Goal: Information Seeking & Learning: Check status

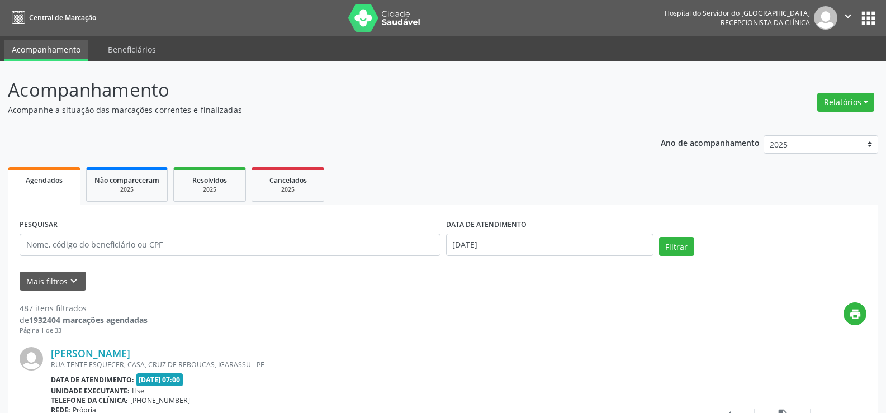
select select "9"
click at [560, 242] on input "[DATE]" at bounding box center [549, 245] width 207 height 22
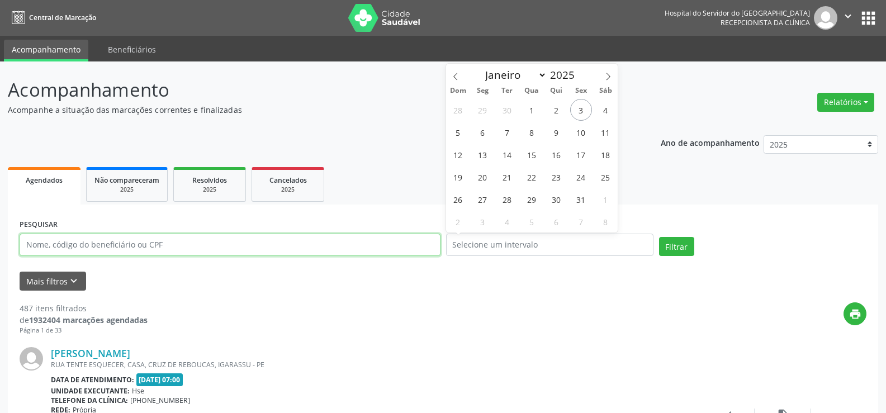
click at [288, 250] on input "text" at bounding box center [230, 245] width 421 height 22
type input "15350038478"
click at [659, 237] on button "Filtrar" at bounding box center [676, 246] width 35 height 19
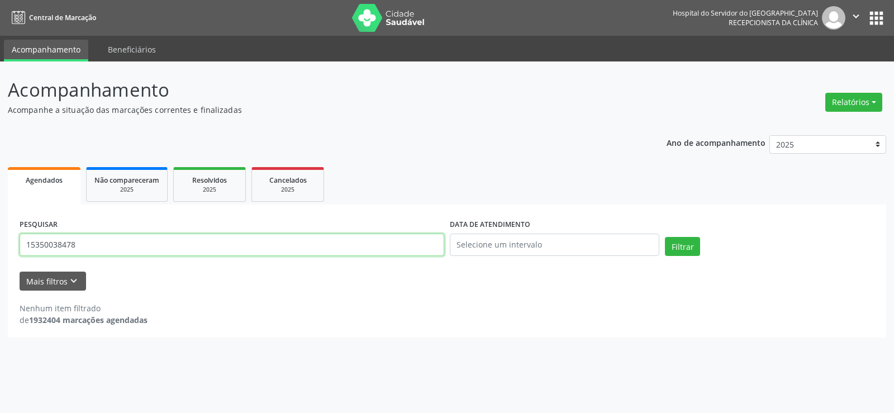
click at [302, 253] on input "15350038478" at bounding box center [232, 245] width 425 height 22
click at [122, 183] on span "Não compareceram" at bounding box center [126, 179] width 65 height 9
select select "9"
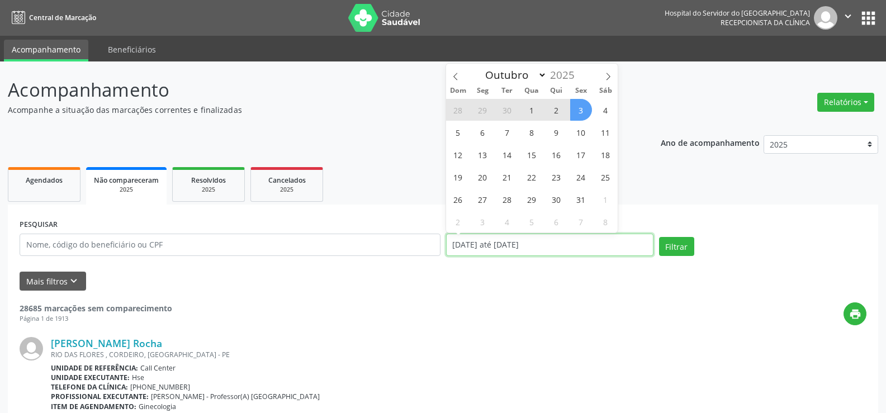
click at [578, 243] on input "[DATE] até [DATE]" at bounding box center [549, 245] width 207 height 22
select select "0"
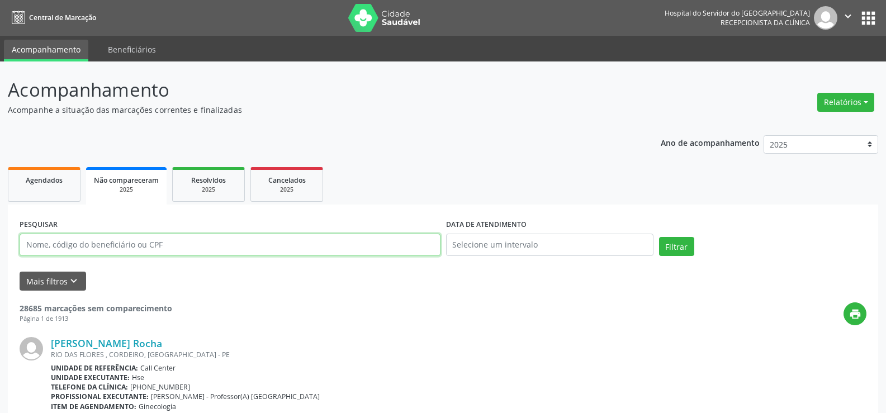
click at [357, 237] on input "text" at bounding box center [230, 245] width 421 height 22
paste input "15350038478"
type input "15350038478"
click at [659, 237] on button "Filtrar" at bounding box center [676, 246] width 35 height 19
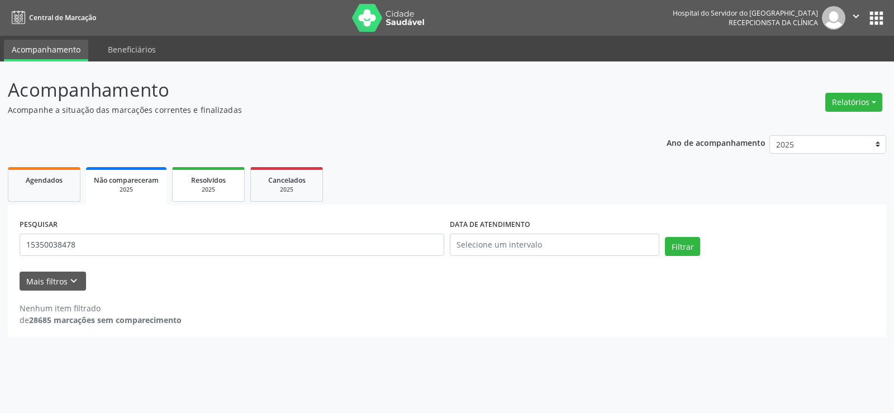
click at [189, 181] on div "Resolvidos" at bounding box center [208, 180] width 56 height 12
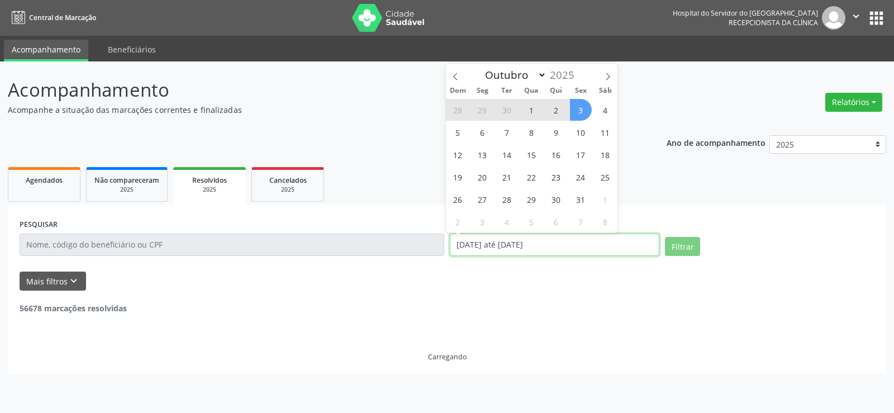
click at [564, 239] on input "[DATE] até [DATE]" at bounding box center [555, 245] width 210 height 22
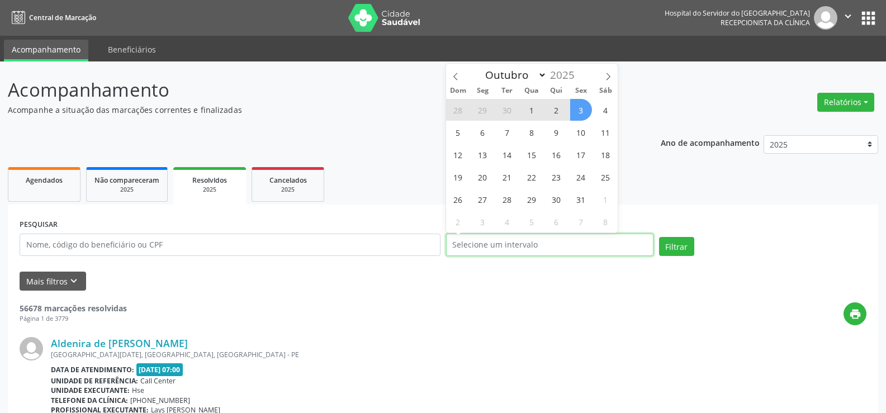
select select "0"
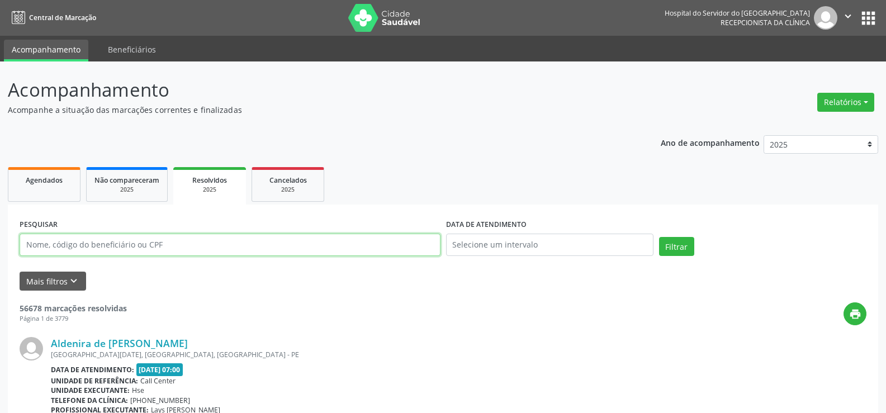
click at [358, 250] on input "text" at bounding box center [230, 245] width 421 height 22
paste input "15350038478"
type input "15350038478"
click at [659, 237] on button "Filtrar" at bounding box center [676, 246] width 35 height 19
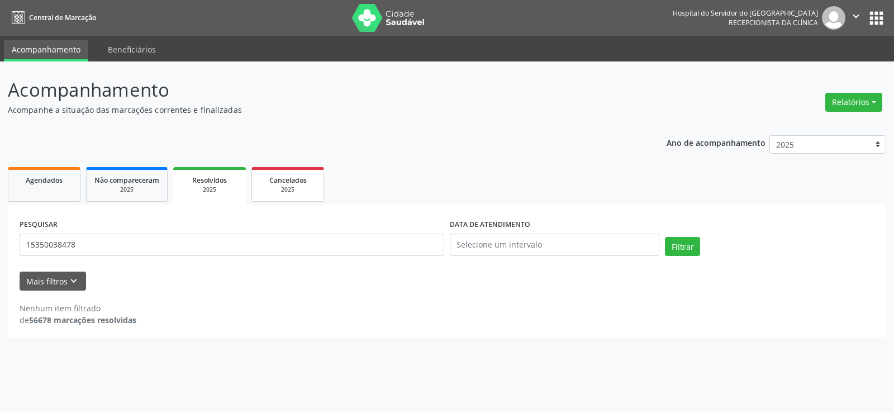
click at [300, 184] on span "Cancelados" at bounding box center [287, 179] width 37 height 9
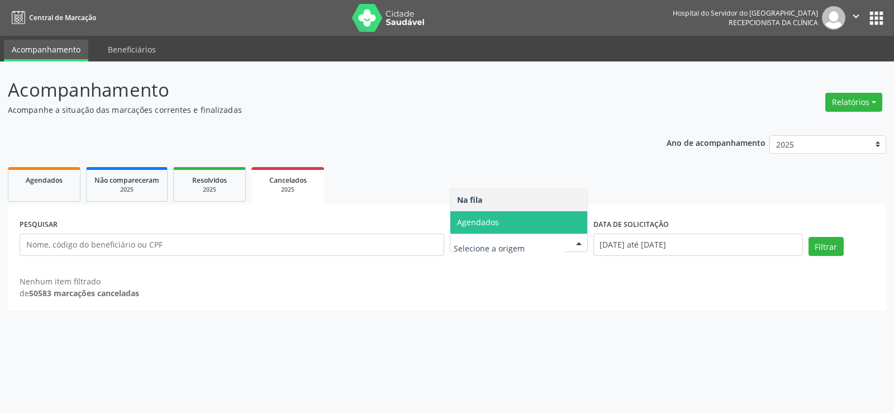
click at [537, 215] on span "Agendados" at bounding box center [518, 222] width 137 height 22
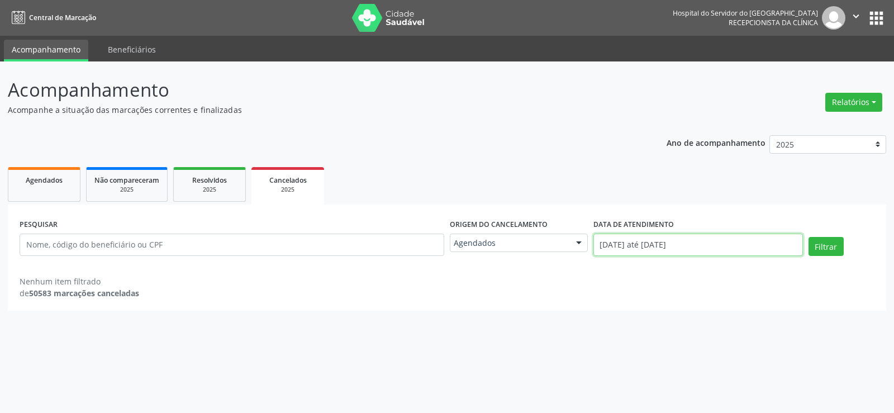
click at [640, 244] on input "[DATE] até [DATE]" at bounding box center [698, 245] width 210 height 22
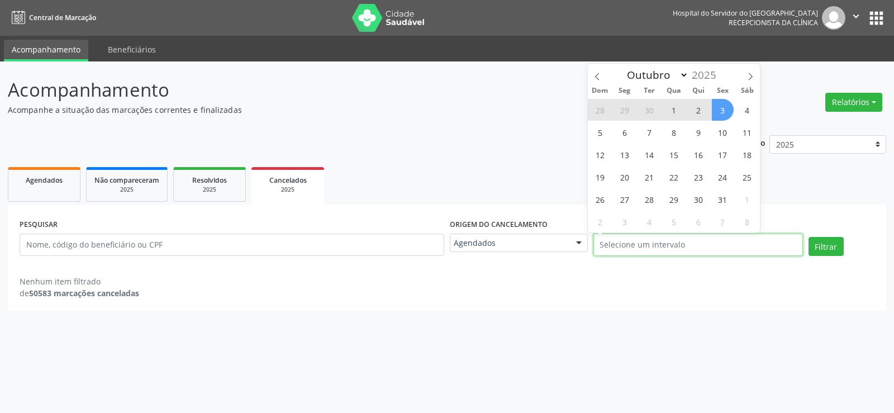
select select "0"
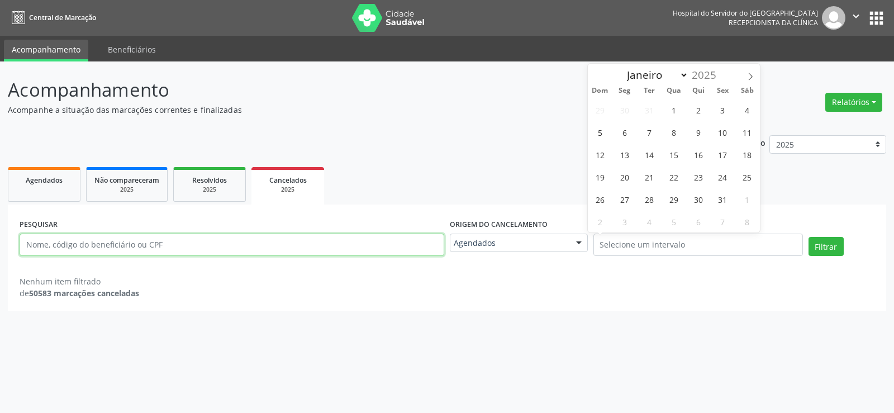
click at [137, 255] on input "text" at bounding box center [232, 245] width 425 height 22
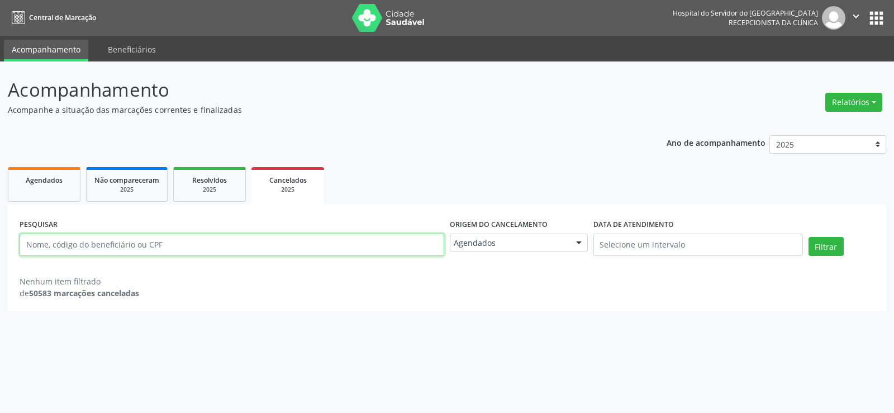
click at [141, 239] on input "text" at bounding box center [232, 245] width 425 height 22
paste input "15350038478"
type input "15350038478"
click at [809, 237] on button "Filtrar" at bounding box center [826, 246] width 35 height 19
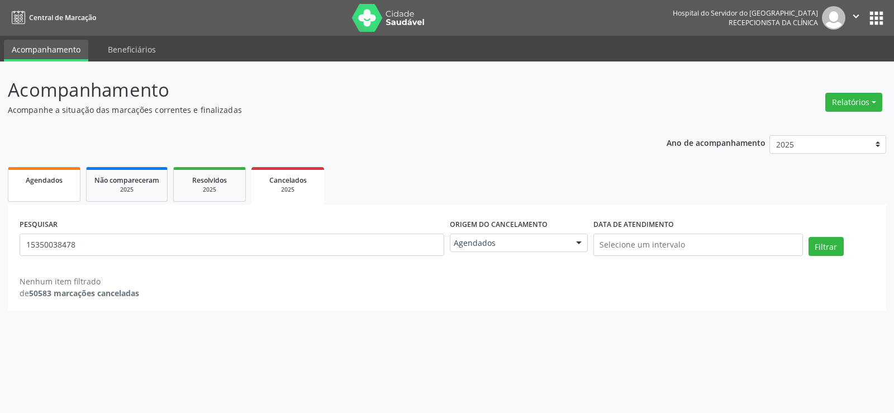
click at [46, 186] on link "Agendados" at bounding box center [44, 184] width 73 height 35
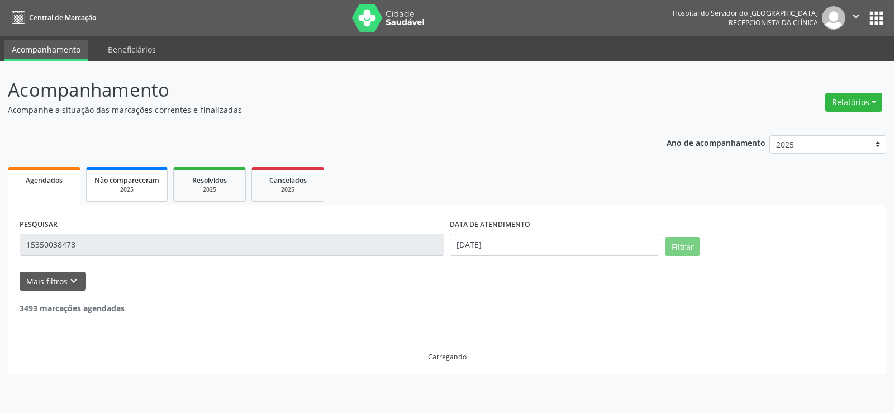
click at [140, 177] on span "Não compareceram" at bounding box center [126, 179] width 65 height 9
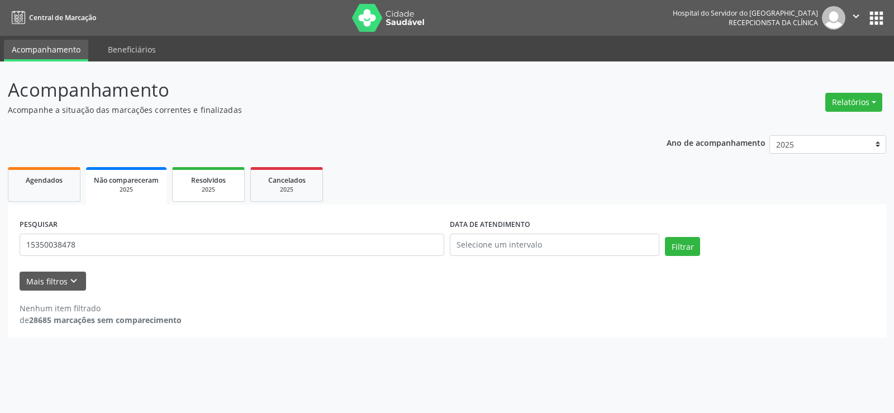
click at [201, 188] on div "2025" at bounding box center [208, 190] width 56 height 8
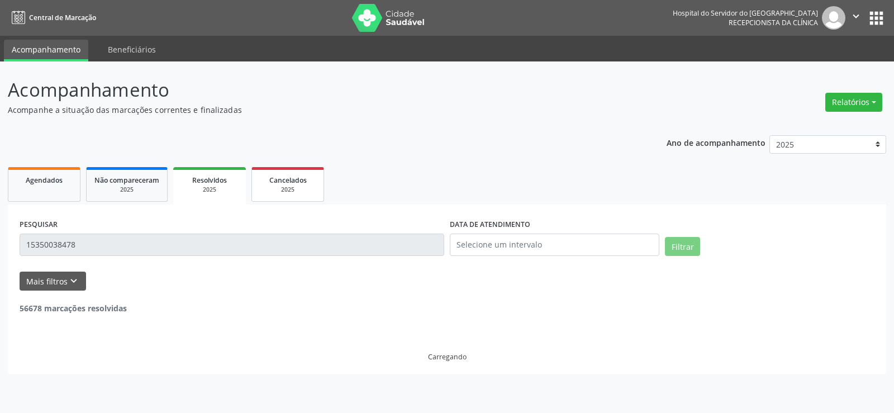
click at [284, 196] on link "Cancelados 2025" at bounding box center [287, 184] width 73 height 35
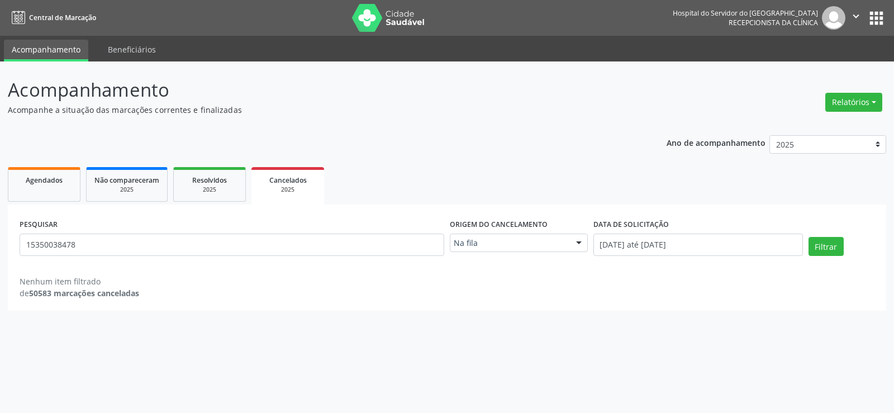
click at [821, 109] on header "Acompanhamento Acompanhe a situação das marcações correntes e finalizadas Relat…" at bounding box center [447, 96] width 878 height 40
click at [842, 106] on button "Relatórios" at bounding box center [853, 102] width 57 height 19
click at [801, 131] on link "Agendamentos" at bounding box center [823, 126] width 120 height 16
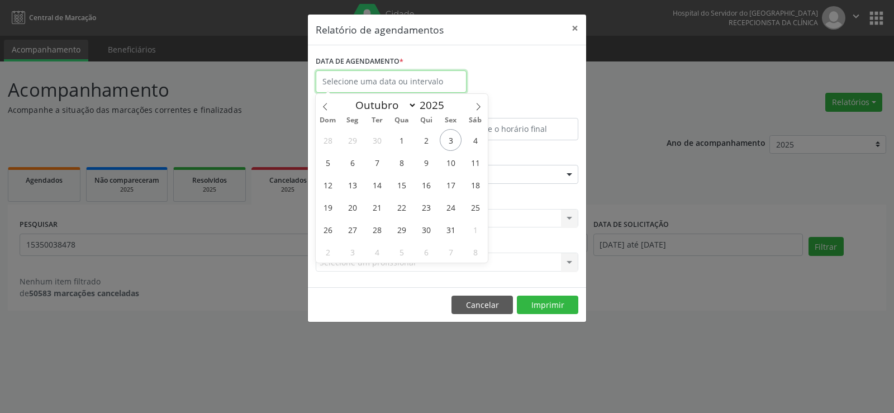
click at [421, 85] on input "text" at bounding box center [391, 81] width 151 height 22
click at [324, 109] on icon at bounding box center [325, 107] width 8 height 8
select select "7"
click at [375, 186] on span "12" at bounding box center [377, 185] width 22 height 22
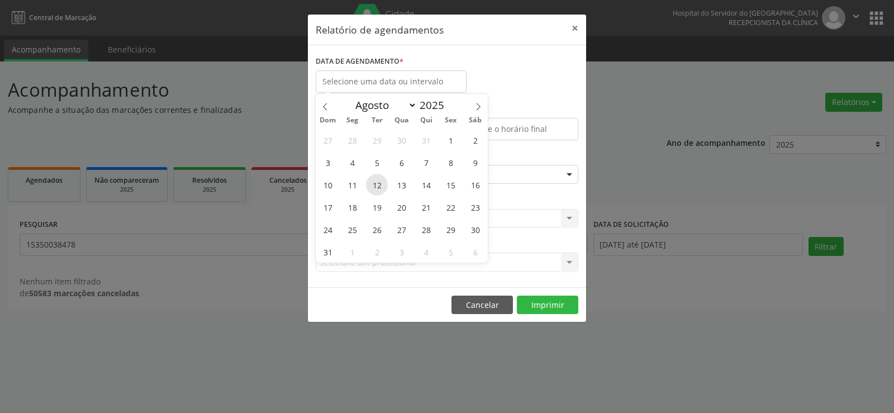
type input "[DATE]"
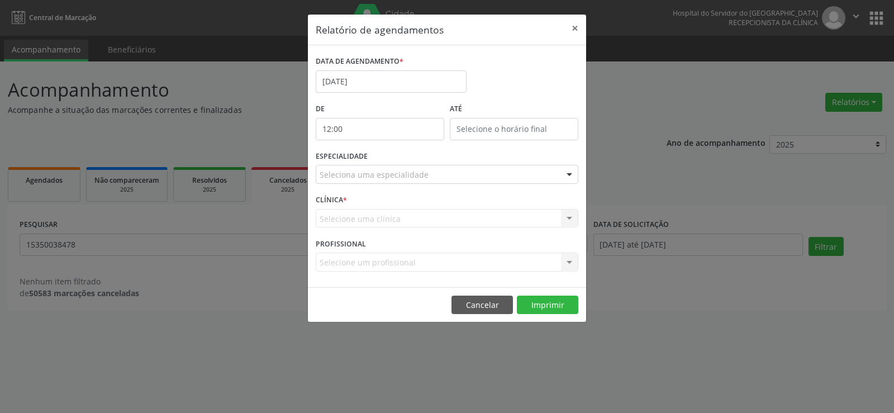
click at [373, 136] on input "12:00" at bounding box center [380, 129] width 129 height 22
click at [394, 163] on span at bounding box center [396, 158] width 8 height 11
type input "11:00"
type input "11"
click at [394, 163] on span at bounding box center [396, 158] width 8 height 11
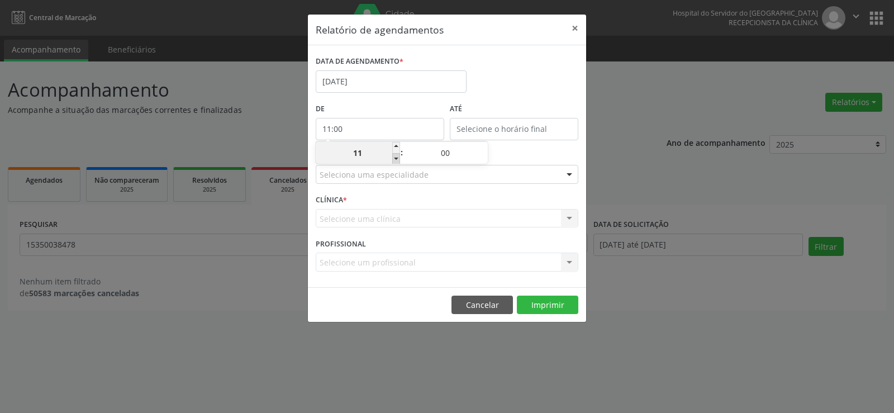
type input "10:00"
type input "10"
click at [394, 163] on span at bounding box center [396, 158] width 8 height 11
type input "09:00"
type input "09"
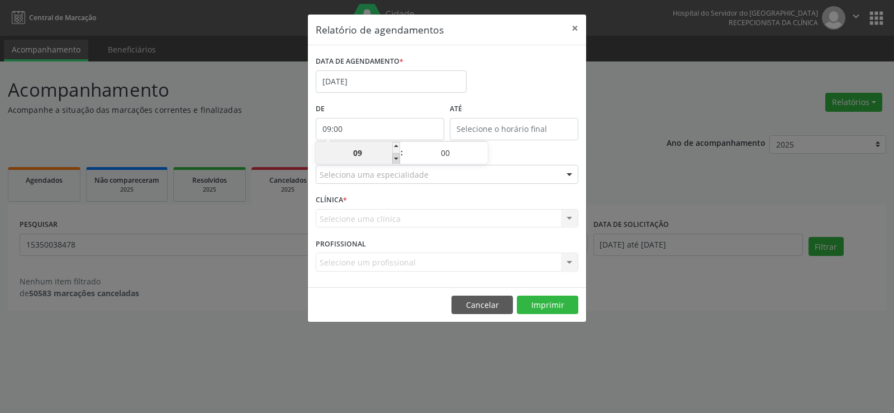
click at [394, 163] on span at bounding box center [396, 158] width 8 height 11
type input "08:00"
type input "08"
click at [394, 163] on span at bounding box center [396, 158] width 8 height 11
type input "07:00"
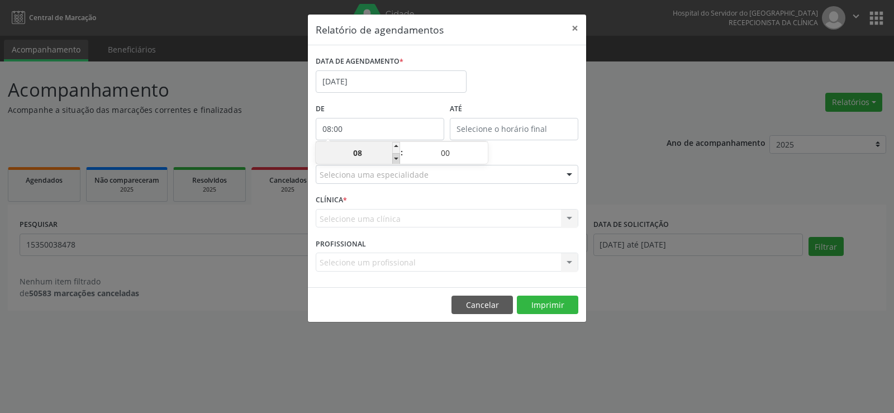
type input "07"
click at [383, 101] on label "De" at bounding box center [380, 109] width 129 height 17
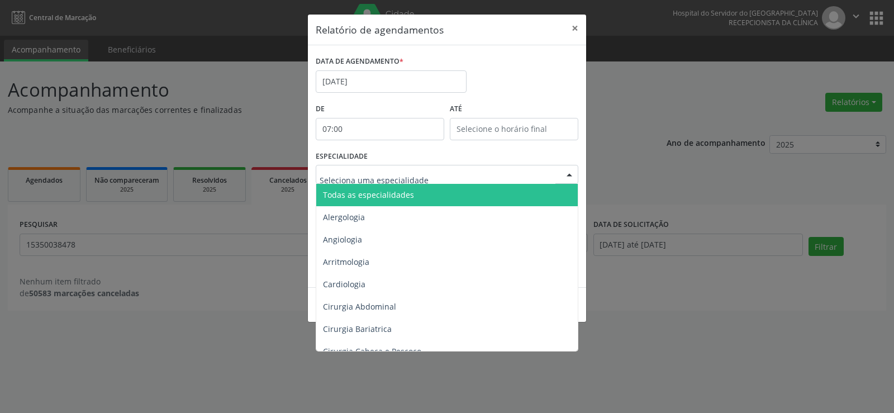
click at [382, 183] on div "Todas as especialidades Alergologia Angiologia Arritmologia Cardiologia Cirurgi…" at bounding box center [447, 174] width 263 height 19
click at [378, 194] on span "Todas as especialidades" at bounding box center [368, 194] width 91 height 11
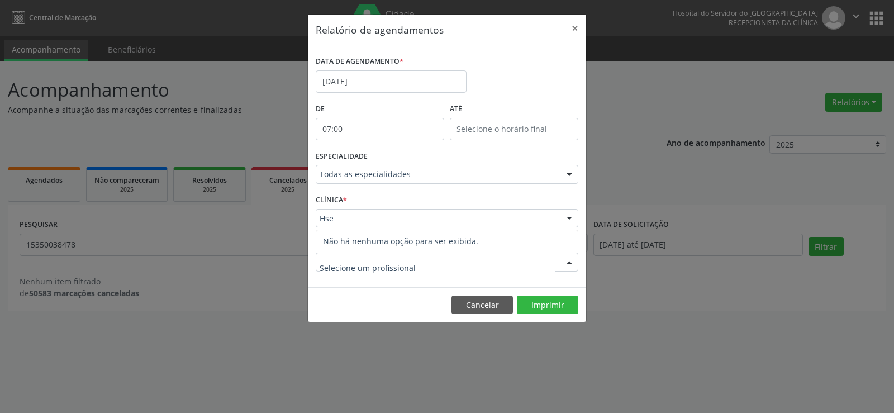
click at [364, 207] on div "CLÍNICA * Hse Hse Nenhum resultado encontrado para: " " Não há nenhuma opção pa…" at bounding box center [447, 214] width 268 height 44
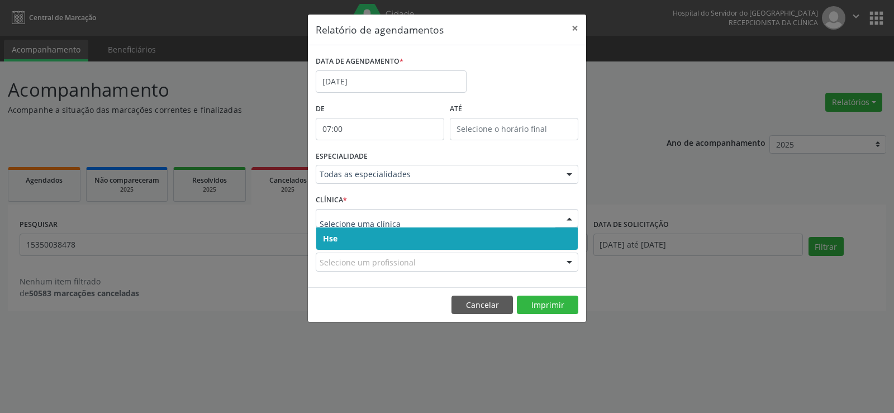
click at [354, 232] on span "Hse" at bounding box center [447, 238] width 262 height 22
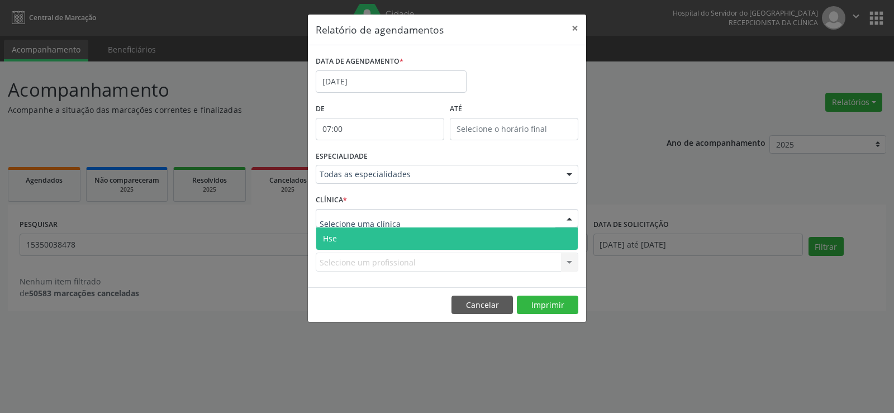
click at [360, 212] on div at bounding box center [447, 218] width 263 height 19
click at [359, 226] on input "text" at bounding box center [438, 224] width 236 height 22
click at [358, 237] on span "Hse" at bounding box center [447, 238] width 262 height 22
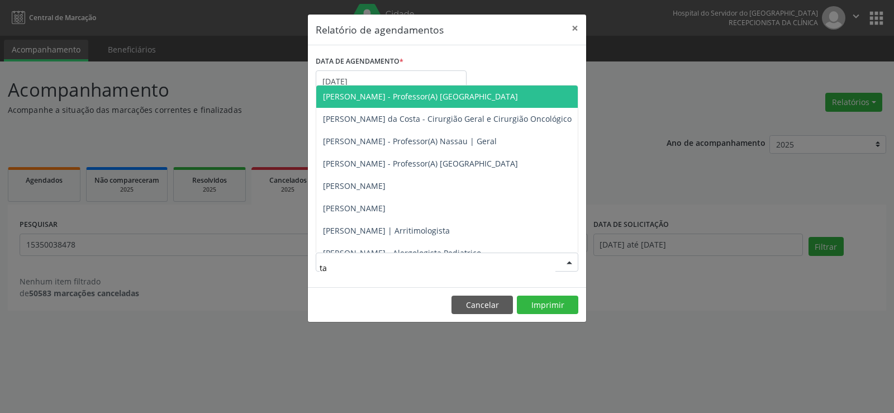
type input "tat"
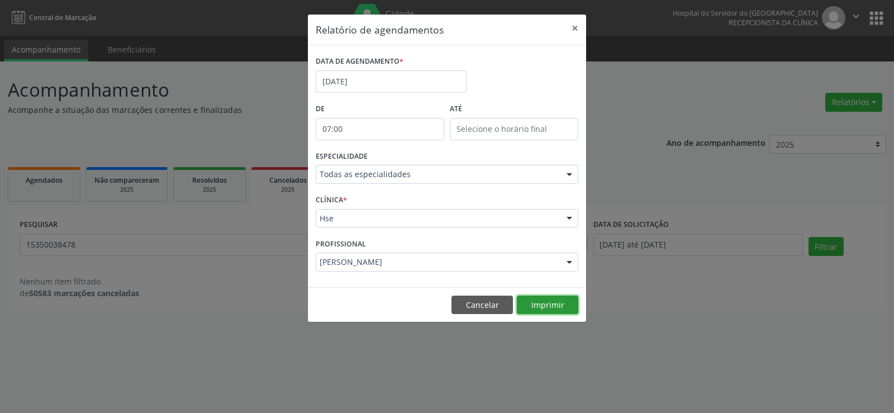
click at [549, 310] on button "Imprimir" at bounding box center [547, 305] width 61 height 19
click at [572, 30] on button "×" at bounding box center [575, 28] width 22 height 27
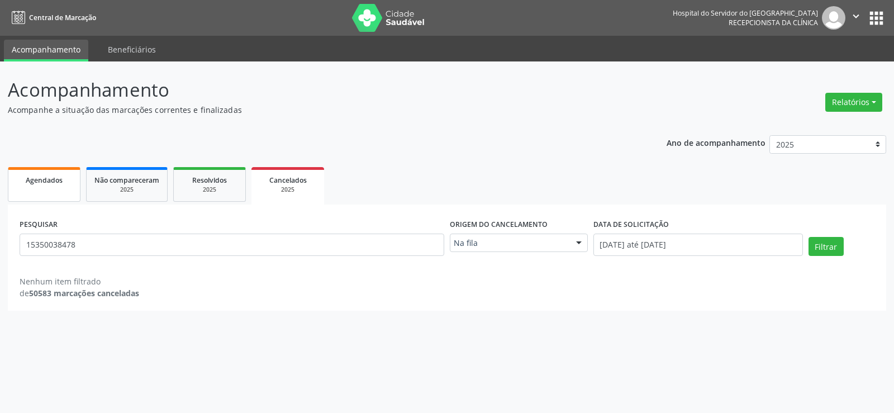
click at [45, 184] on span "Agendados" at bounding box center [44, 179] width 37 height 9
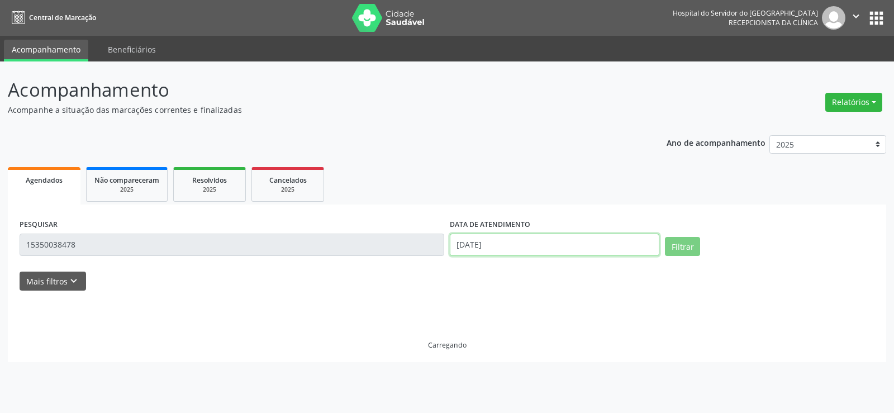
click at [482, 242] on input "[DATE]" at bounding box center [555, 245] width 210 height 22
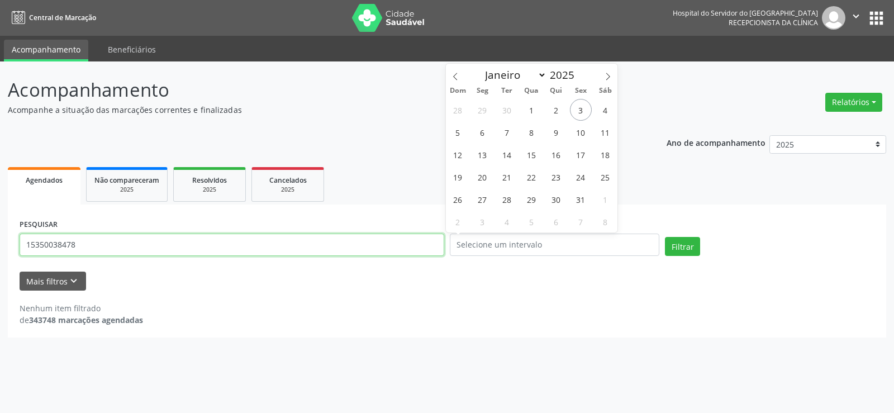
click at [196, 240] on input "15350038478" at bounding box center [232, 245] width 425 height 22
paste input "[PERSON_NAME]"
type input "[PERSON_NAME]"
click at [665, 237] on button "Filtrar" at bounding box center [682, 246] width 35 height 19
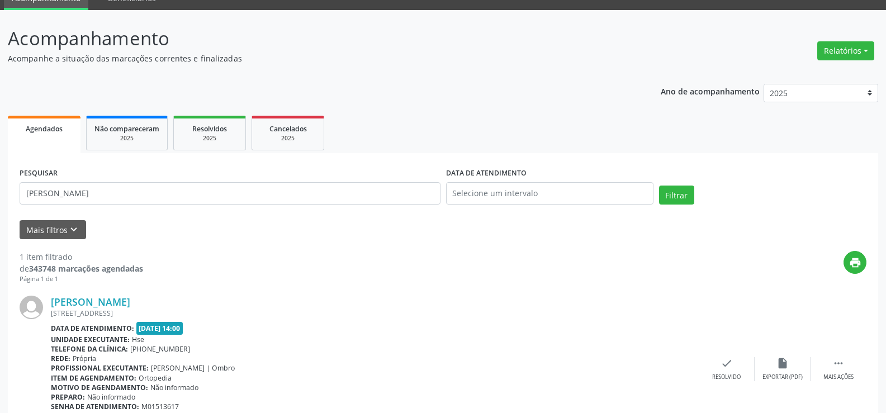
scroll to position [112, 0]
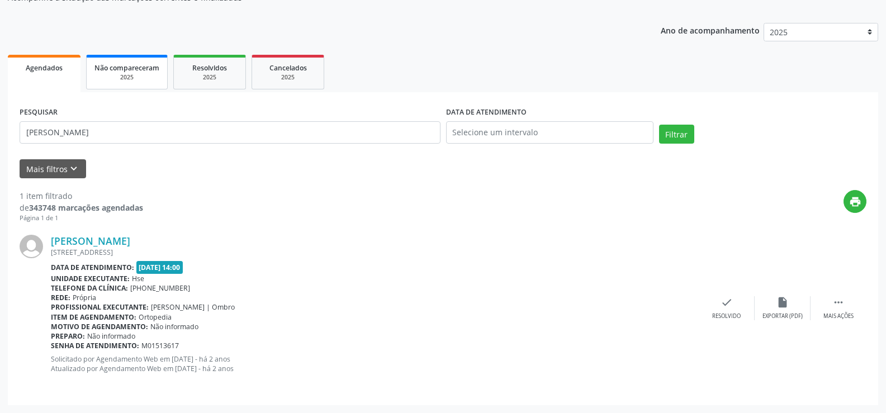
click at [112, 82] on link "Não compareceram 2025" at bounding box center [127, 72] width 82 height 35
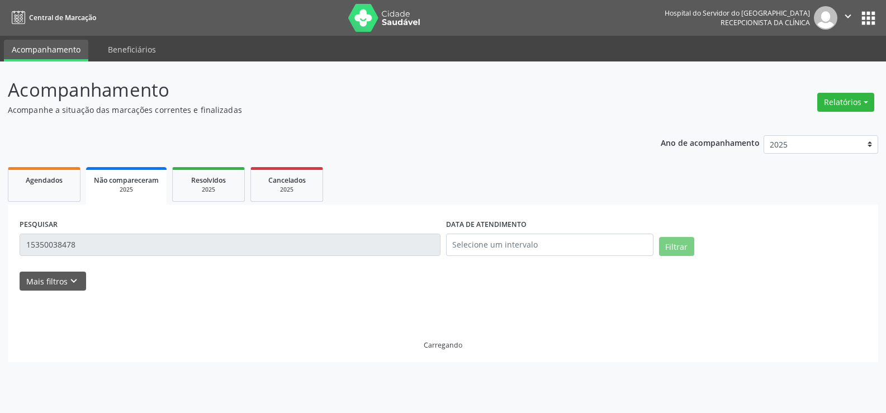
scroll to position [0, 0]
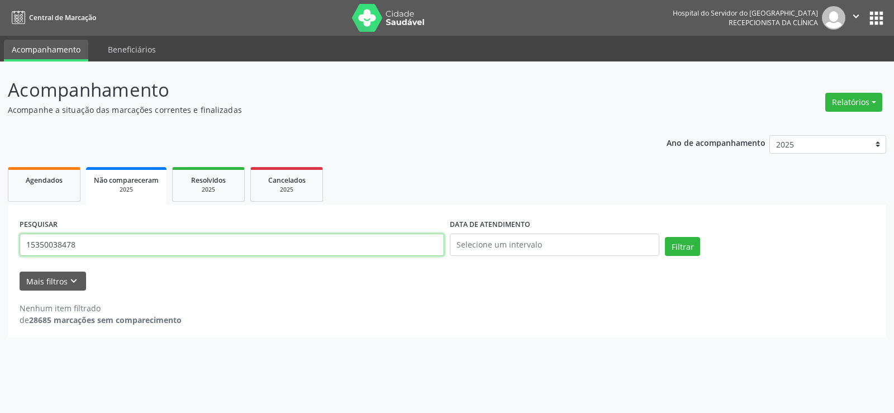
click at [115, 237] on input "15350038478" at bounding box center [232, 245] width 425 height 22
paste input "[PERSON_NAME]"
type input "[PERSON_NAME]"
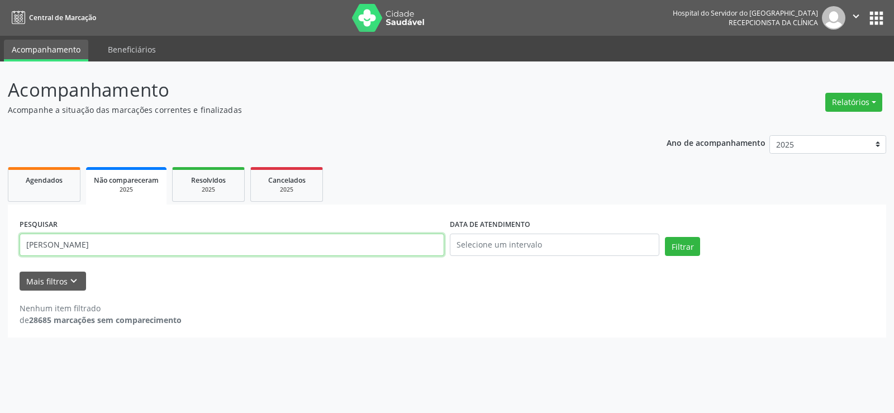
click at [665, 237] on button "Filtrar" at bounding box center [682, 246] width 35 height 19
click at [225, 186] on div "2025" at bounding box center [208, 190] width 56 height 8
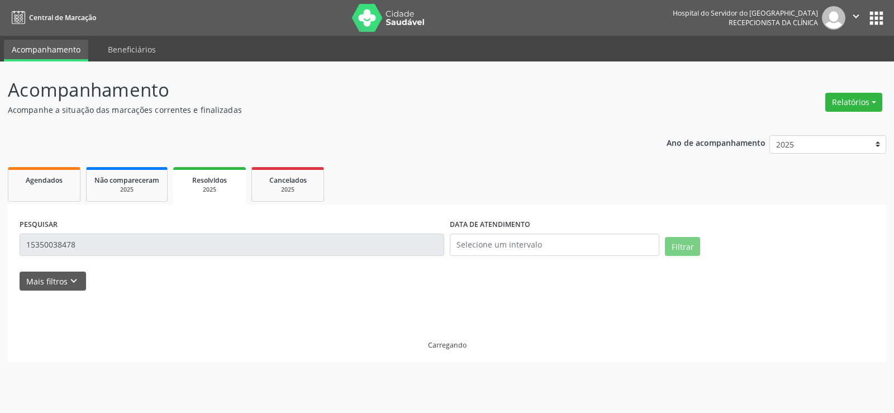
click at [182, 242] on input "15350038478" at bounding box center [232, 245] width 425 height 22
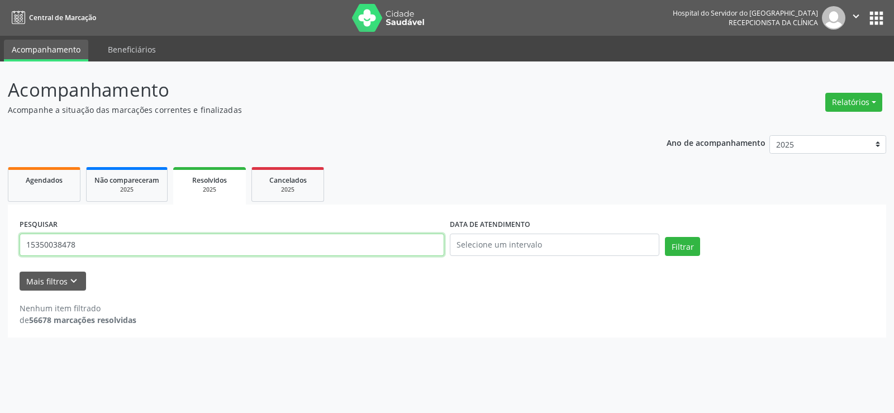
click at [182, 242] on input "15350038478" at bounding box center [232, 245] width 425 height 22
paste input "[PERSON_NAME]"
type input "[PERSON_NAME]"
click at [665, 237] on button "Filtrar" at bounding box center [682, 246] width 35 height 19
click at [280, 198] on link "Cancelados 2025" at bounding box center [287, 184] width 73 height 35
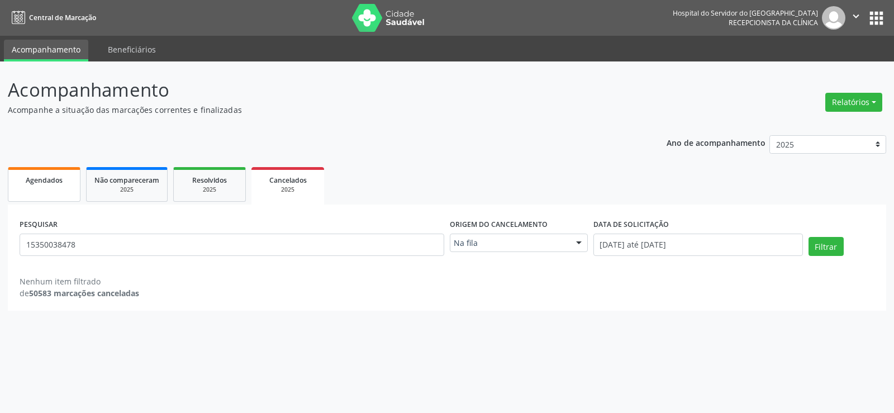
click at [49, 179] on span "Agendados" at bounding box center [44, 179] width 37 height 9
select select "9"
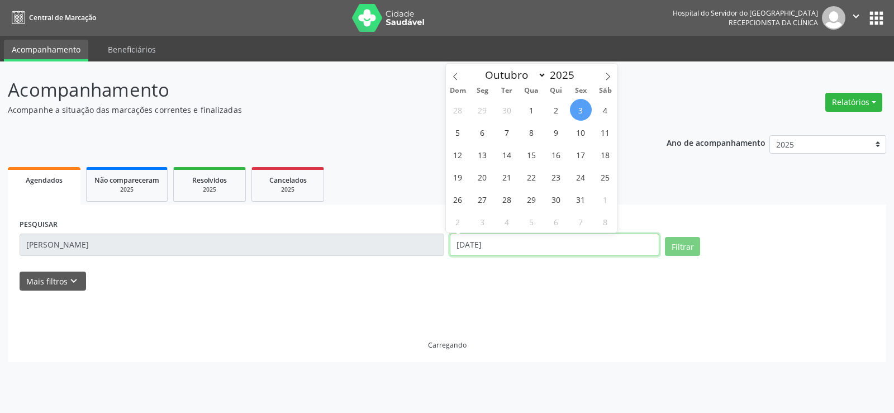
click at [530, 250] on input "[DATE]" at bounding box center [555, 245] width 210 height 22
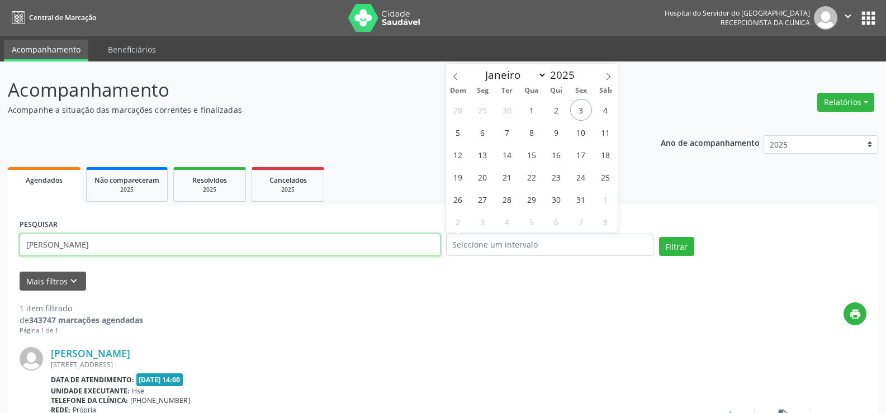
click at [85, 248] on input "[PERSON_NAME]" at bounding box center [230, 245] width 421 height 22
paste input "[PERSON_NAME] GUEIRO DE SIQUEIR"
click at [659, 237] on button "Filtrar" at bounding box center [676, 246] width 35 height 19
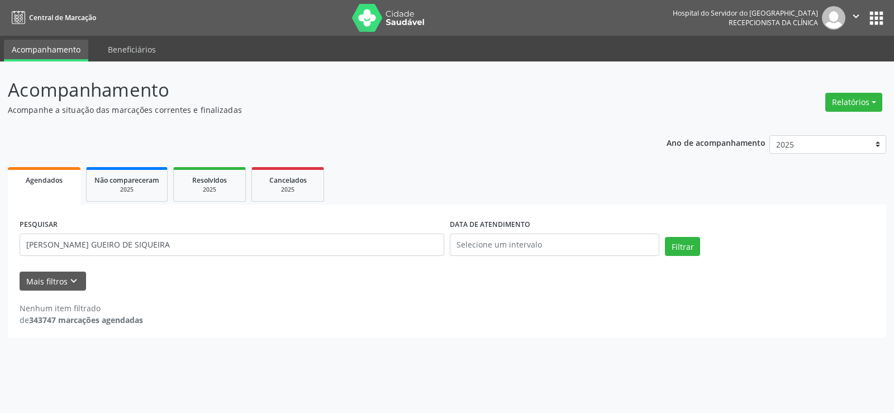
click at [131, 231] on div "PESQUISAR [PERSON_NAME] GUEIRO DE SIQUEIRA" at bounding box center [232, 239] width 430 height 47
click at [140, 248] on input "[PERSON_NAME] GUEIRO DE SIQUEIRA" at bounding box center [232, 245] width 425 height 22
click at [141, 249] on input "[PERSON_NAME] GUEIRO DE SIQUEIRA" at bounding box center [232, 245] width 425 height 22
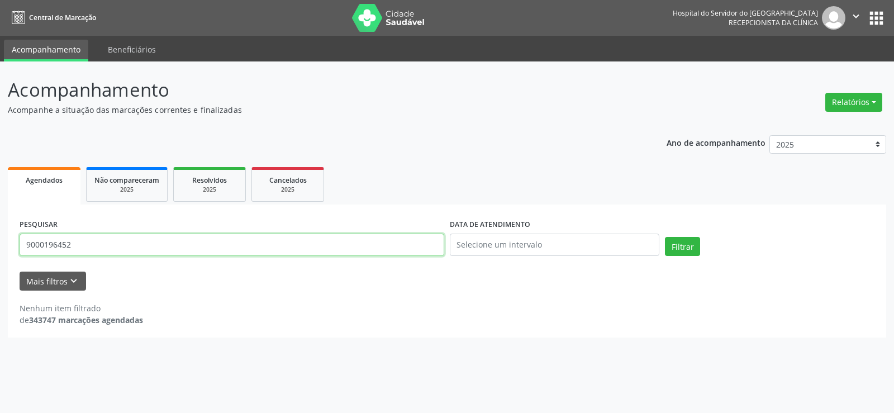
type input "9000196452"
click at [665, 237] on button "Filtrar" at bounding box center [682, 246] width 35 height 19
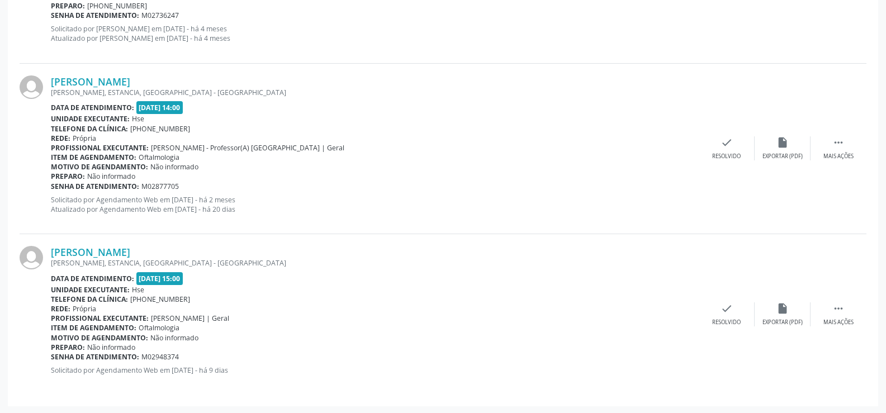
scroll to position [1297, 0]
click at [130, 256] on link "[PERSON_NAME]" at bounding box center [90, 251] width 79 height 12
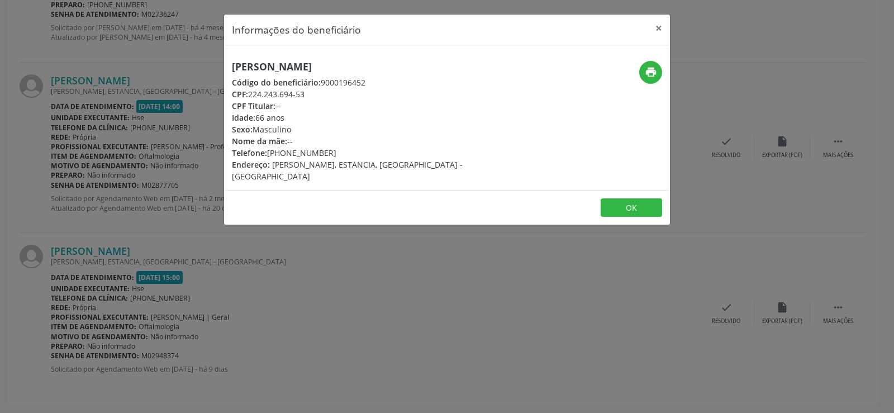
click at [352, 67] on h5 "[PERSON_NAME]" at bounding box center [373, 67] width 282 height 12
copy div "[PERSON_NAME]"
click at [115, 132] on div "Informações do beneficiário × [PERSON_NAME] Código do beneficiário: 9000196452 …" at bounding box center [447, 206] width 894 height 413
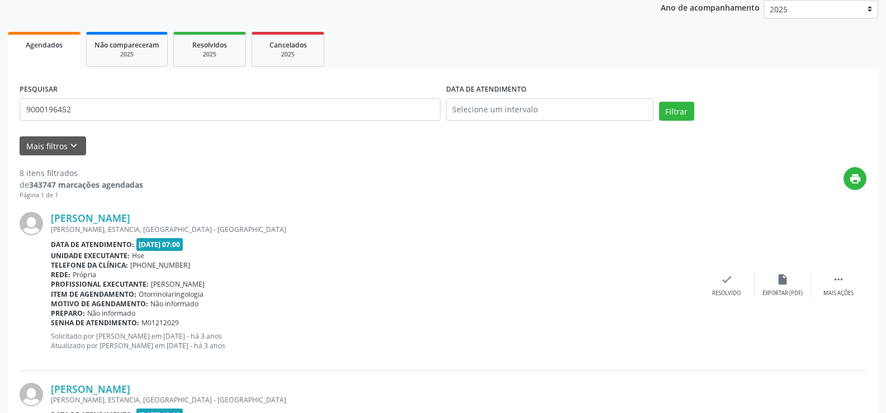
scroll to position [0, 0]
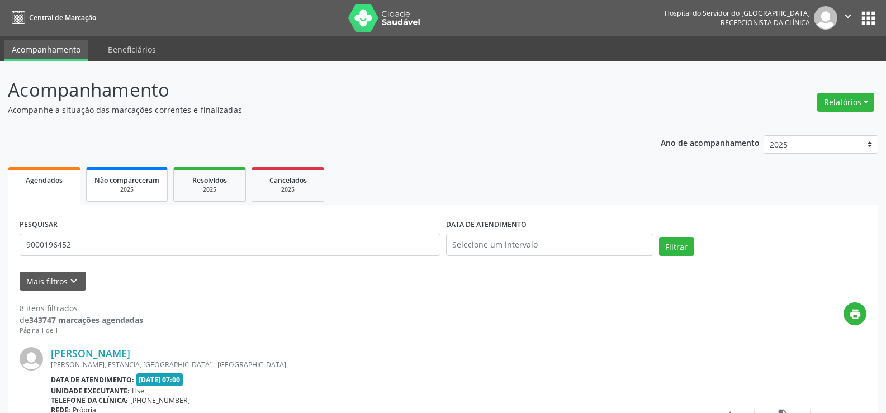
click at [132, 182] on span "Não compareceram" at bounding box center [126, 179] width 65 height 9
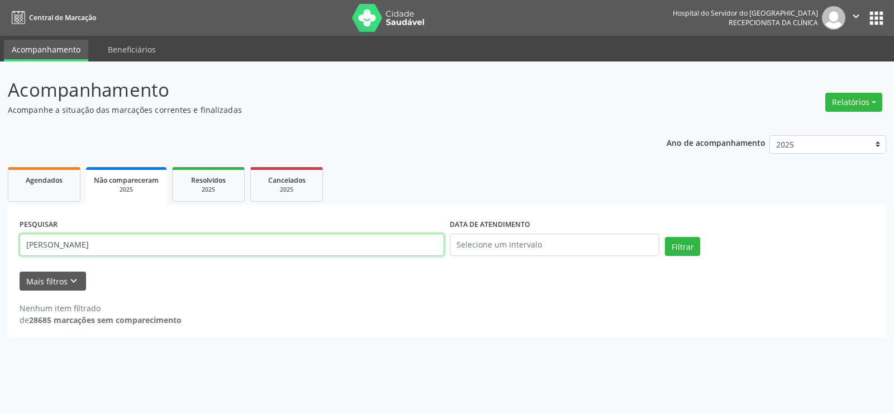
click at [178, 246] on input "[PERSON_NAME]" at bounding box center [232, 245] width 425 height 22
paste input "[PERSON_NAME]"
type input "[PERSON_NAME]"
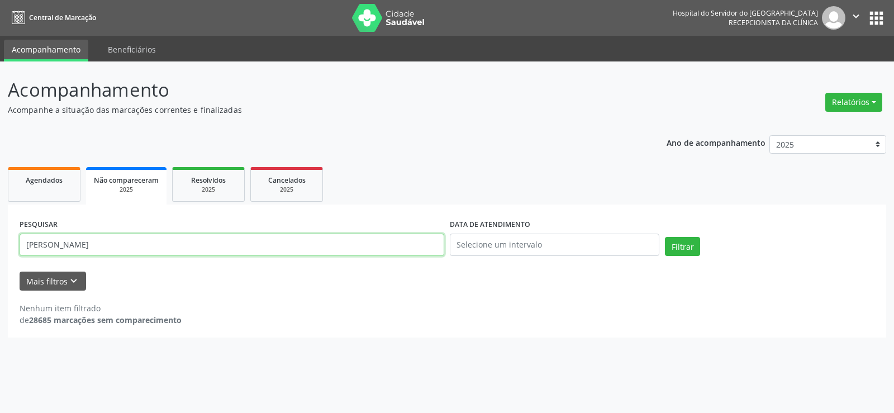
click at [665, 237] on button "Filtrar" at bounding box center [682, 246] width 35 height 19
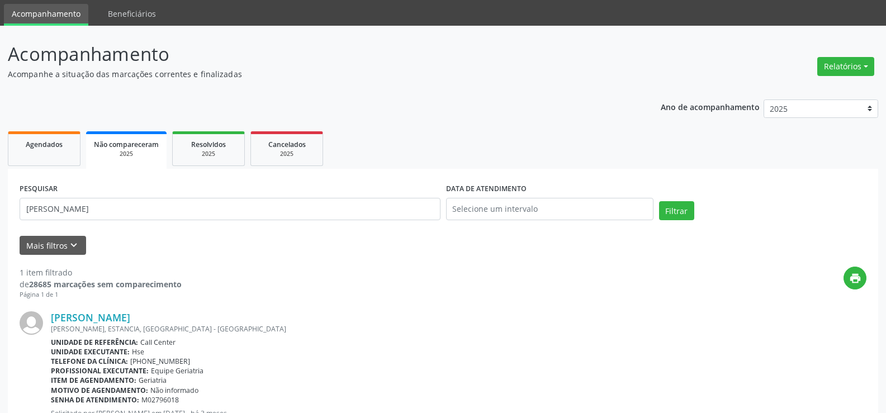
scroll to position [89, 0]
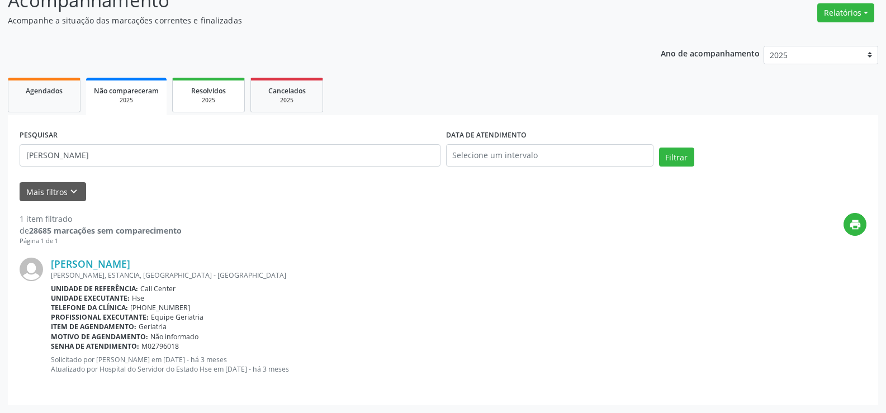
click at [222, 103] on div "2025" at bounding box center [208, 100] width 56 height 8
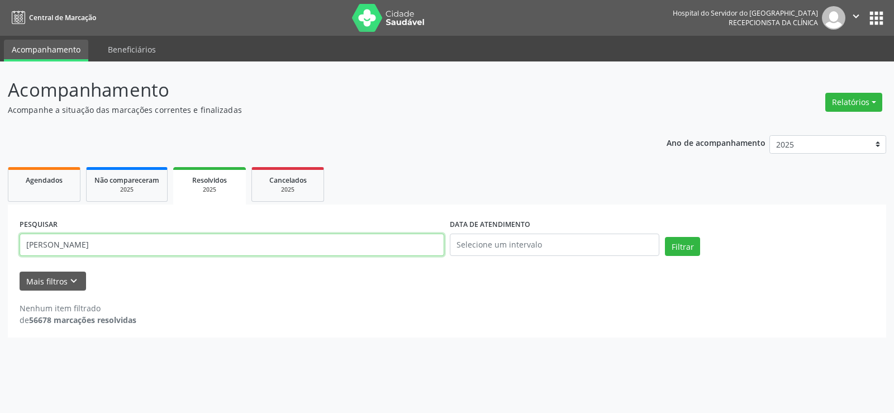
click at [187, 251] on input "[PERSON_NAME]" at bounding box center [232, 245] width 425 height 22
paste input "[PERSON_NAME]"
type input "[PERSON_NAME]"
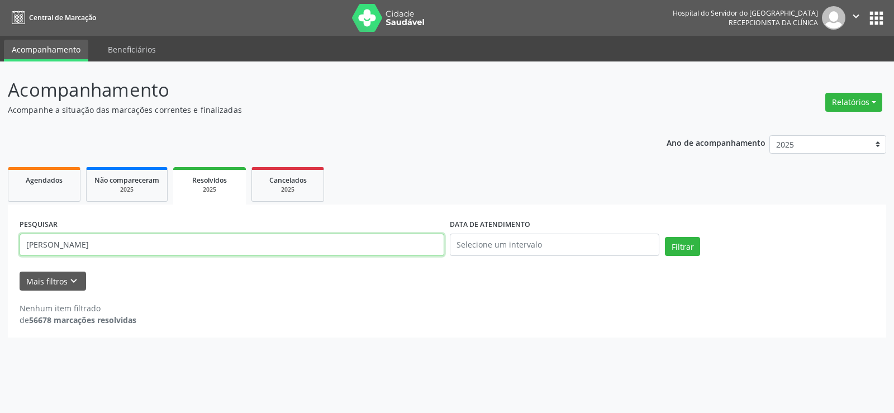
click at [665, 237] on button "Filtrar" at bounding box center [682, 246] width 35 height 19
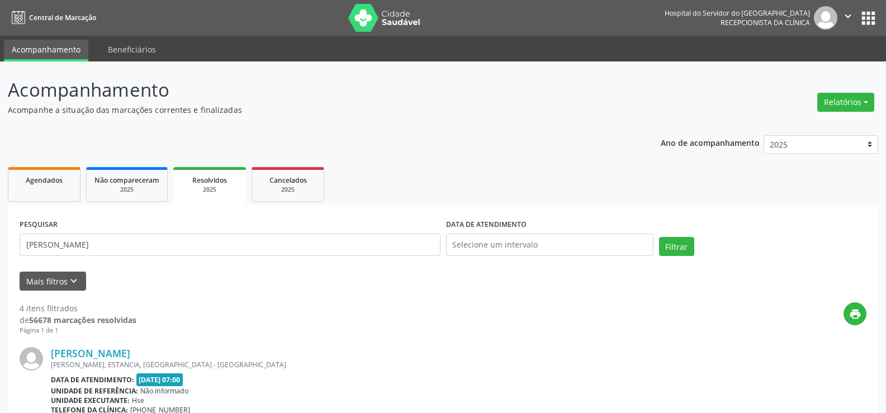
click at [288, 166] on ul "Agendados Não compareceram 2025 Resolvidos 2025 Cancelados 2025" at bounding box center [443, 184] width 870 height 40
click at [286, 188] on div "2025" at bounding box center [288, 190] width 56 height 8
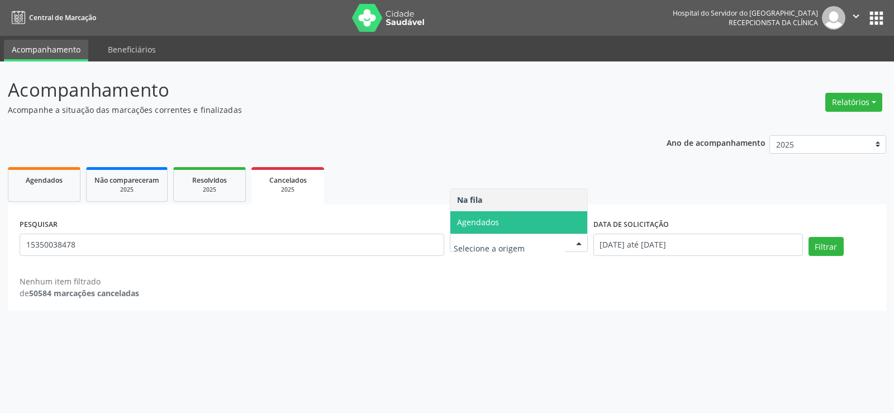
click at [491, 226] on span "Agendados" at bounding box center [478, 222] width 42 height 11
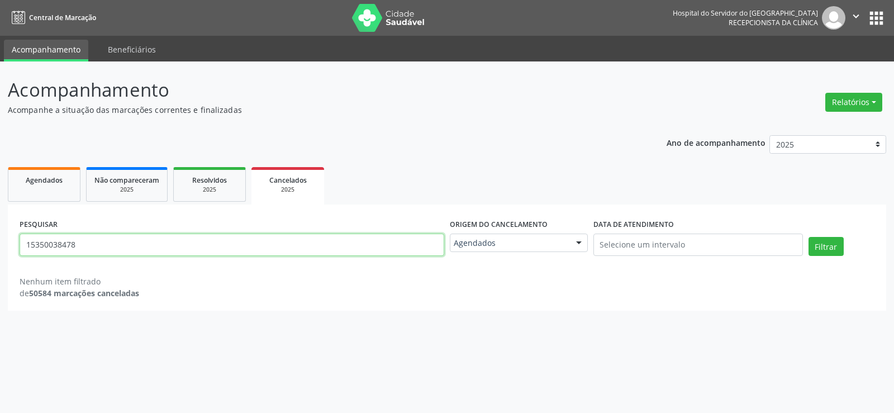
click at [277, 238] on input "15350038478" at bounding box center [232, 245] width 425 height 22
paste input "[PERSON_NAME]"
type input "[PERSON_NAME]"
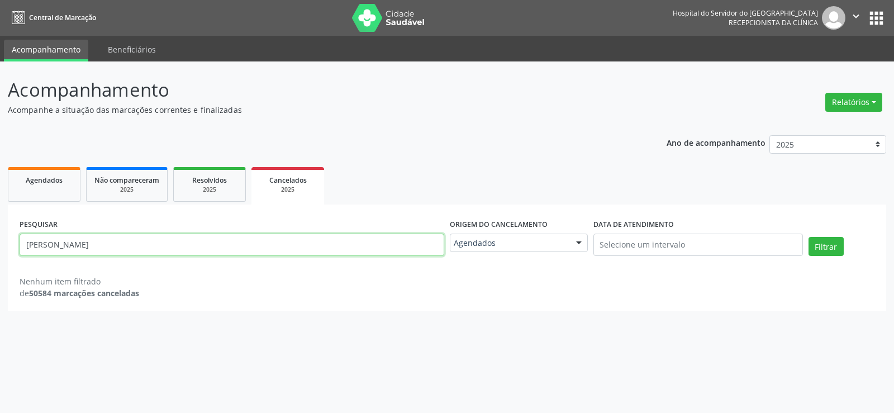
click at [809, 237] on button "Filtrar" at bounding box center [826, 246] width 35 height 19
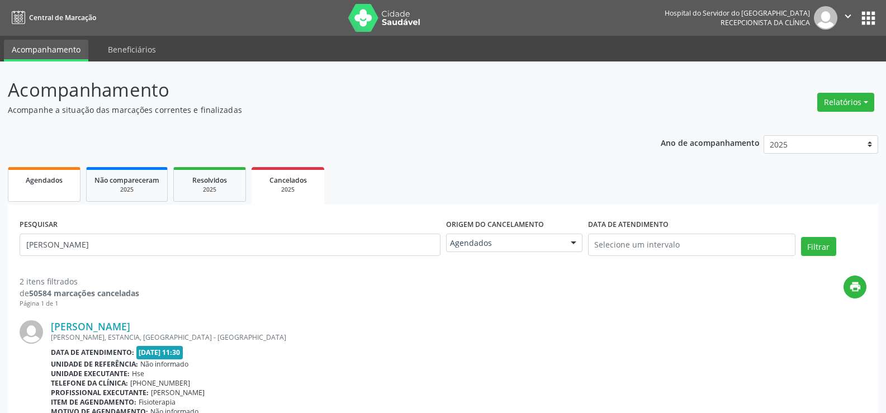
click at [30, 175] on span "Agendados" at bounding box center [44, 179] width 37 height 9
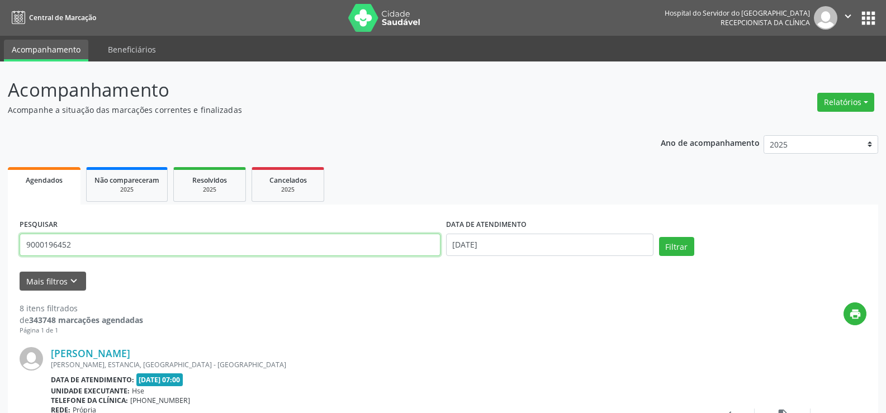
click at [111, 252] on input "9000196452" at bounding box center [230, 245] width 421 height 22
click at [112, 249] on input "9000196452" at bounding box center [230, 245] width 421 height 22
click at [112, 245] on input "9000196452" at bounding box center [230, 245] width 421 height 22
click at [113, 243] on input "9000196452" at bounding box center [230, 245] width 421 height 22
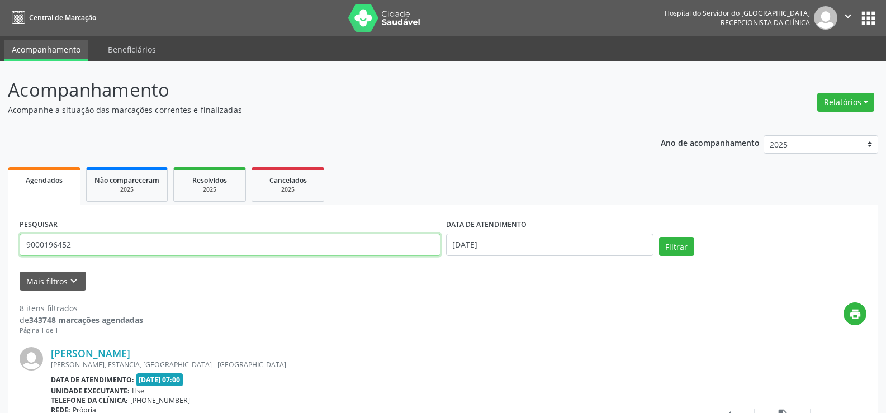
click at [113, 243] on input "9000196452" at bounding box center [230, 245] width 421 height 22
paste input "[PERSON_NAME]"
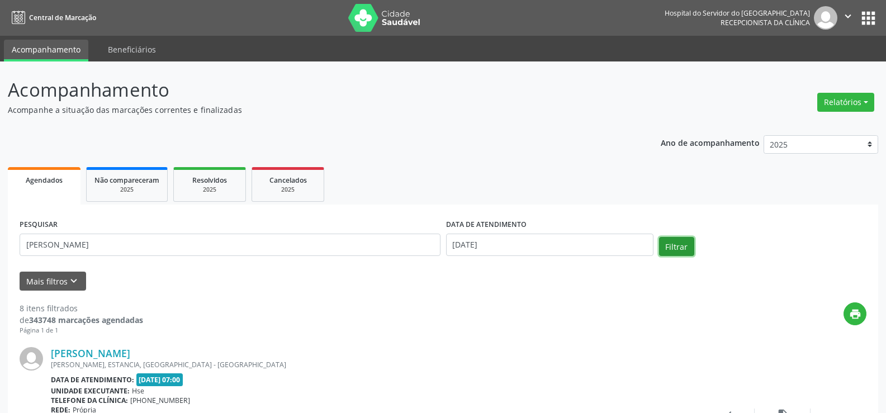
click at [679, 248] on button "Filtrar" at bounding box center [676, 246] width 35 height 19
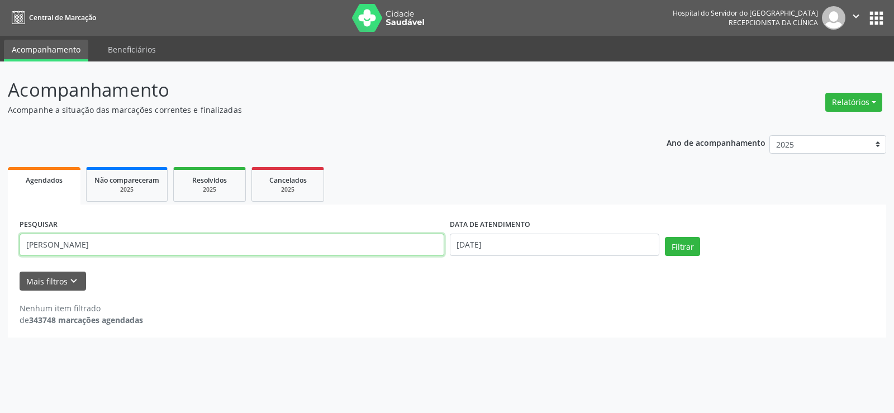
click at [125, 248] on input "[PERSON_NAME]" at bounding box center [232, 245] width 425 height 22
type input "9000088234"
click at [665, 237] on button "Filtrar" at bounding box center [682, 246] width 35 height 19
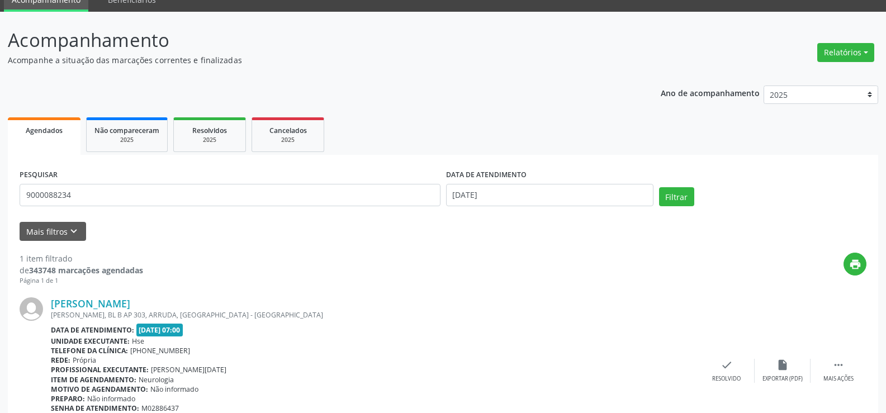
scroll to position [112, 0]
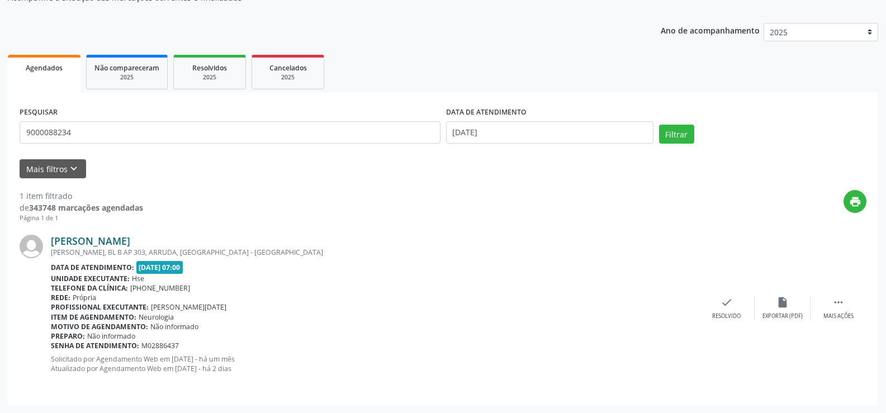
click at [130, 237] on link "[PERSON_NAME]" at bounding box center [90, 241] width 79 height 12
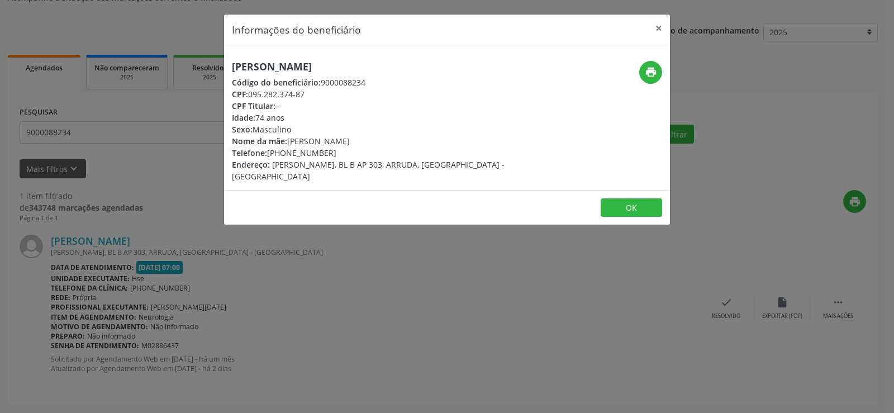
click at [292, 64] on h5 "[PERSON_NAME]" at bounding box center [373, 67] width 282 height 12
copy div "[PERSON_NAME]"
click at [154, 175] on div "Informações do beneficiário × [PERSON_NAME] Código do beneficiário: 9000088234 …" at bounding box center [447, 206] width 894 height 413
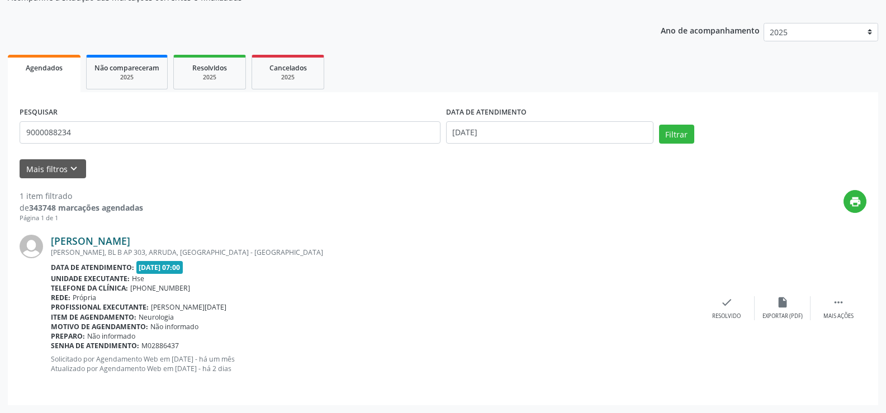
click at [130, 243] on link "[PERSON_NAME]" at bounding box center [90, 241] width 79 height 12
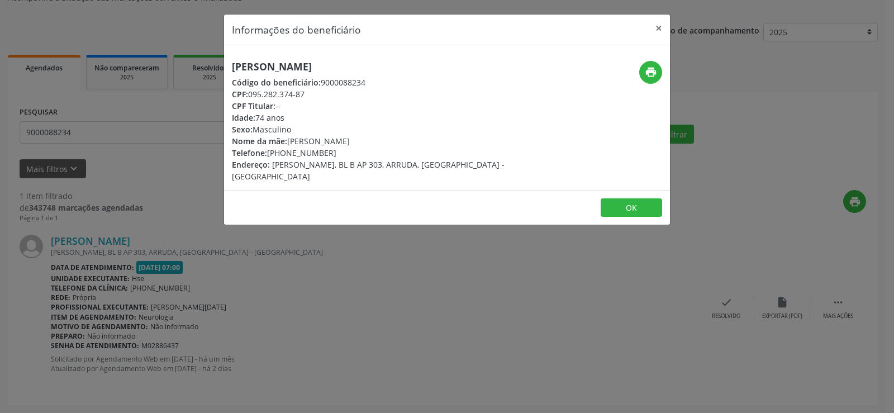
click at [154, 154] on div "Informações do beneficiário × [PERSON_NAME] Código do beneficiário: 9000088234 …" at bounding box center [447, 206] width 894 height 413
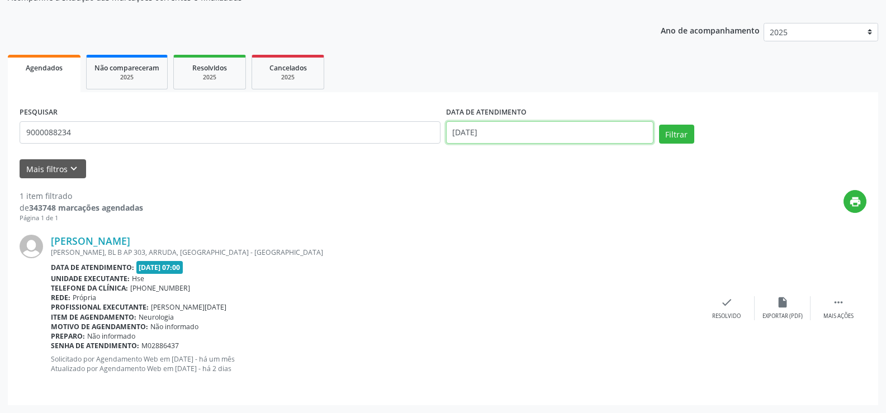
click at [528, 130] on input "[DATE]" at bounding box center [549, 132] width 207 height 22
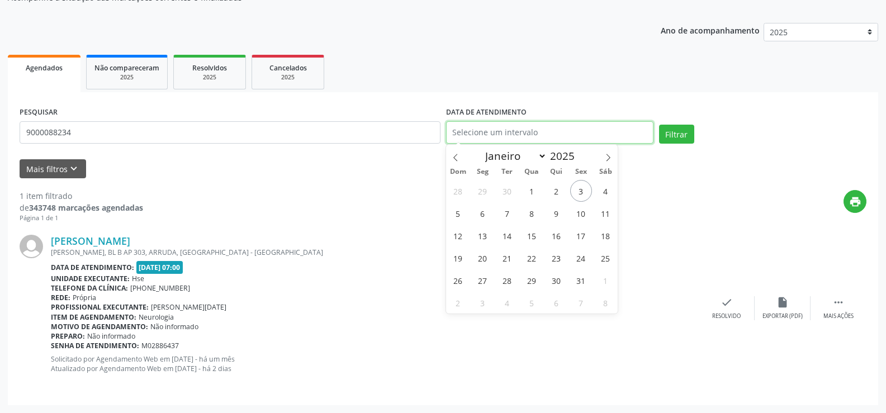
click at [659, 125] on button "Filtrar" at bounding box center [676, 134] width 35 height 19
drag, startPoint x: 289, startPoint y: 238, endPoint x: 301, endPoint y: 239, distance: 11.7
click at [296, 240] on div "[PERSON_NAME]" at bounding box center [375, 241] width 648 height 12
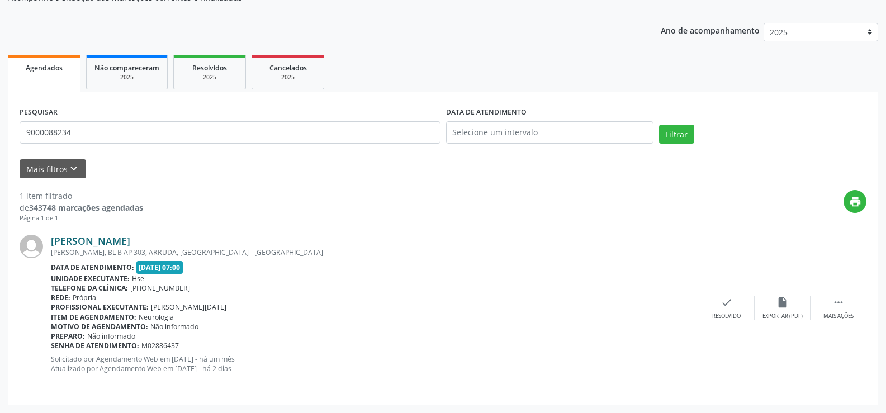
click at [130, 243] on link "[PERSON_NAME]" at bounding box center [90, 241] width 79 height 12
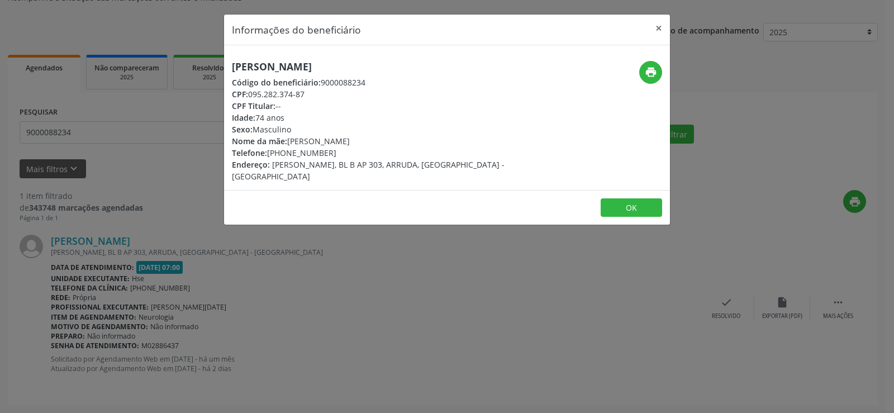
click at [324, 61] on h5 "[PERSON_NAME]" at bounding box center [373, 67] width 282 height 12
copy div "[PERSON_NAME]"
click at [135, 139] on div "Informações do beneficiário × [PERSON_NAME] Código do beneficiário: 9000088234 …" at bounding box center [447, 206] width 894 height 413
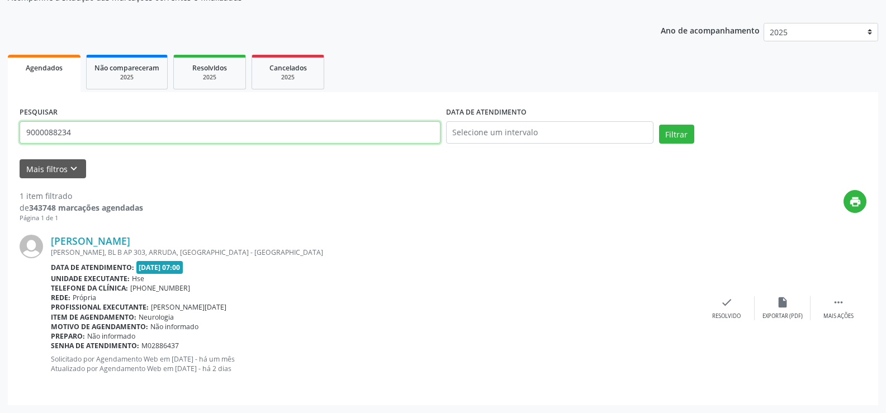
click at [135, 139] on input "9000088234" at bounding box center [230, 132] width 421 height 22
paste input "[PERSON_NAME]"
click at [659, 125] on button "Filtrar" at bounding box center [676, 134] width 35 height 19
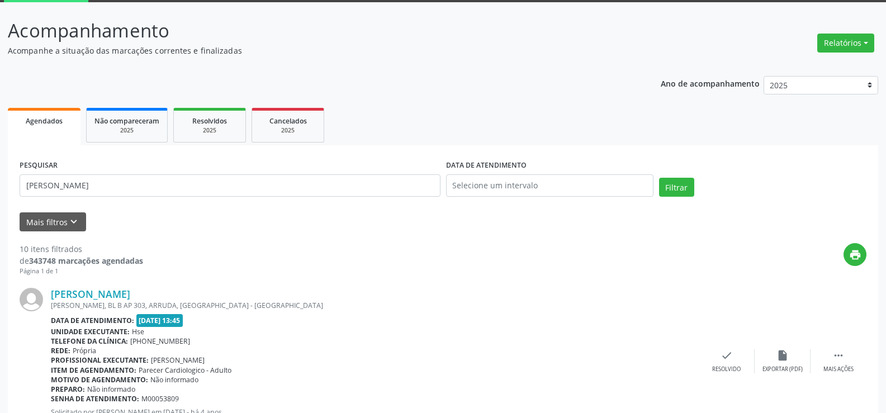
scroll to position [0, 0]
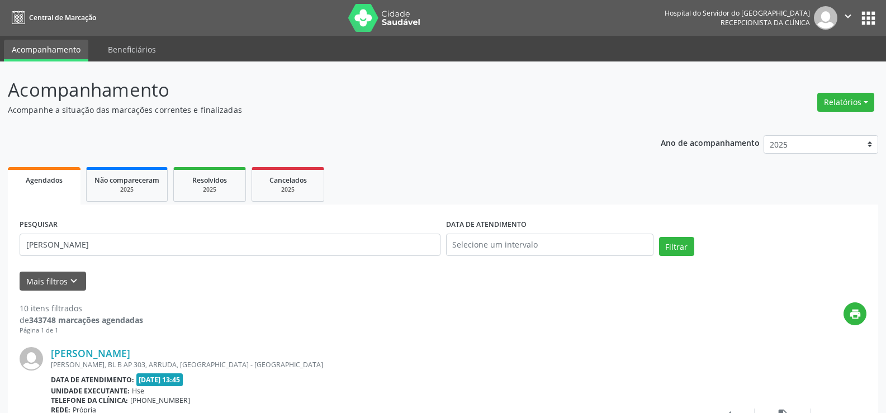
click at [425, 177] on ul "Agendados Não compareceram 2025 Resolvidos 2025 Cancelados 2025" at bounding box center [443, 184] width 870 height 40
click at [147, 229] on div "PESQUISAR [PERSON_NAME]" at bounding box center [230, 239] width 426 height 47
click at [148, 249] on input "[PERSON_NAME]" at bounding box center [230, 245] width 421 height 22
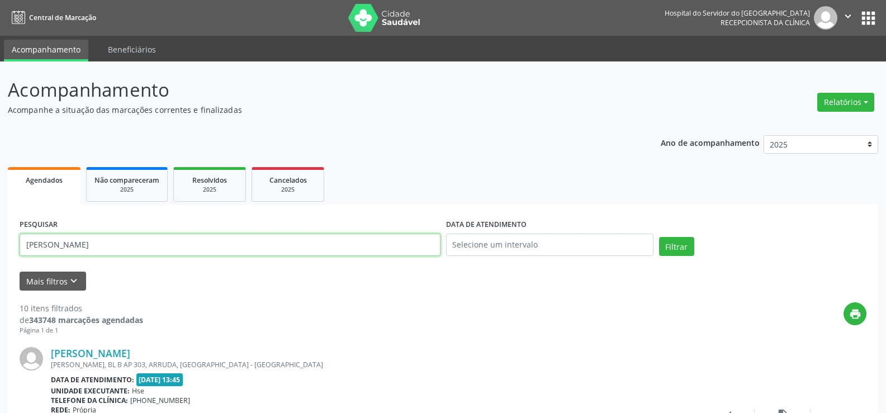
click at [148, 249] on input "[PERSON_NAME]" at bounding box center [230, 245] width 421 height 22
paste input "[PERSON_NAME]"
click at [659, 237] on button "Filtrar" at bounding box center [676, 246] width 35 height 19
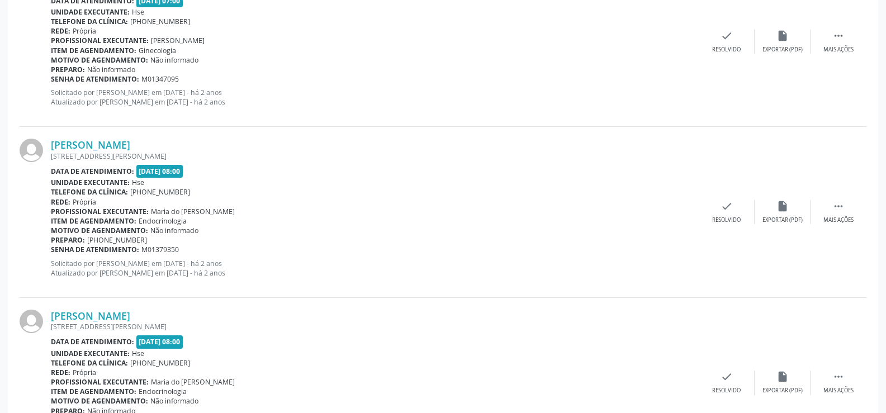
scroll to position [2534, 0]
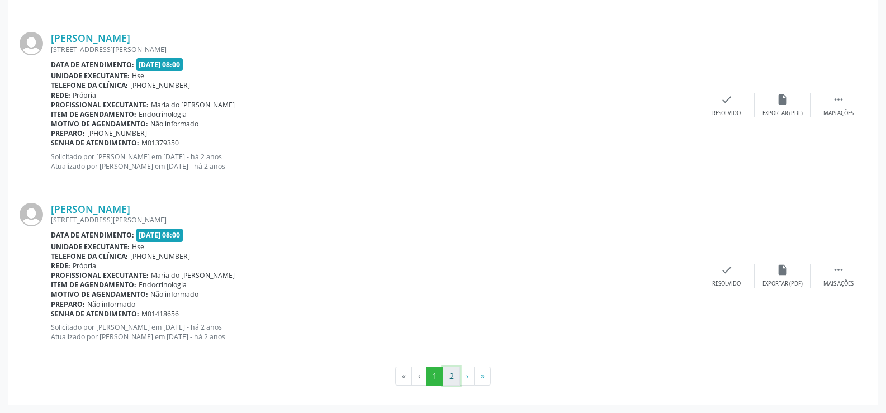
click at [450, 378] on button "2" at bounding box center [451, 376] width 17 height 19
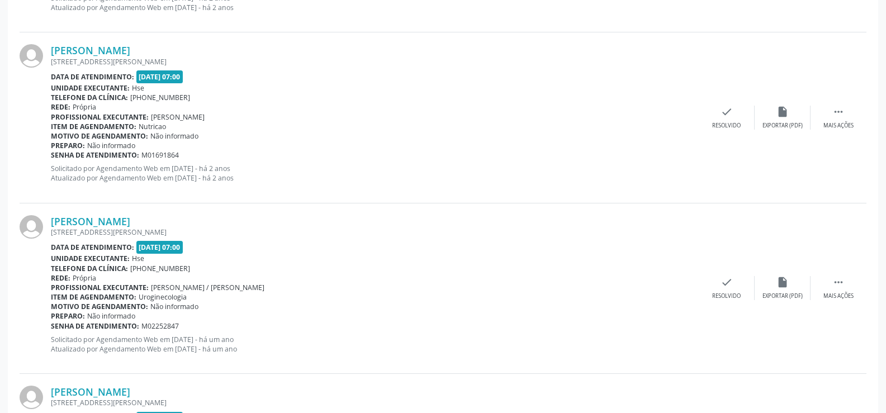
scroll to position [1155, 0]
click at [155, 194] on div "[PERSON_NAME] [STREET_ADDRESS][PERSON_NAME] Data de atendimento: [DATE] 07:00 U…" at bounding box center [443, 119] width 847 height 170
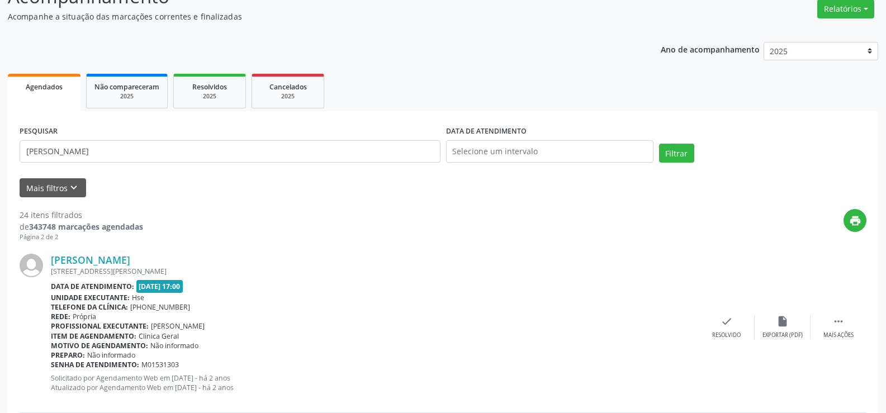
scroll to position [0, 0]
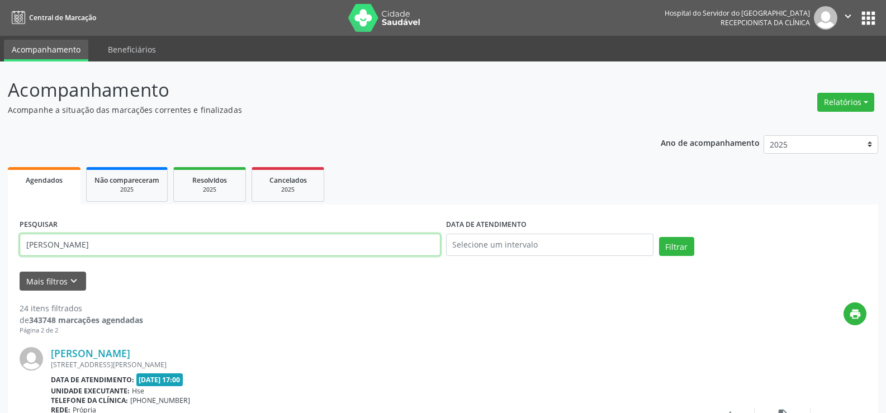
click at [277, 243] on input "[PERSON_NAME]" at bounding box center [230, 245] width 421 height 22
paste input "[PERSON_NAME]"
click at [659, 237] on button "Filtrar" at bounding box center [676, 246] width 35 height 19
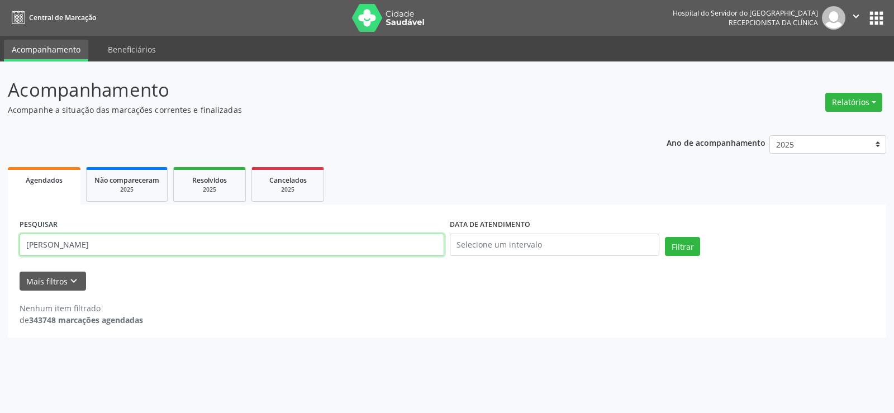
click at [114, 248] on input "[PERSON_NAME]" at bounding box center [232, 245] width 425 height 22
paste input "71914927400"
click at [665, 237] on button "Filtrar" at bounding box center [682, 246] width 35 height 19
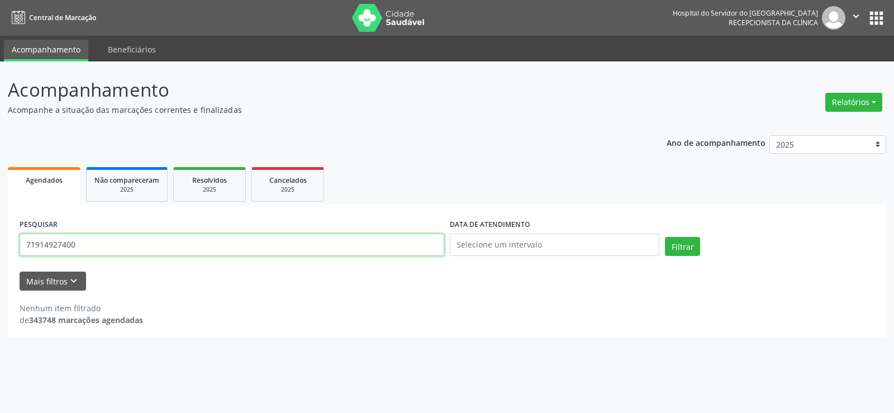
click at [119, 246] on input "71914927400" at bounding box center [232, 245] width 425 height 22
paste input "[PERSON_NAME]"
click at [665, 237] on button "Filtrar" at bounding box center [682, 246] width 35 height 19
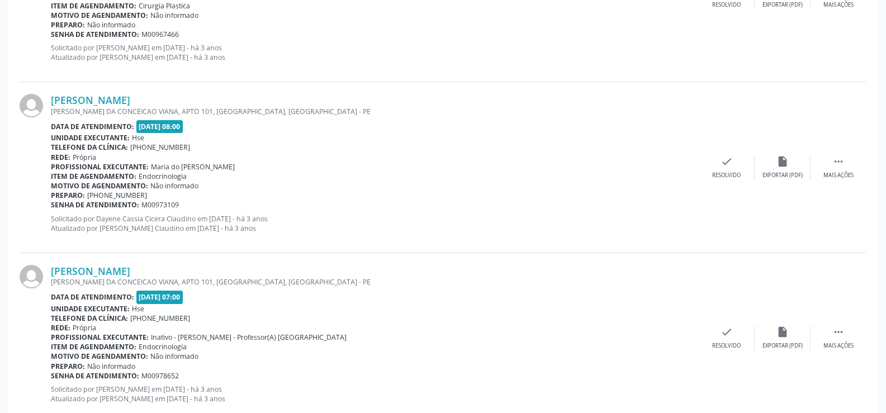
scroll to position [2534, 0]
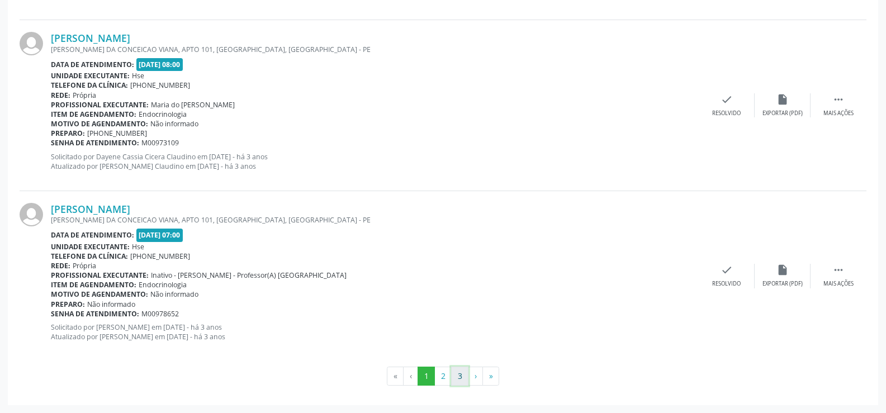
click at [465, 375] on button "3" at bounding box center [459, 376] width 17 height 19
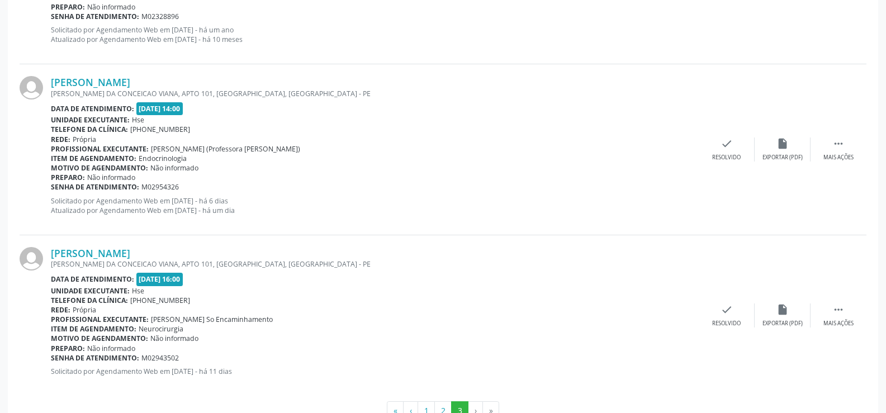
scroll to position [1320, 0]
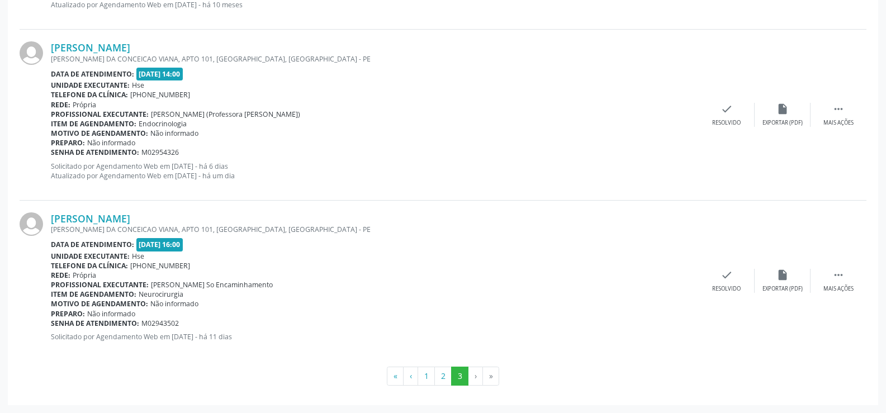
click at [115, 248] on b "Data de atendimento:" at bounding box center [92, 244] width 83 height 9
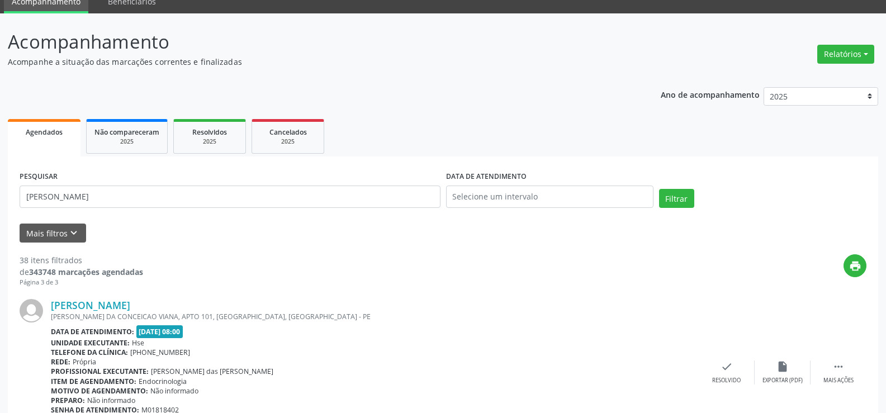
scroll to position [0, 0]
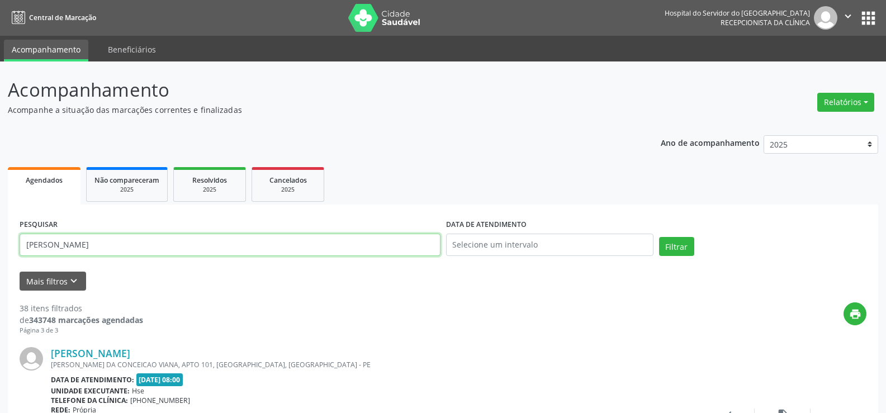
click at [161, 252] on input "[PERSON_NAME]" at bounding box center [230, 245] width 421 height 22
paste input "SIDA [PERSON_NAME]"
click at [659, 237] on button "Filtrar" at bounding box center [676, 246] width 35 height 19
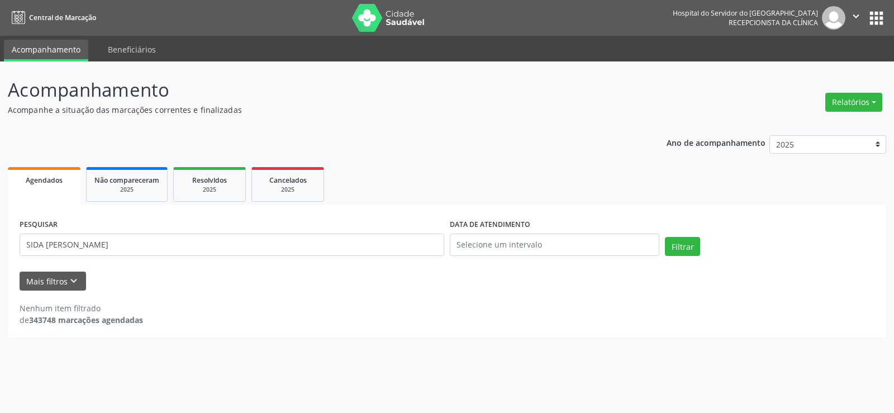
click at [277, 410] on div "Acompanhamento Acompanhe a situação das marcações correntes e finalizadas Relat…" at bounding box center [447, 236] width 894 height 351
click at [206, 246] on input "SIDA [PERSON_NAME]" at bounding box center [232, 245] width 425 height 22
paste input "MARILDA DO NASCIMENTO SOUZ"
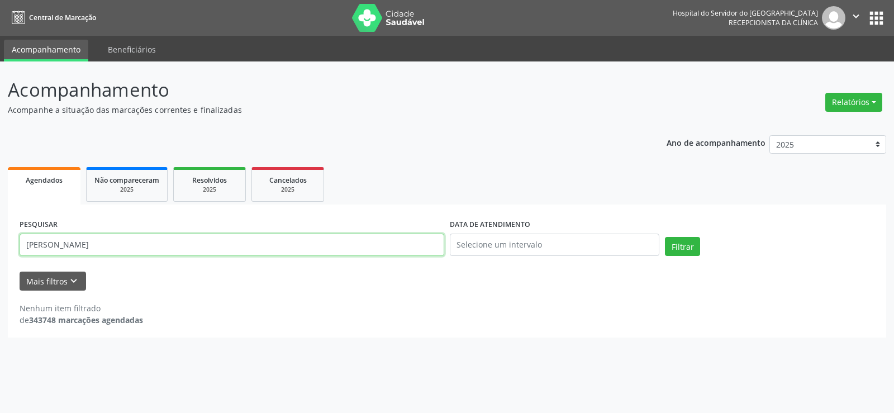
click at [665, 237] on button "Filtrar" at bounding box center [682, 246] width 35 height 19
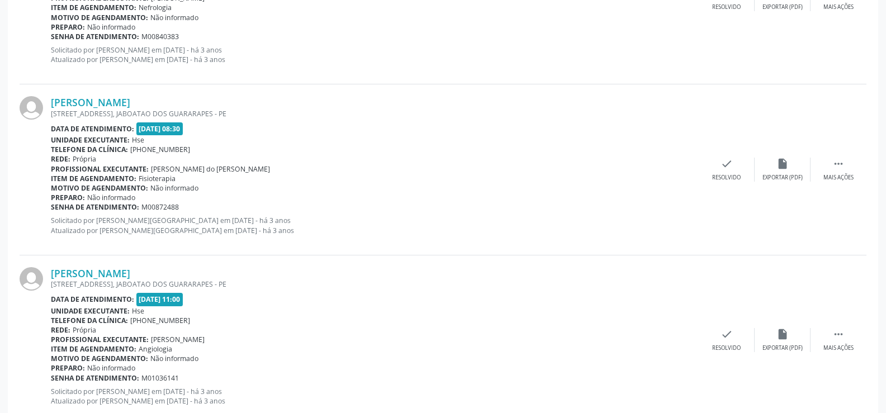
scroll to position [2524, 0]
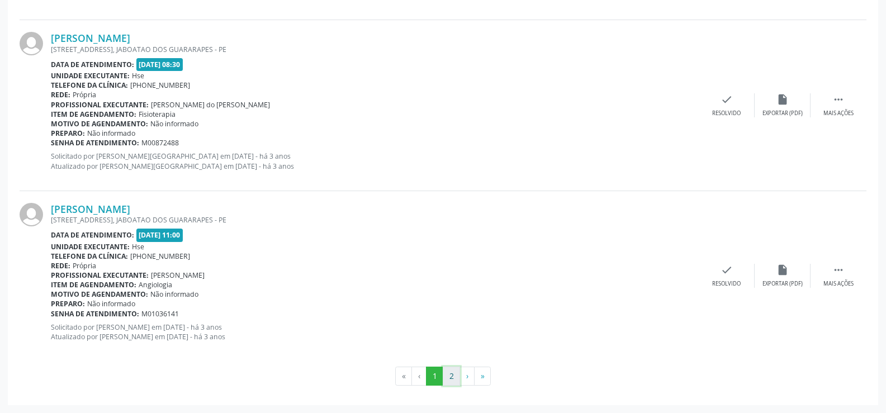
click at [454, 369] on button "2" at bounding box center [451, 376] width 17 height 19
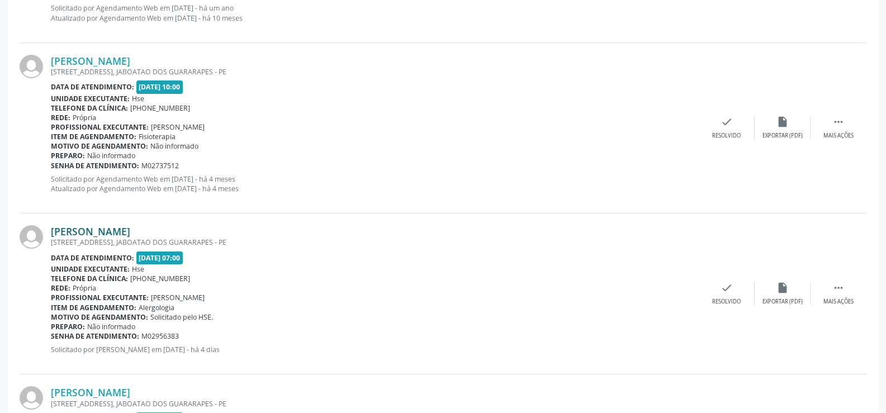
scroll to position [1818, 0]
click at [130, 234] on link "[PERSON_NAME]" at bounding box center [90, 232] width 79 height 12
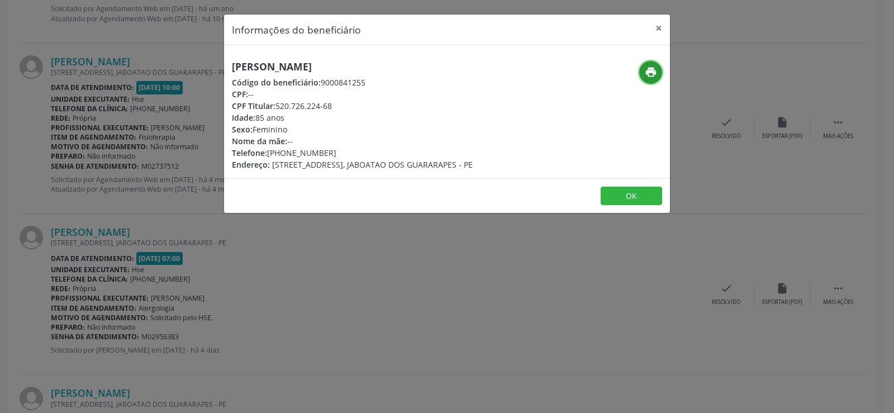
click at [642, 67] on button "print" at bounding box center [650, 72] width 23 height 23
click at [188, 199] on div "Informações do beneficiário × [PERSON_NAME] Código do beneficiário: 9000841255 …" at bounding box center [447, 206] width 894 height 413
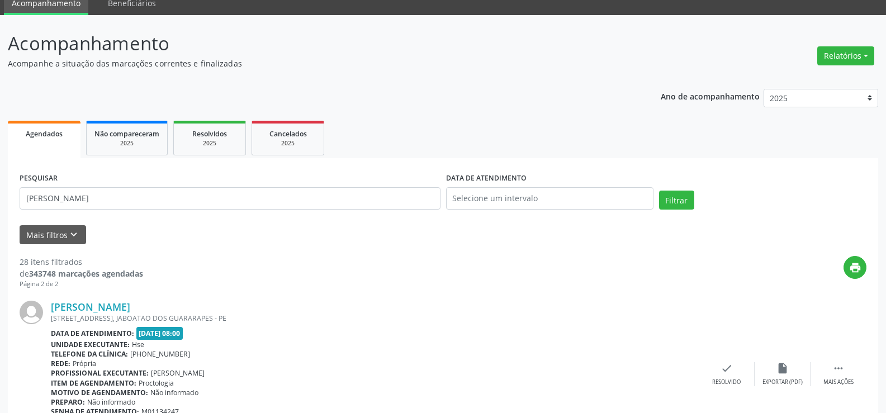
scroll to position [0, 0]
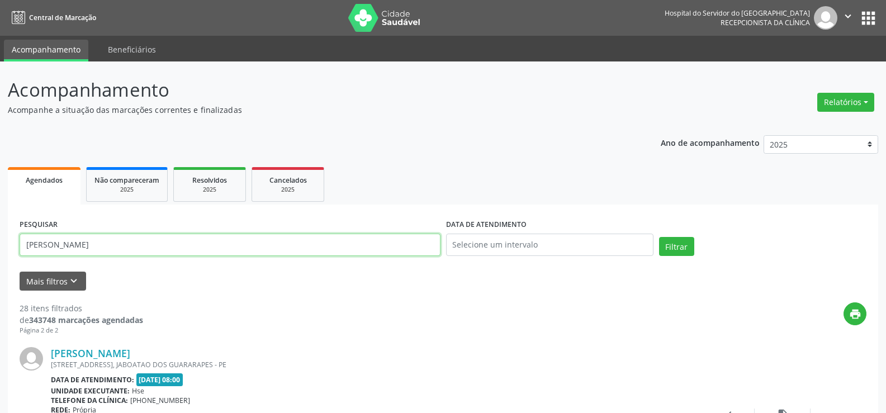
click at [197, 248] on input "[PERSON_NAME]" at bounding box center [230, 245] width 421 height 22
click at [198, 248] on input "[PERSON_NAME]" at bounding box center [230, 245] width 421 height 22
click at [229, 252] on input "[PERSON_NAME]" at bounding box center [230, 245] width 421 height 22
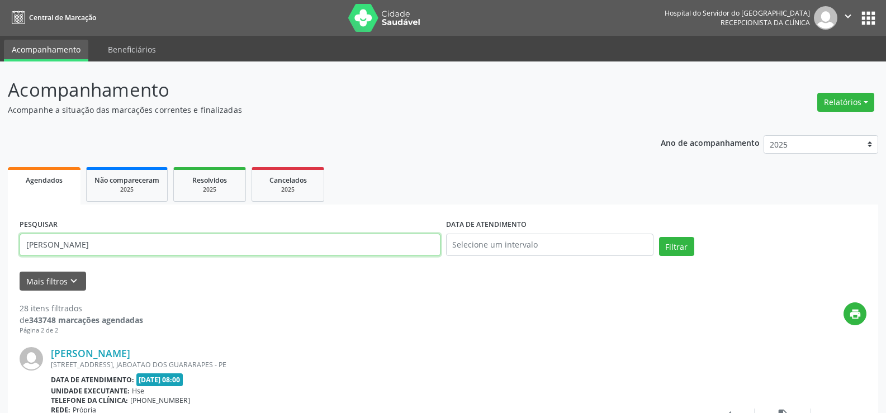
click at [229, 252] on input "[PERSON_NAME]" at bounding box center [230, 245] width 421 height 22
paste input "[PERSON_NAME]"
click at [659, 237] on button "Filtrar" at bounding box center [676, 246] width 35 height 19
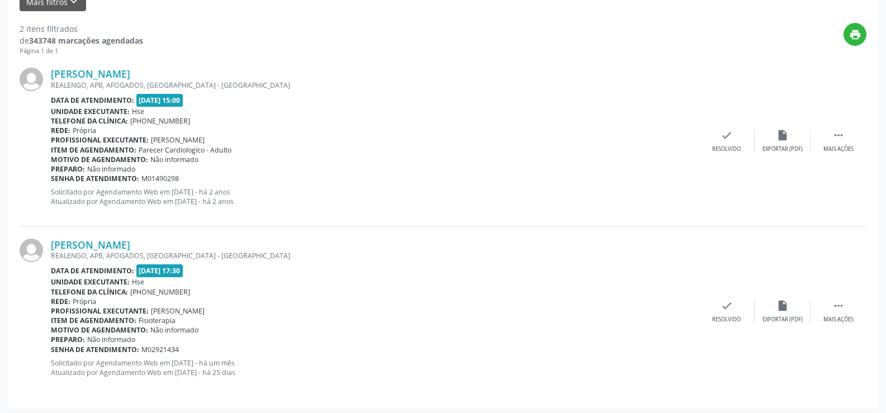
scroll to position [283, 0]
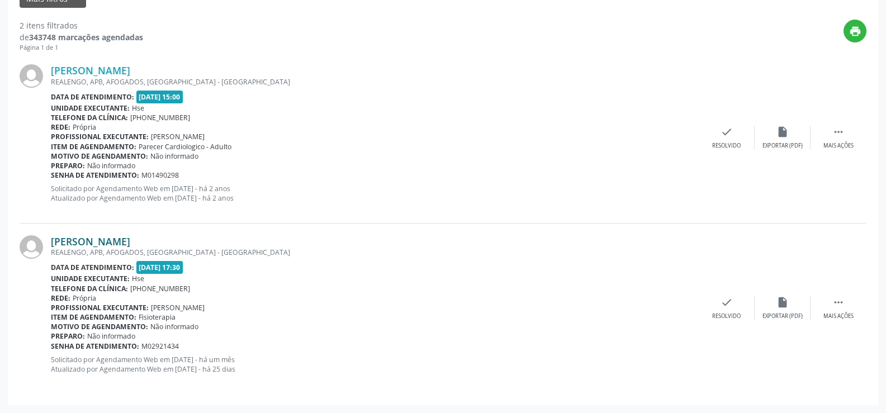
click at [130, 244] on link "[PERSON_NAME]" at bounding box center [90, 241] width 79 height 12
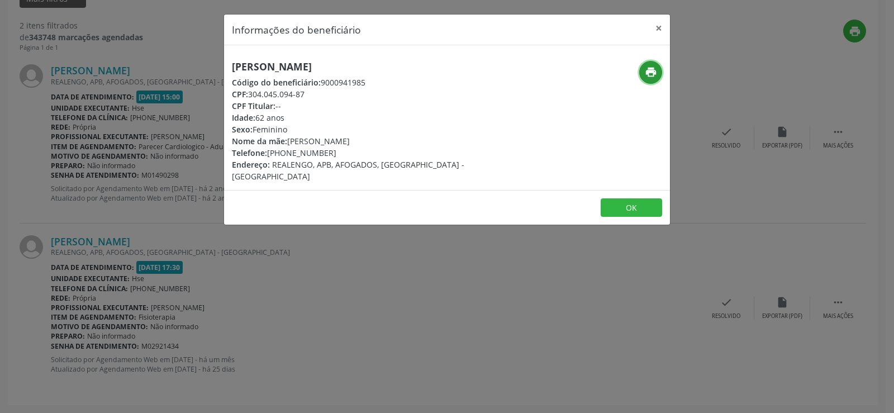
click at [658, 75] on button "print" at bounding box center [650, 72] width 23 height 23
click at [192, 221] on div "Informações do beneficiário × [PERSON_NAME] Código do beneficiário: 9000941985 …" at bounding box center [447, 206] width 894 height 413
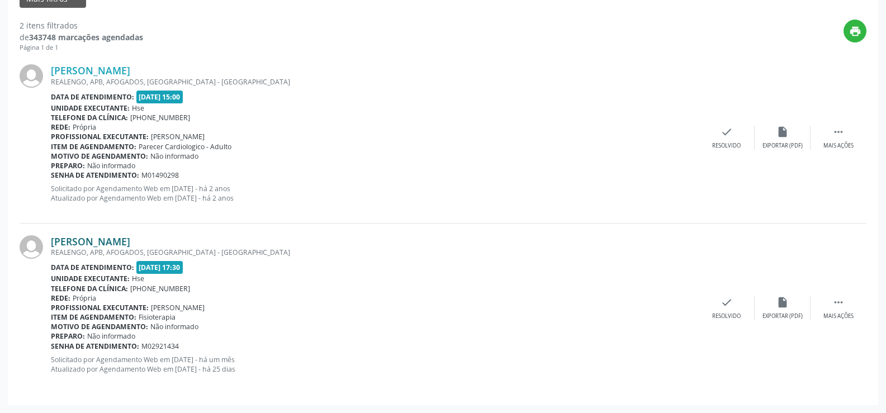
scroll to position [0, 0]
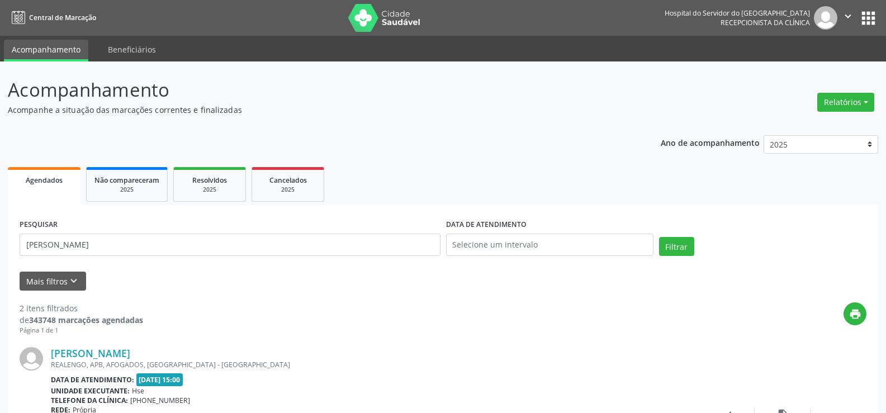
click at [187, 231] on div "PESQUISAR [PERSON_NAME]" at bounding box center [230, 239] width 426 height 47
click at [193, 244] on input "[PERSON_NAME]" at bounding box center [230, 245] width 421 height 22
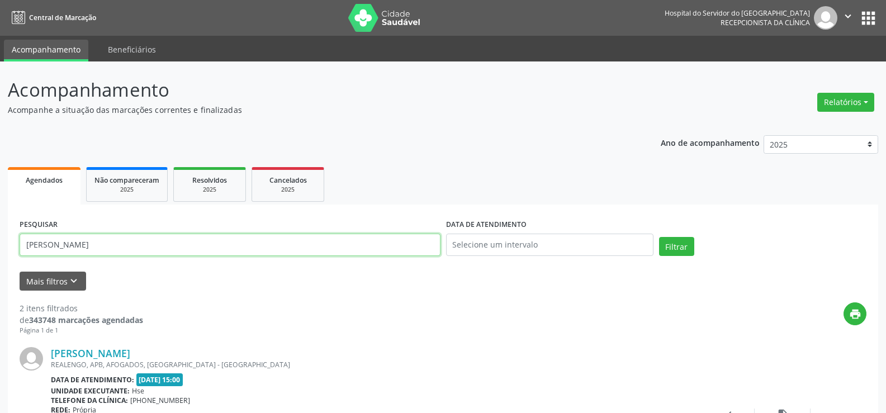
paste input "[PERSON_NAME]"
type input "[PERSON_NAME]"
click at [659, 237] on button "Filtrar" at bounding box center [676, 246] width 35 height 19
drag, startPoint x: 180, startPoint y: 240, endPoint x: 0, endPoint y: 172, distance: 192.7
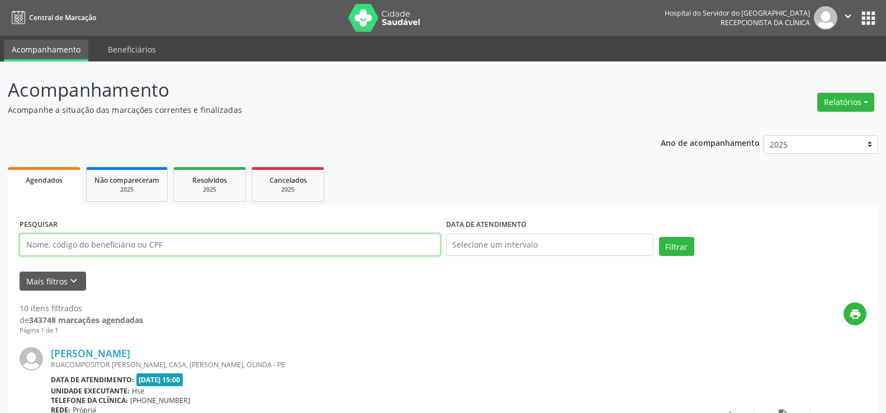
paste input "EDLEUZA [PERSON_NAME]"
click at [659, 237] on button "Filtrar" at bounding box center [676, 246] width 35 height 19
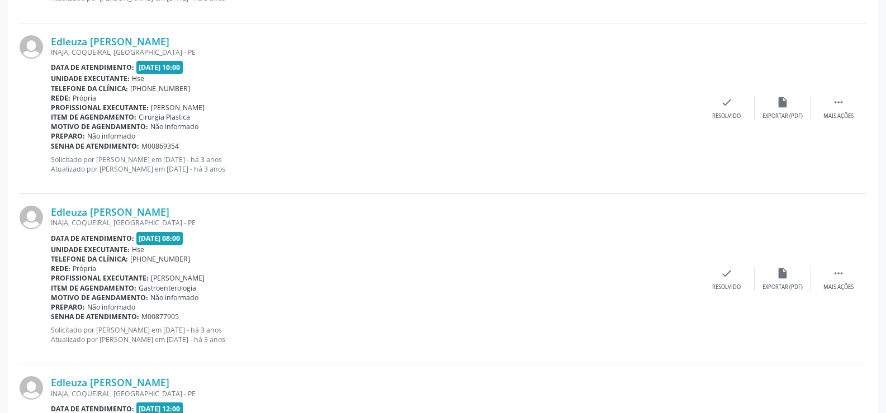
scroll to position [2534, 0]
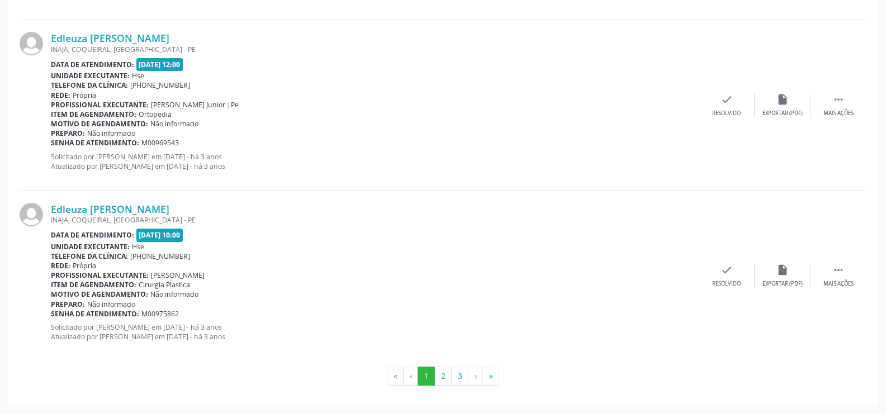
click at [453, 369] on button "3" at bounding box center [459, 376] width 17 height 19
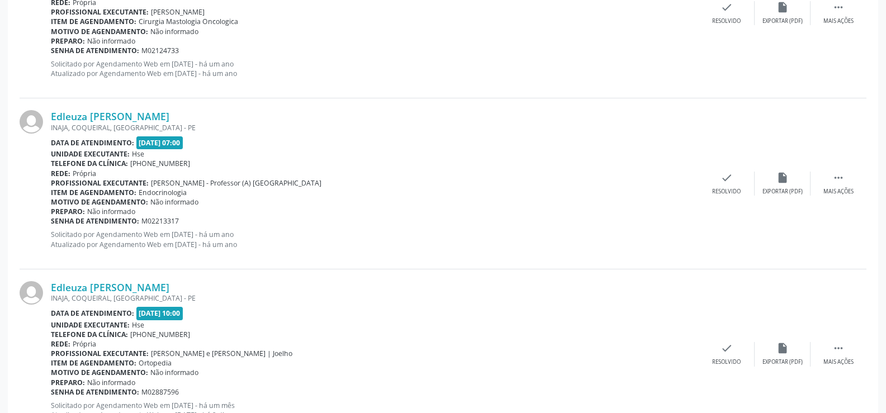
scroll to position [764, 0]
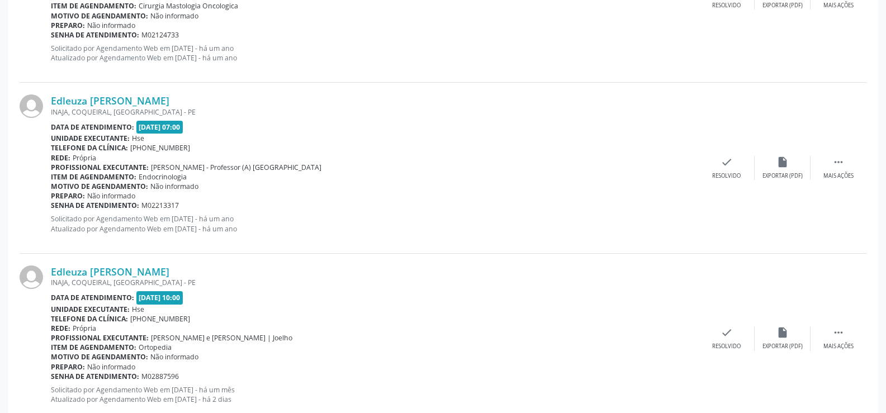
drag, startPoint x: 158, startPoint y: 272, endPoint x: 37, endPoint y: 279, distance: 121.5
click at [37, 279] on div "Edleuza [PERSON_NAME] INAJA, COQUEIRAL, [GEOGRAPHIC_DATA] - PE Data de atendime…" at bounding box center [443, 339] width 847 height 170
copy div "Edleuza [PERSON_NAME]"
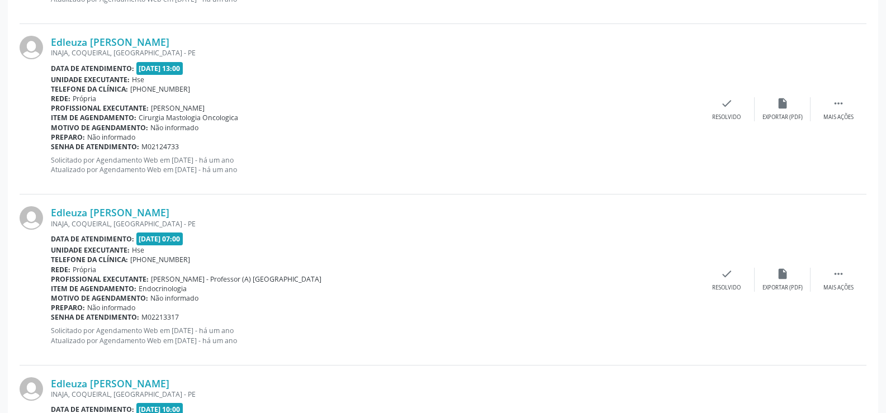
scroll to position [373, 0]
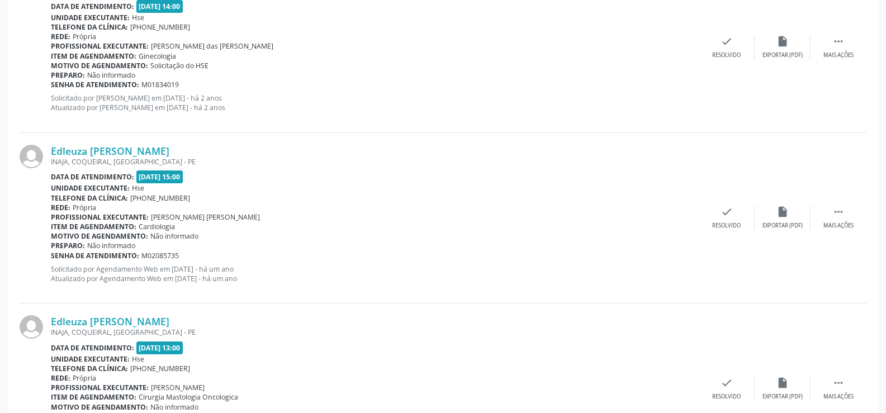
click at [161, 187] on div "Unidade executante: Hse" at bounding box center [375, 187] width 648 height 9
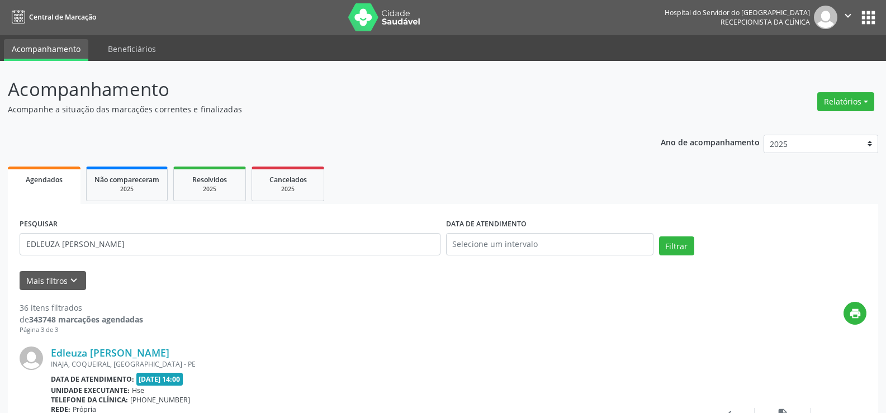
scroll to position [0, 0]
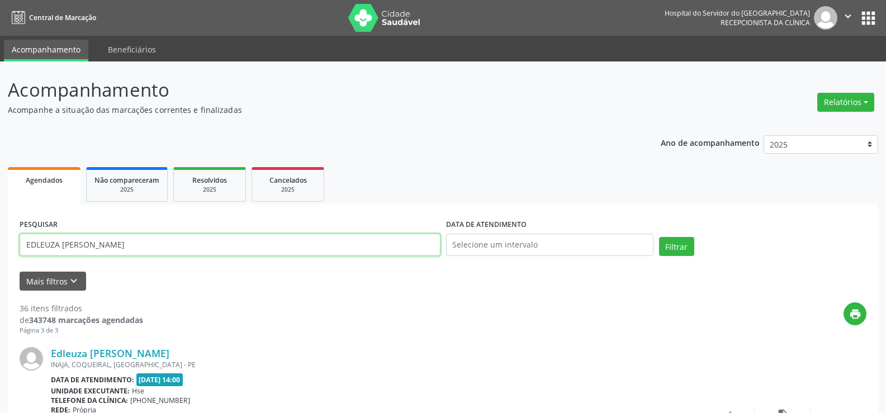
click at [211, 249] on input "EDLEUZA [PERSON_NAME]" at bounding box center [230, 245] width 421 height 22
type input "63044757487"
click at [659, 237] on button "Filtrar" at bounding box center [676, 246] width 35 height 19
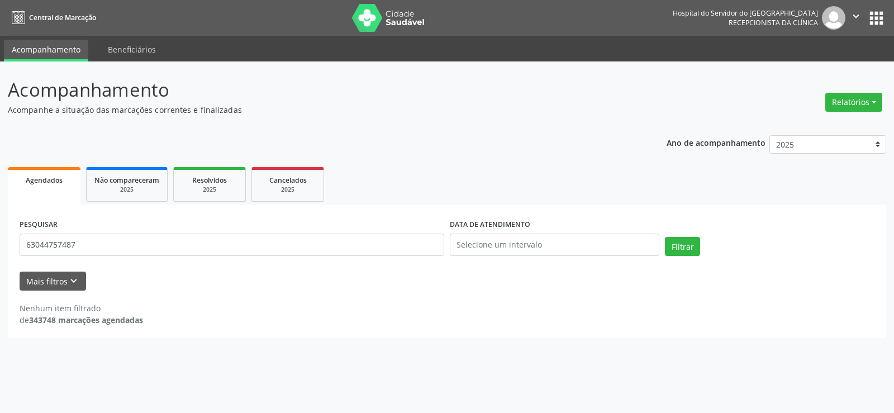
click at [190, 263] on div "PESQUISAR 63044757487" at bounding box center [232, 239] width 430 height 47
click at [183, 243] on input "63044757487" at bounding box center [232, 245] width 425 height 22
click at [142, 170] on link "Não compareceram 2025" at bounding box center [127, 184] width 82 height 35
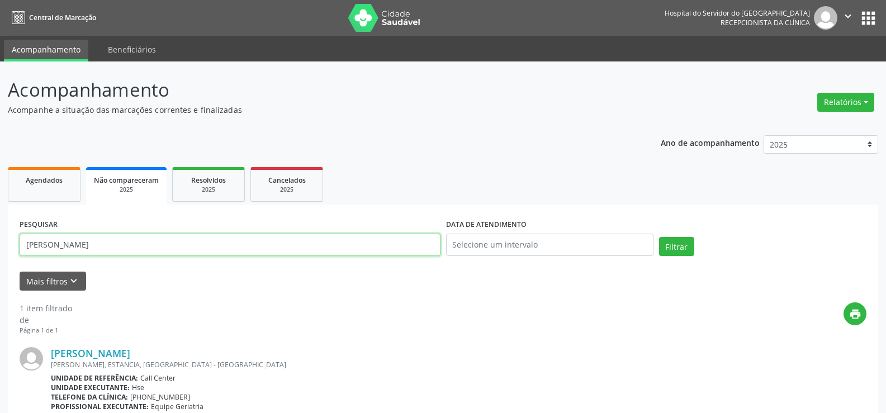
click at [260, 242] on input "[PERSON_NAME]" at bounding box center [230, 245] width 421 height 22
paste input "63044757487"
type input "63044757487"
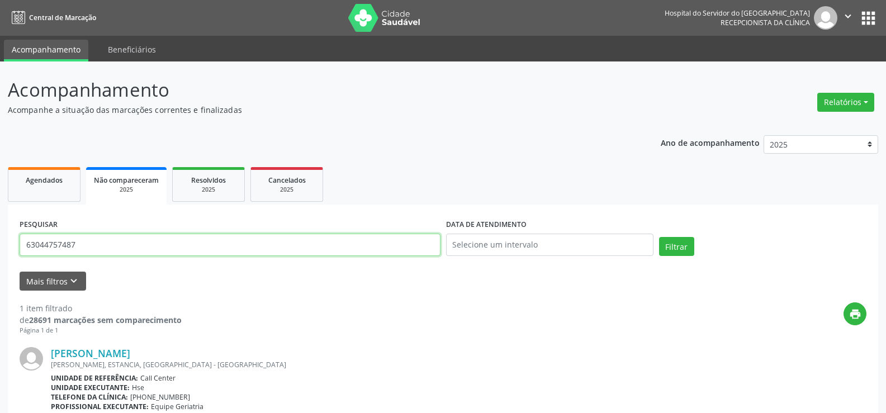
click at [659, 237] on button "Filtrar" at bounding box center [676, 246] width 35 height 19
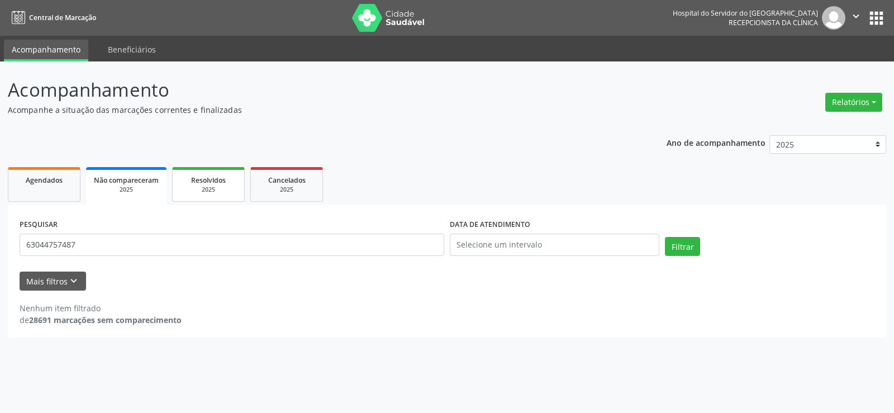
click at [199, 175] on div "Resolvidos" at bounding box center [208, 180] width 56 height 12
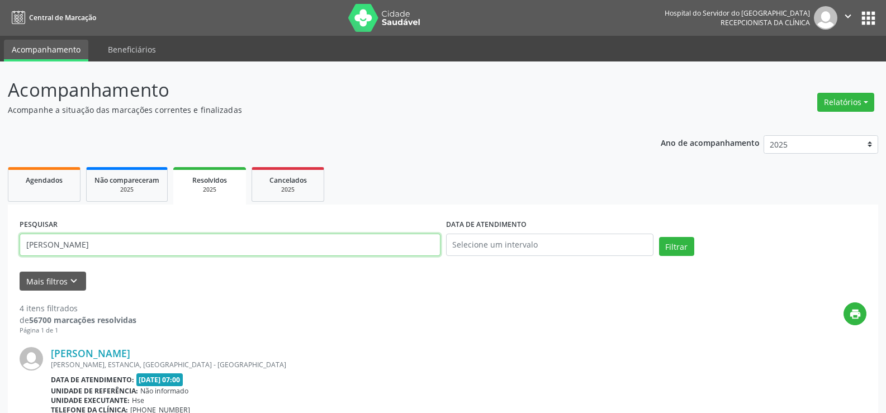
click at [215, 239] on input "[PERSON_NAME]" at bounding box center [230, 245] width 421 height 22
paste input "63044757487"
click at [659, 237] on button "Filtrar" at bounding box center [676, 246] width 35 height 19
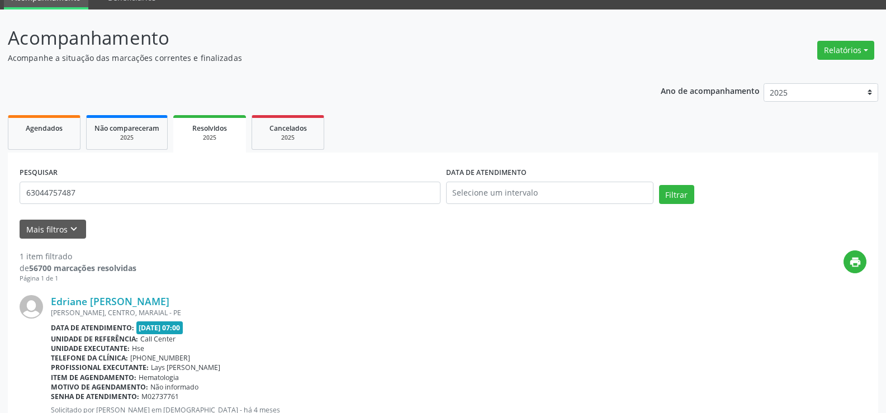
scroll to position [102, 0]
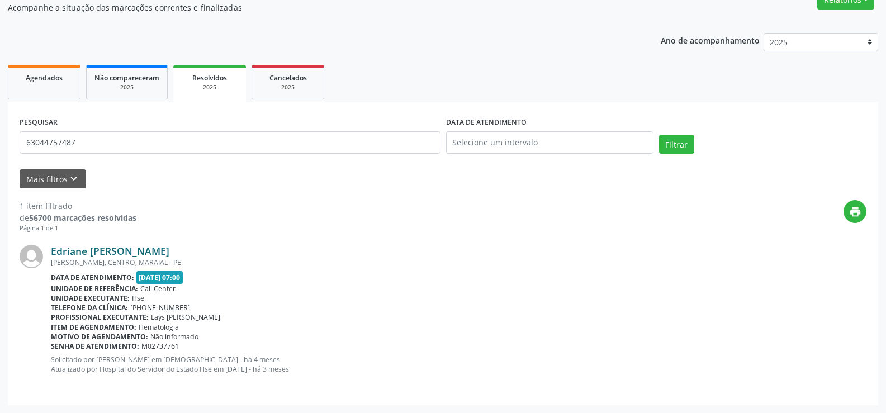
click at [149, 251] on link "Edriane [PERSON_NAME]" at bounding box center [110, 251] width 118 height 12
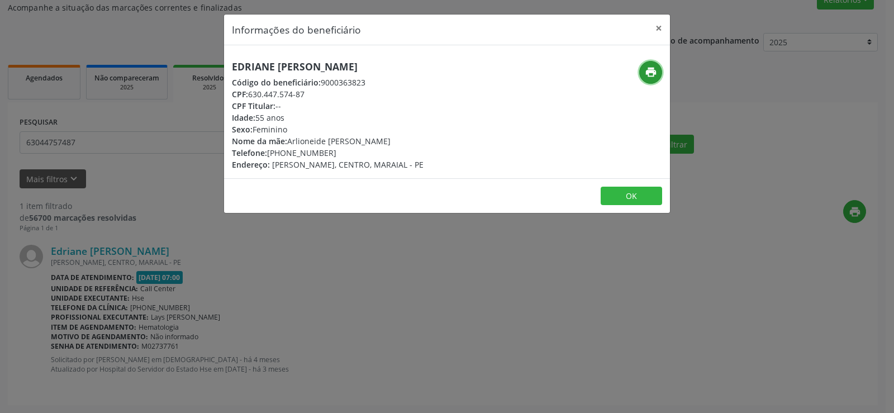
click at [649, 65] on button "print" at bounding box center [650, 72] width 23 height 23
click at [167, 201] on div "Informações do beneficiário × Edriane [PERSON_NAME] Código do beneficiário: 900…" at bounding box center [447, 206] width 894 height 413
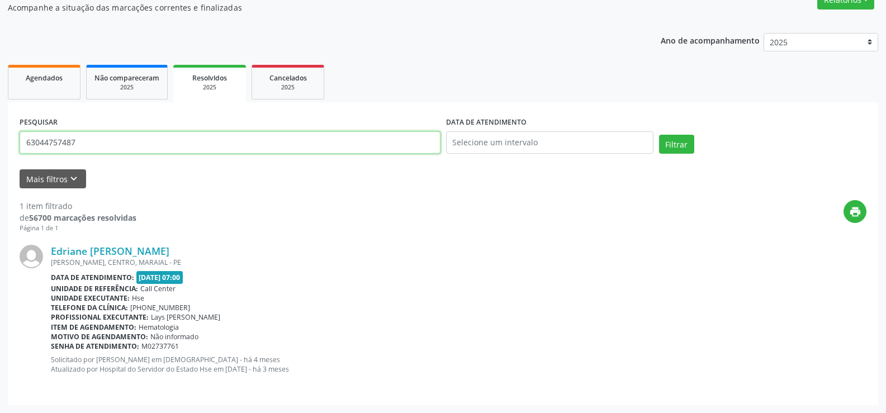
click at [145, 149] on input "63044757487" at bounding box center [230, 142] width 421 height 22
paste input "[PERSON_NAME] DAS GRACAS DE [PERSON_NAME]"
type input "[PERSON_NAME] DAS GRACAS DE [PERSON_NAME]"
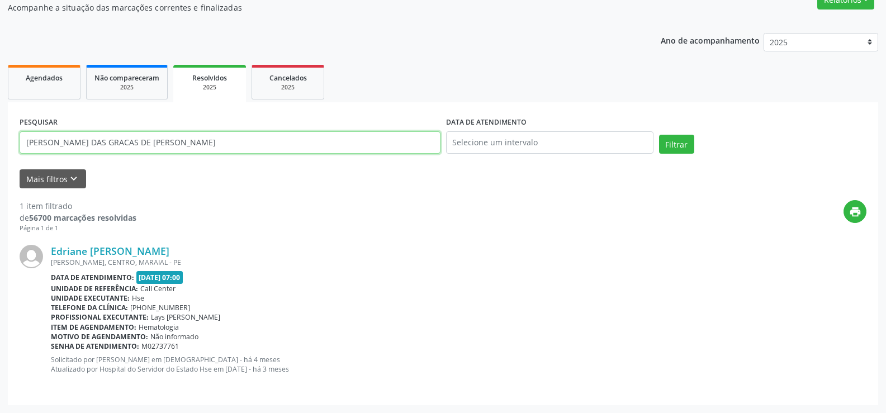
click at [659, 135] on button "Filtrar" at bounding box center [676, 144] width 35 height 19
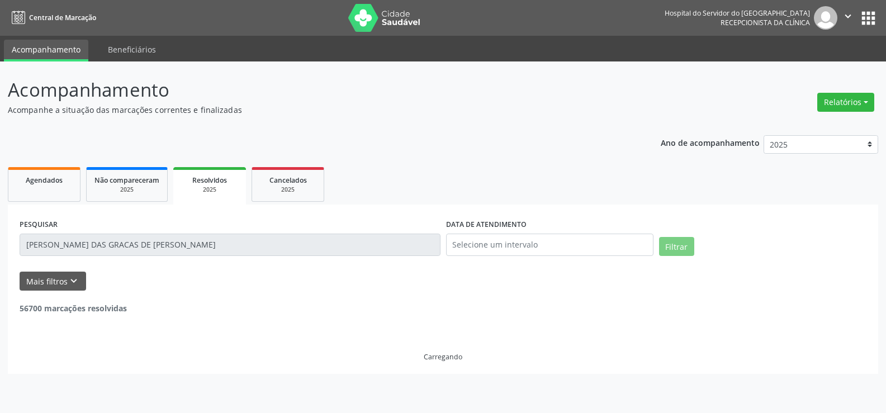
scroll to position [0, 0]
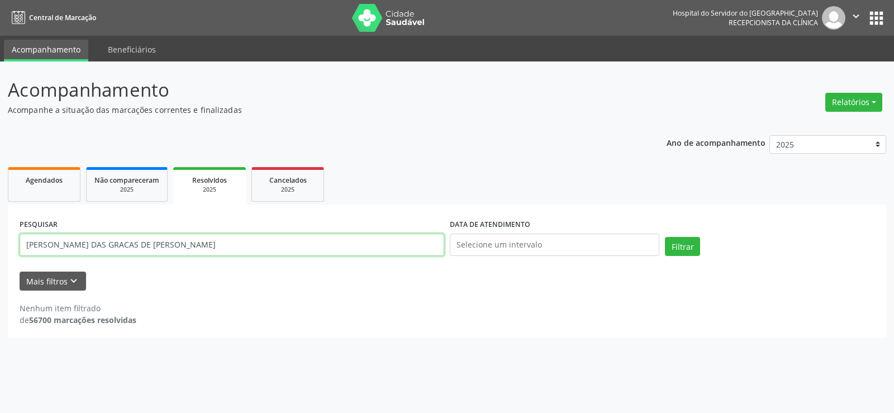
click at [186, 235] on input "[PERSON_NAME] DAS GRACAS DE [PERSON_NAME]" at bounding box center [232, 245] width 425 height 22
click at [50, 184] on span "Agendados" at bounding box center [44, 179] width 37 height 9
click at [180, 252] on input "63044757487" at bounding box center [232, 245] width 425 height 22
click at [177, 250] on input "63044757487" at bounding box center [232, 245] width 425 height 22
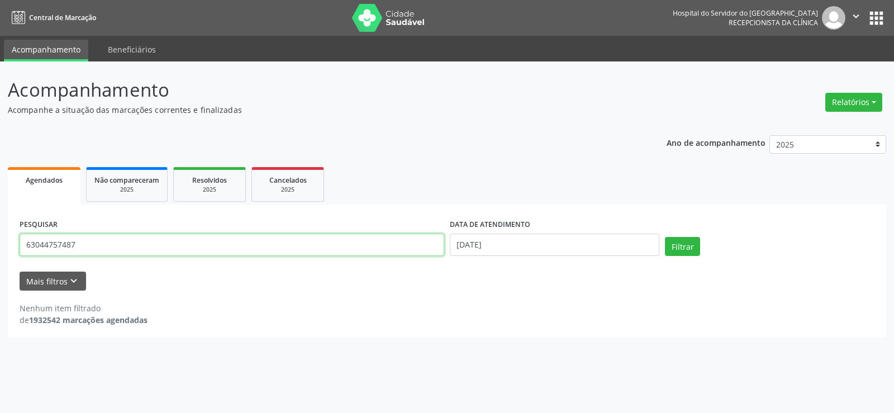
paste input "[PERSON_NAME] DAS GRACAS DE [PERSON_NAME]"
type input "[PERSON_NAME] DAS GRACAS DE [PERSON_NAME]"
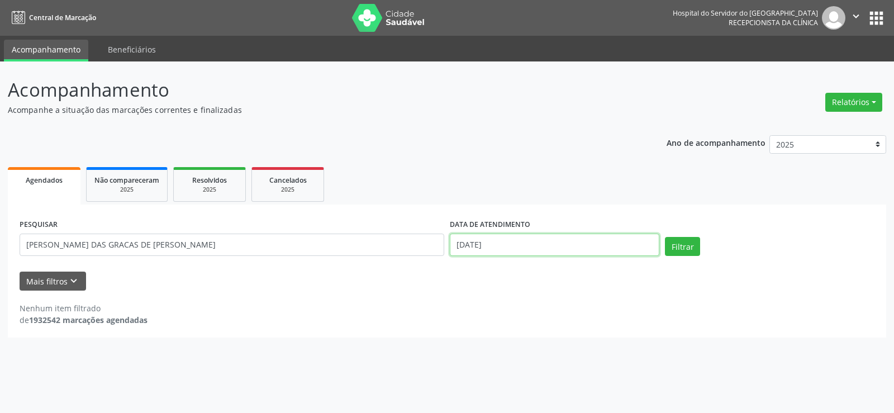
click at [561, 244] on input "[DATE]" at bounding box center [555, 245] width 210 height 22
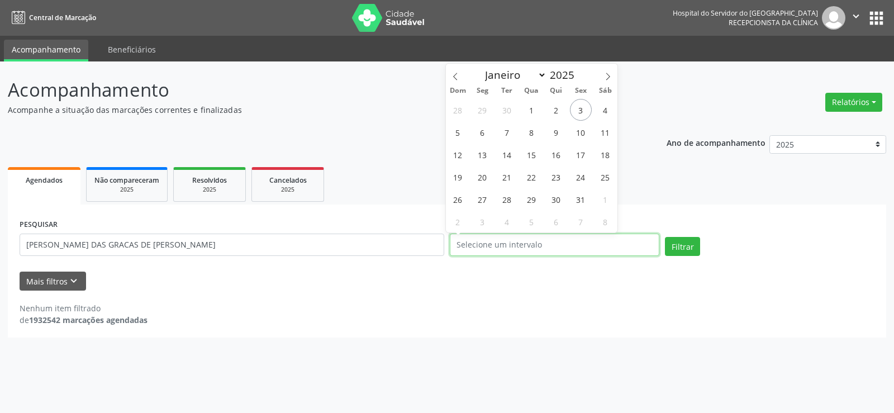
click at [665, 237] on button "Filtrar" at bounding box center [682, 246] width 35 height 19
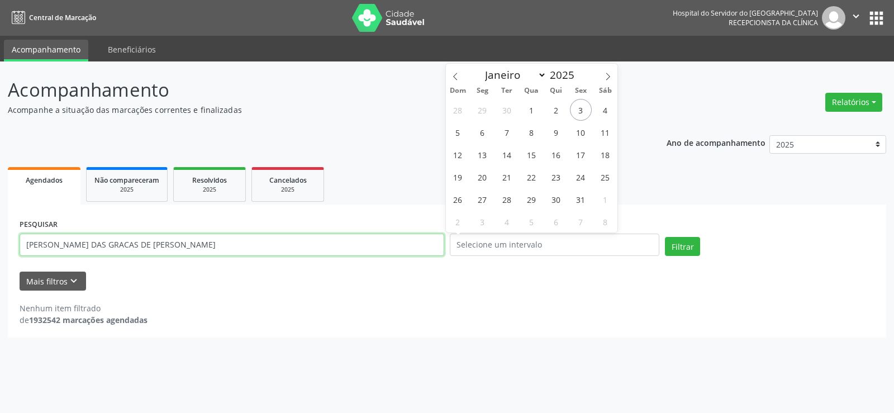
click at [297, 235] on input "[PERSON_NAME] DAS GRACAS DE [PERSON_NAME]" at bounding box center [232, 245] width 425 height 22
click at [665, 237] on button "Filtrar" at bounding box center [682, 246] width 35 height 19
click at [49, 246] on input "[PERSON_NAME] DAS GRACAS DE [PERSON_NAME]" at bounding box center [232, 245] width 425 height 22
click at [665, 237] on button "Filtrar" at bounding box center [682, 246] width 35 height 19
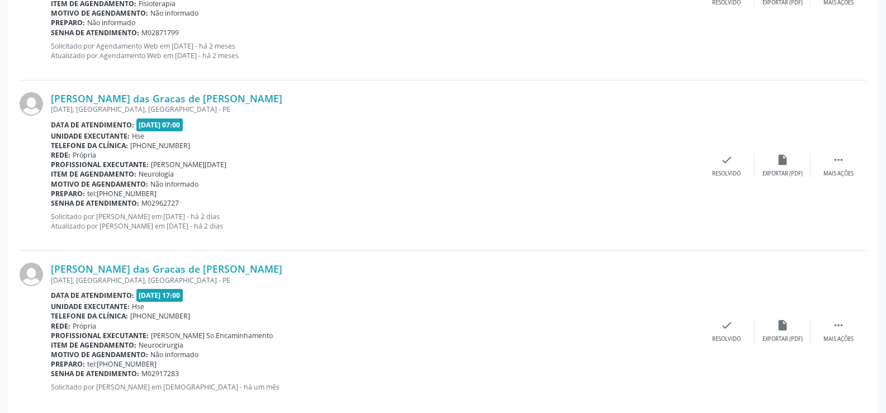
scroll to position [615, 0]
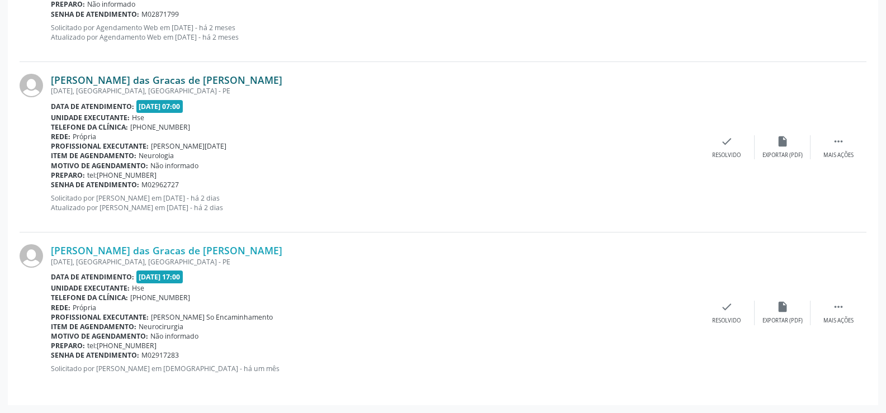
click at [130, 79] on link "[PERSON_NAME] das Gracas de [PERSON_NAME]" at bounding box center [166, 80] width 231 height 12
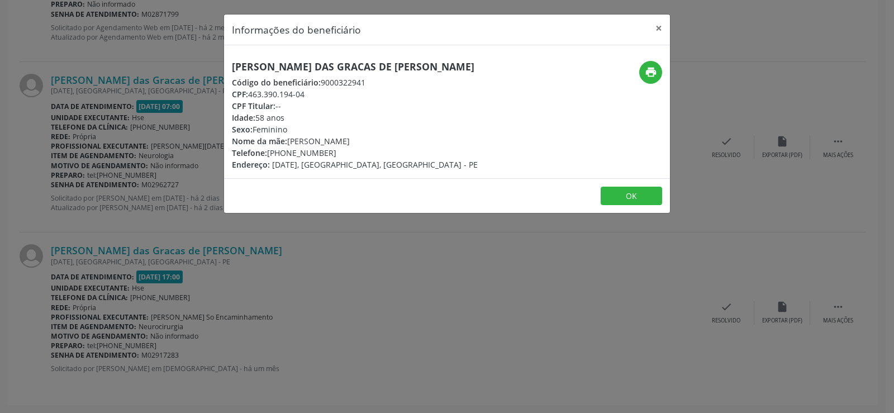
click at [317, 68] on h5 "[PERSON_NAME] das Gracas de [PERSON_NAME]" at bounding box center [355, 67] width 246 height 12
copy div "[PERSON_NAME] das Gracas de [PERSON_NAME]"
click at [137, 151] on div "Informações do beneficiário × [PERSON_NAME] das Gracas de [PERSON_NAME] Código …" at bounding box center [447, 206] width 894 height 413
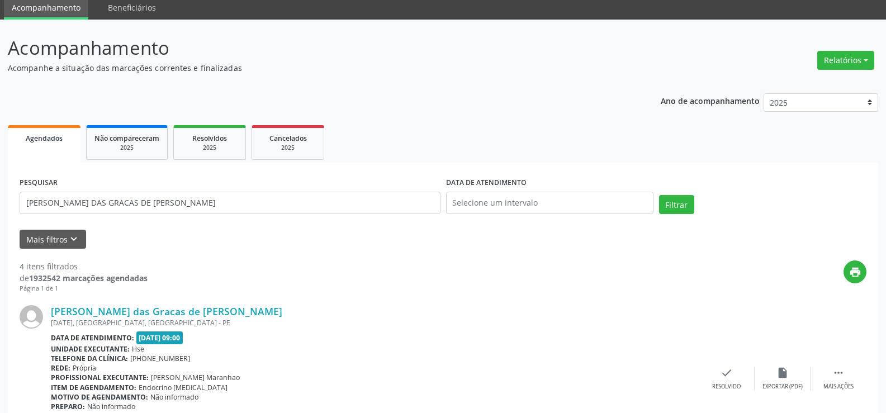
scroll to position [0, 0]
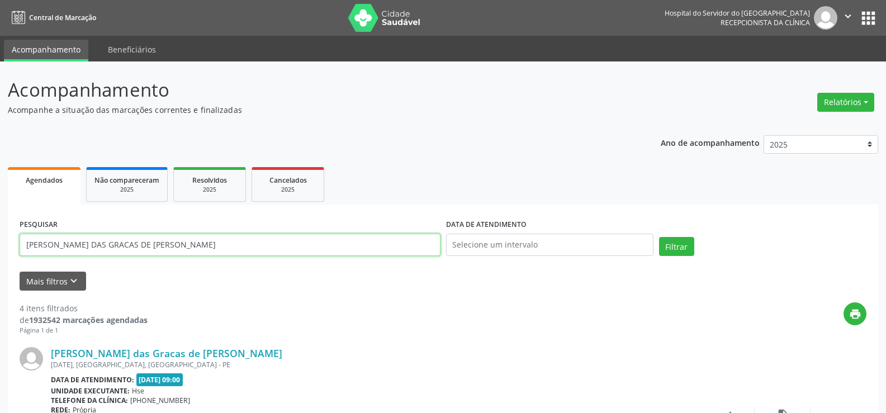
click at [175, 246] on input "[PERSON_NAME] DAS GRACAS DE [PERSON_NAME]" at bounding box center [230, 245] width 421 height 22
paste input "36186279472"
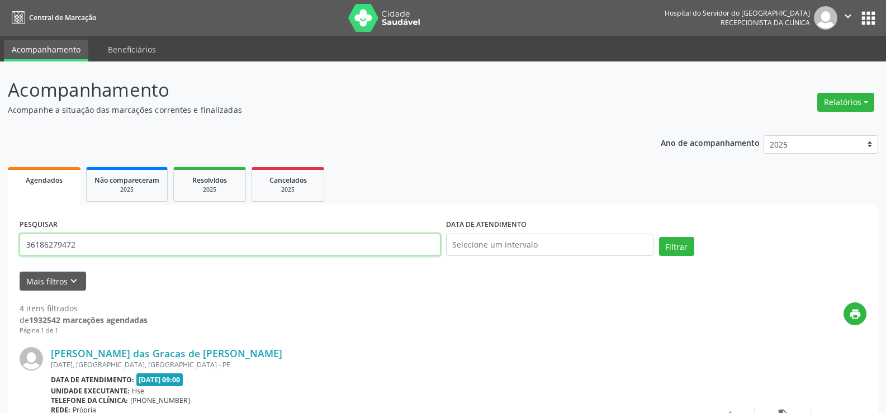
click at [659, 237] on button "Filtrar" at bounding box center [676, 246] width 35 height 19
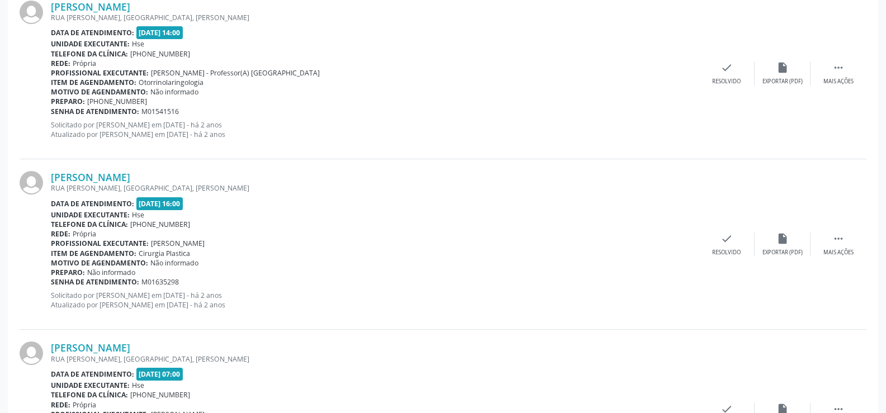
scroll to position [2331, 0]
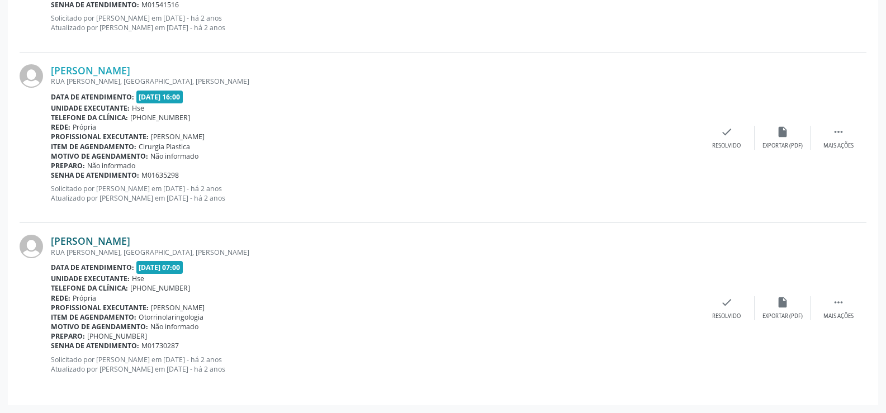
click at [117, 245] on link "[PERSON_NAME]" at bounding box center [90, 241] width 79 height 12
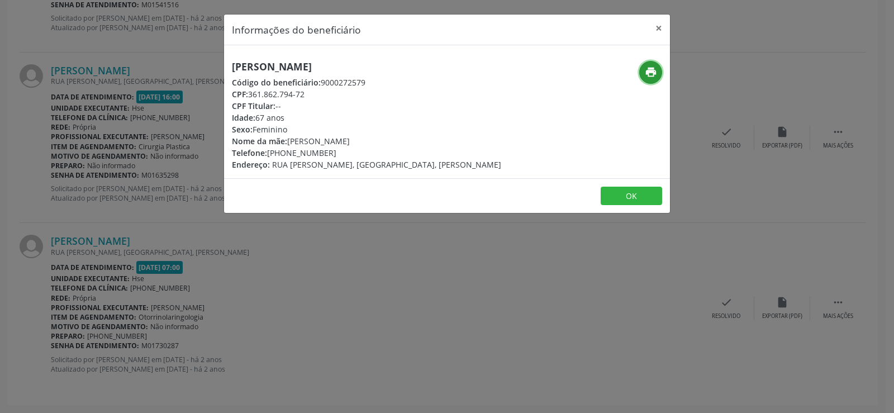
click at [649, 73] on icon "print" at bounding box center [651, 72] width 12 height 12
click at [660, 26] on button "×" at bounding box center [659, 28] width 22 height 27
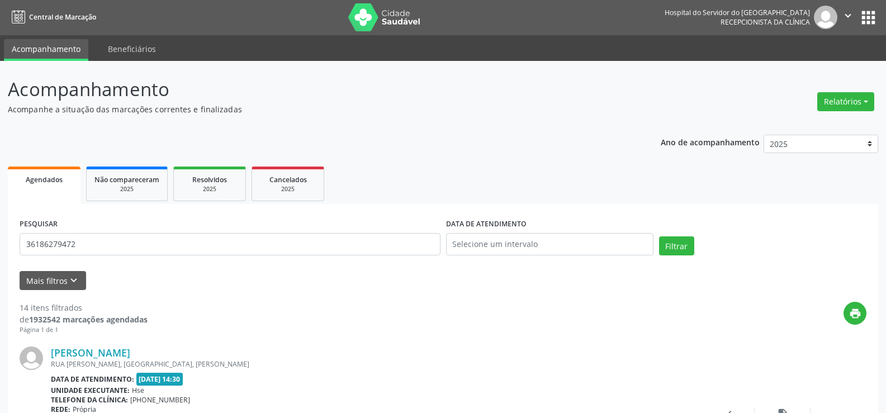
scroll to position [0, 0]
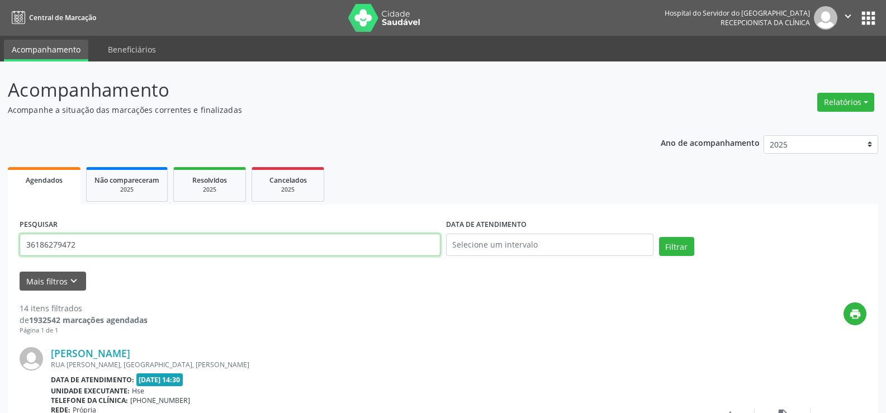
click at [85, 241] on input "36186279472" at bounding box center [230, 245] width 421 height 22
paste input "[PERSON_NAME]"
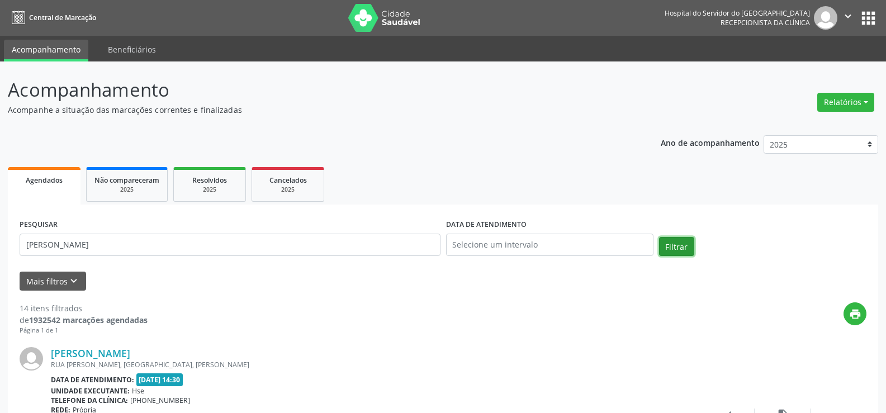
click at [673, 246] on button "Filtrar" at bounding box center [676, 246] width 35 height 19
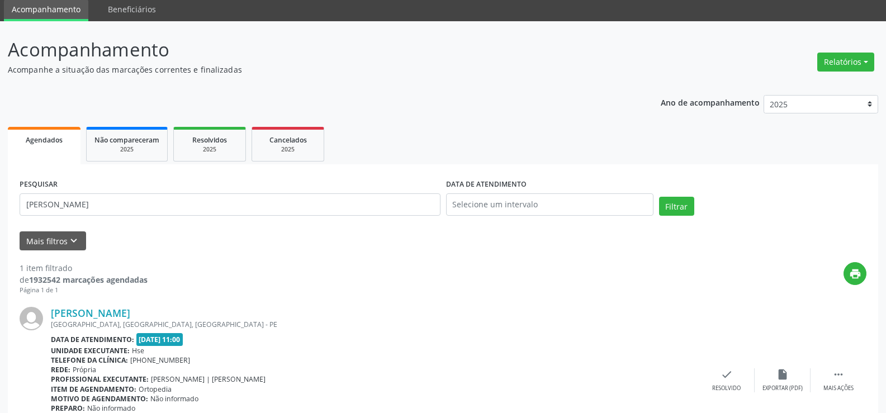
scroll to position [112, 0]
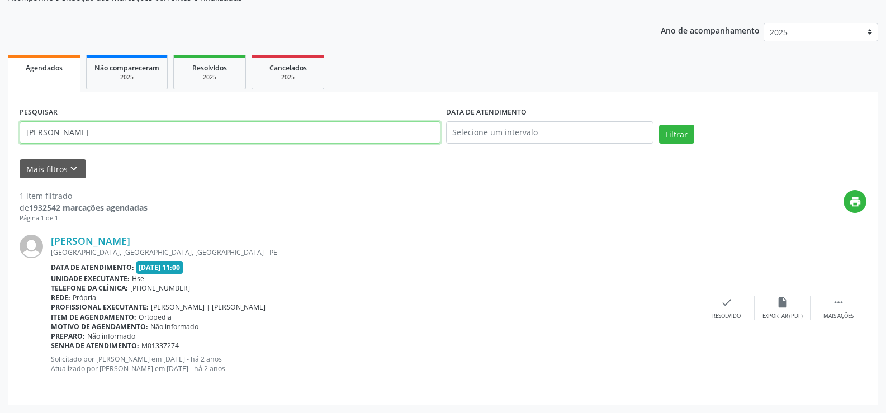
drag, startPoint x: 147, startPoint y: 136, endPoint x: 0, endPoint y: 151, distance: 147.7
click at [0, 151] on div "Acompanhamento Acompanhe a situação das marcações correntes e finalizadas Relat…" at bounding box center [443, 181] width 886 height 464
paste input "[PERSON_NAME]"
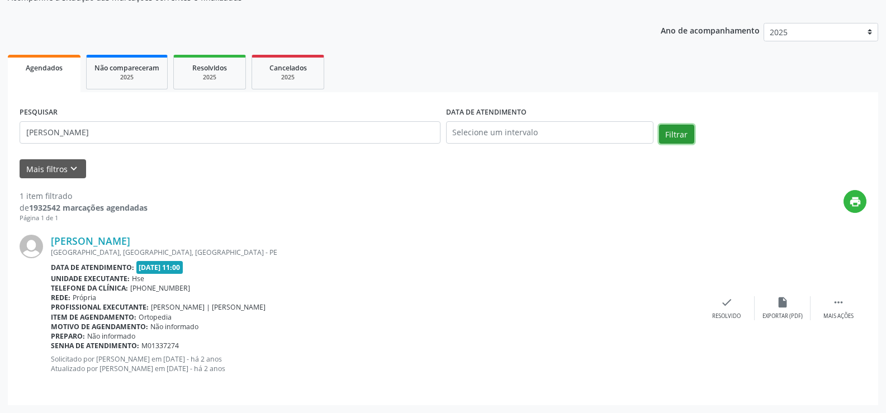
click at [674, 139] on button "Filtrar" at bounding box center [676, 134] width 35 height 19
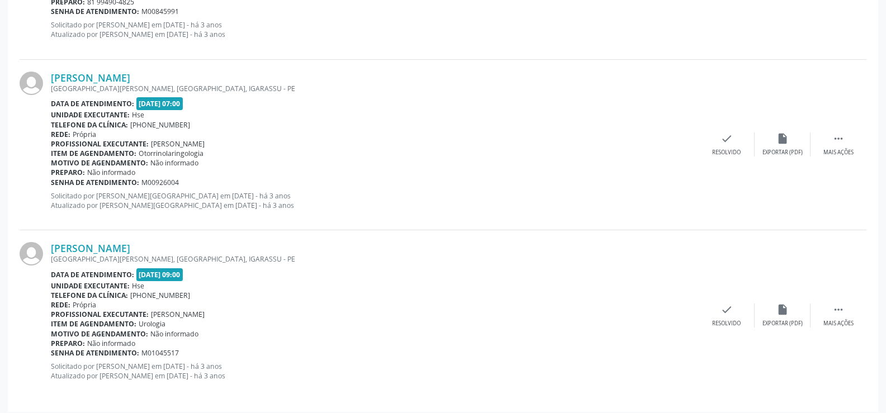
scroll to position [1306, 0]
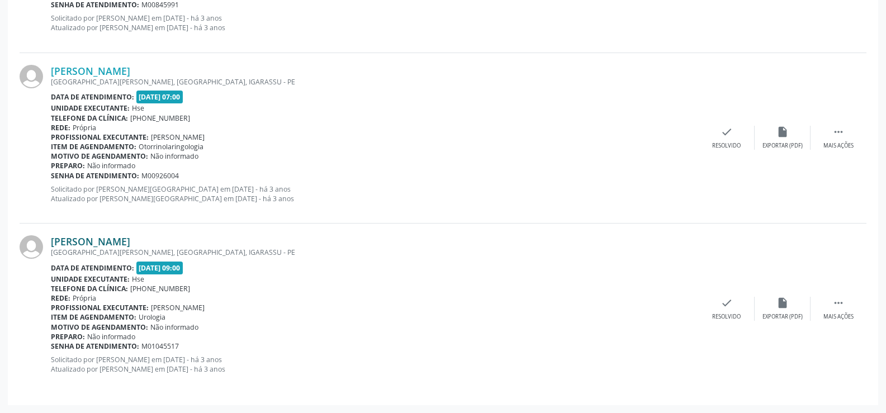
click at [130, 243] on link "[PERSON_NAME]" at bounding box center [90, 241] width 79 height 12
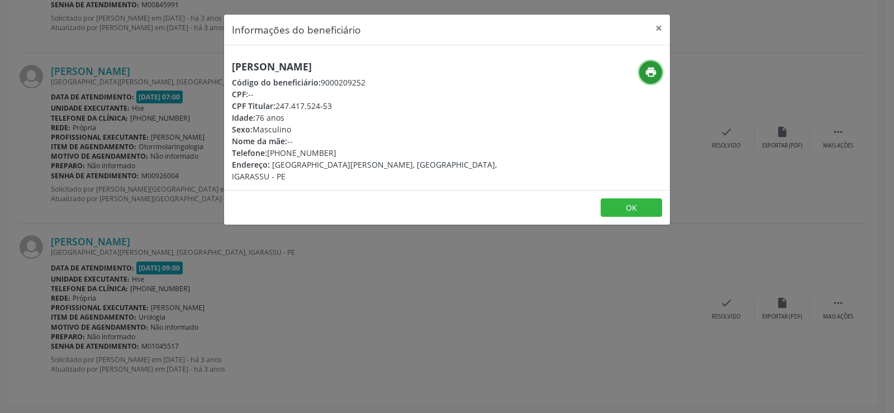
click at [649, 76] on icon "print" at bounding box center [651, 72] width 12 height 12
click at [657, 26] on button "×" at bounding box center [659, 28] width 22 height 27
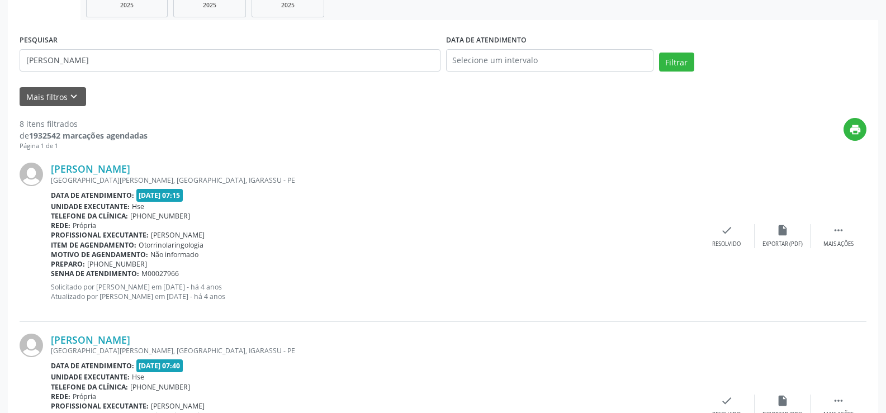
scroll to position [77, 0]
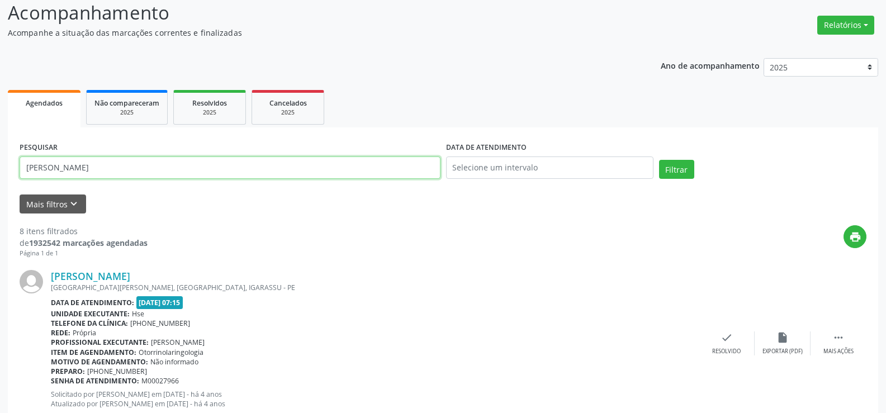
drag, startPoint x: 134, startPoint y: 169, endPoint x: 0, endPoint y: 191, distance: 135.3
paste input "[PERSON_NAME]"
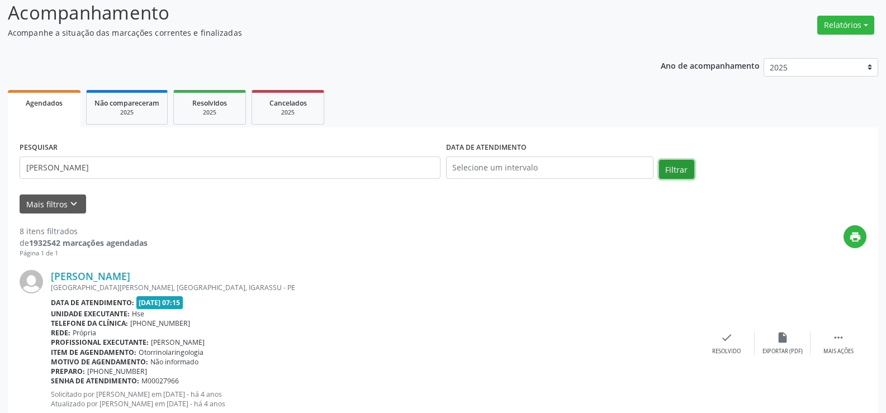
click at [679, 173] on button "Filtrar" at bounding box center [676, 169] width 35 height 19
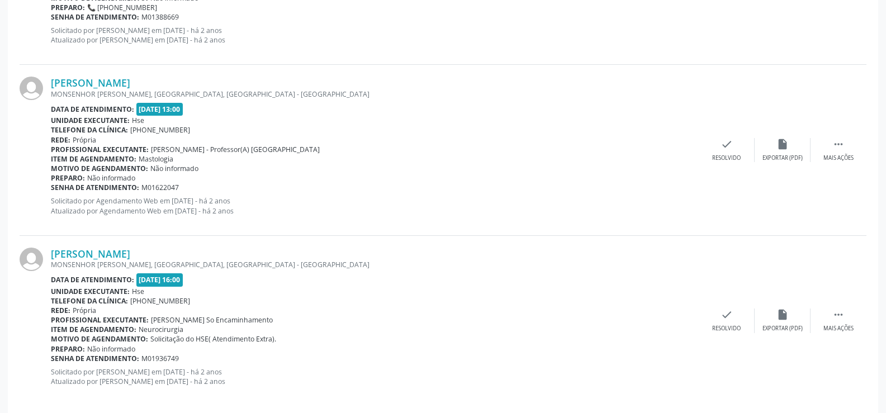
scroll to position [795, 0]
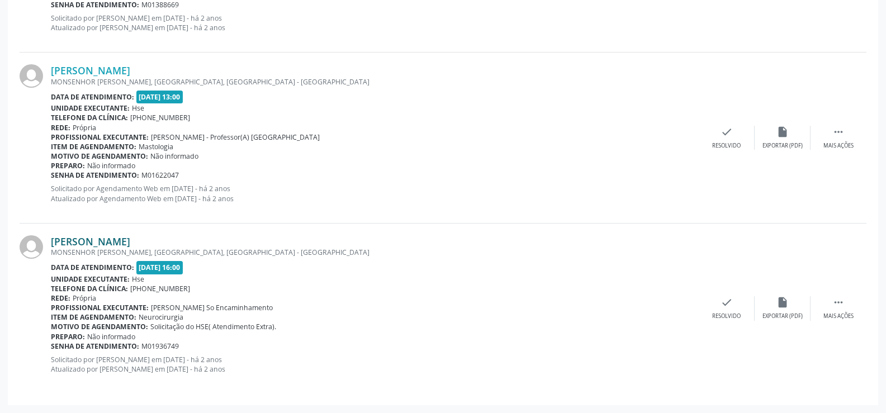
click at [130, 245] on link "[PERSON_NAME]" at bounding box center [90, 241] width 79 height 12
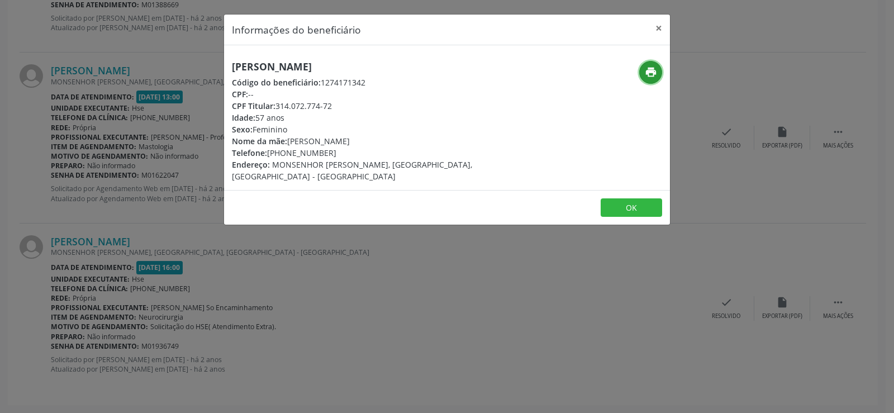
click at [648, 76] on icon "print" at bounding box center [651, 72] width 12 height 12
click at [657, 27] on button "×" at bounding box center [659, 28] width 22 height 27
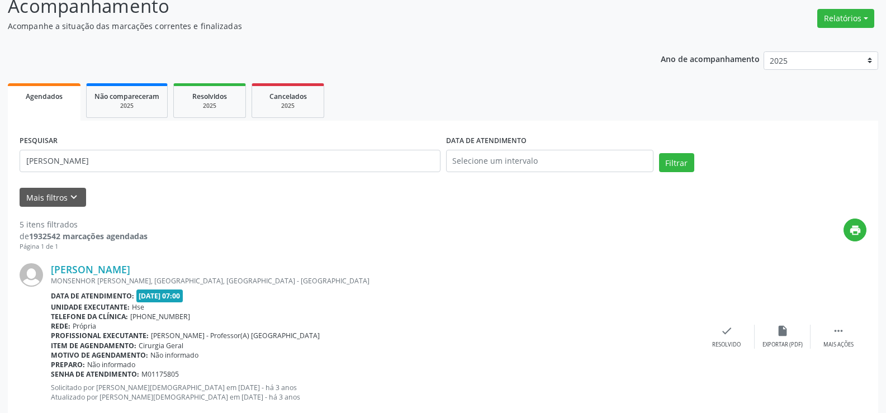
scroll to position [0, 0]
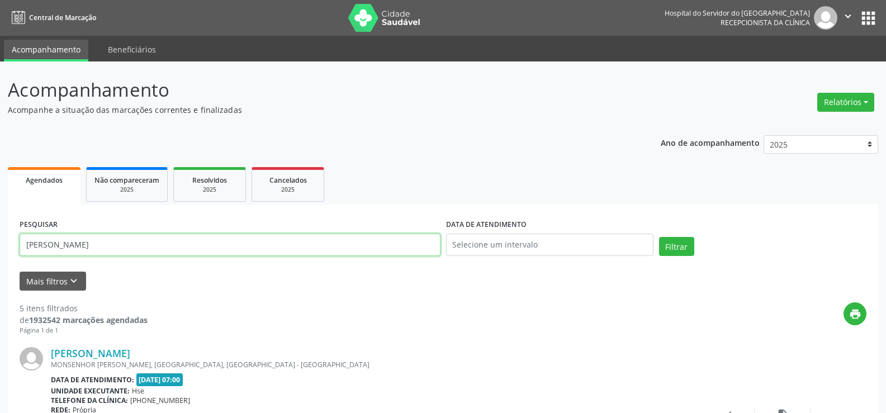
drag, startPoint x: 155, startPoint y: 242, endPoint x: 0, endPoint y: 238, distance: 155.4
paste input "[PERSON_NAME]"
click at [686, 242] on button "Filtrar" at bounding box center [676, 246] width 35 height 19
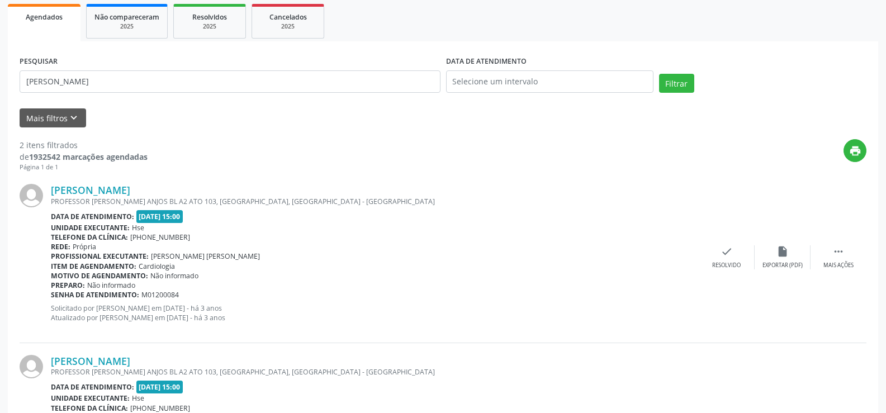
scroll to position [168, 0]
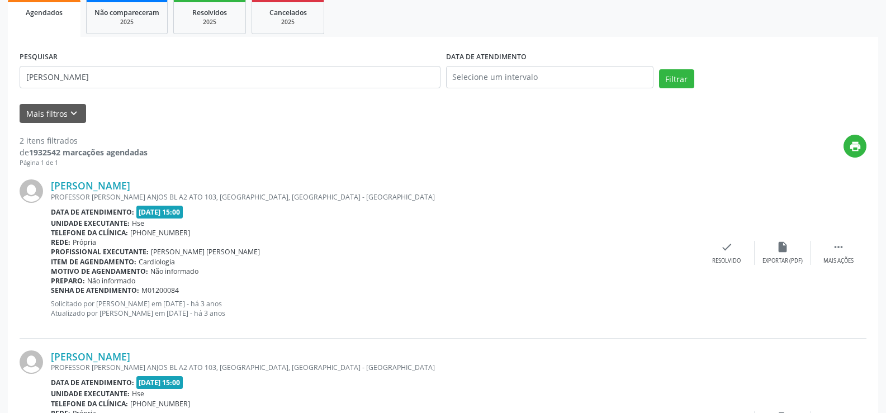
click at [151, 193] on div "PROFESSOR [PERSON_NAME] ANJOS BL A2 ATO 103, [GEOGRAPHIC_DATA], [GEOGRAPHIC_DAT…" at bounding box center [375, 196] width 648 height 9
click at [130, 188] on link "[PERSON_NAME]" at bounding box center [90, 185] width 79 height 12
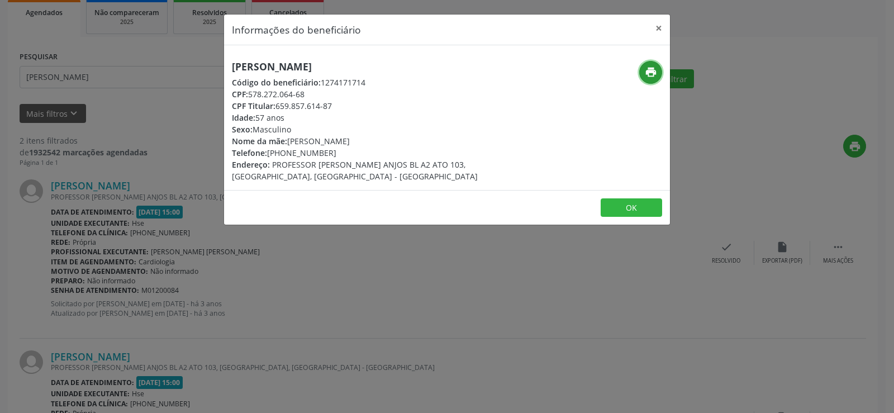
click at [648, 76] on icon "print" at bounding box center [651, 72] width 12 height 12
click at [657, 26] on button "×" at bounding box center [659, 28] width 22 height 27
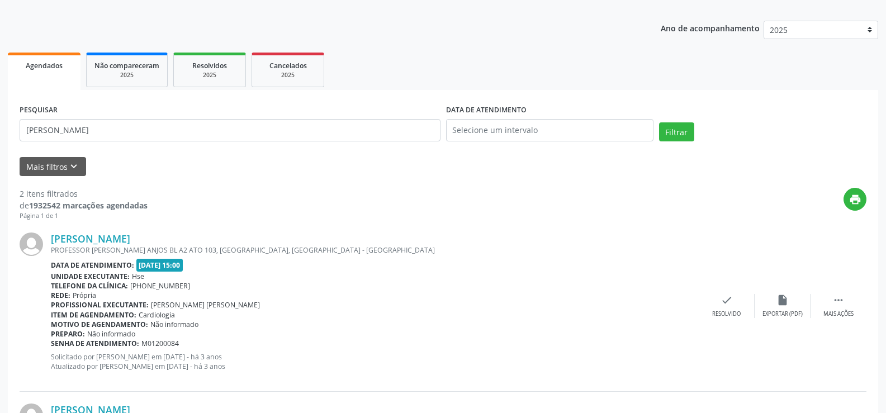
scroll to position [0, 0]
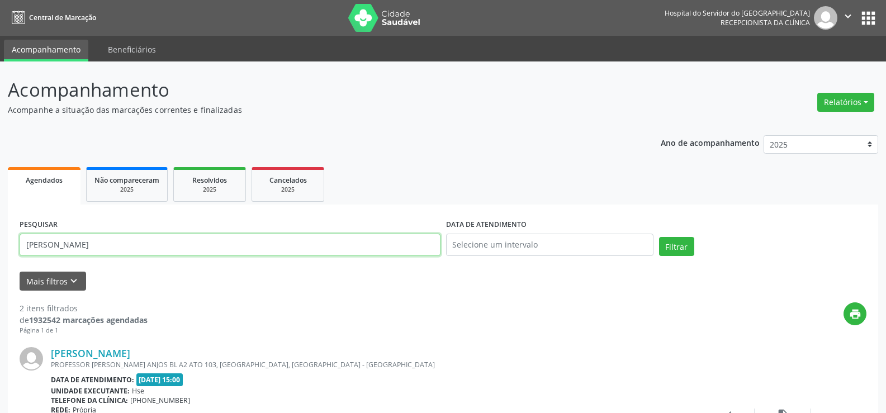
drag, startPoint x: 119, startPoint y: 246, endPoint x: 0, endPoint y: 221, distance: 121.5
click at [0, 221] on div "Acompanhamento Acompanhe a situação das marcações correntes e finalizadas Relat…" at bounding box center [443, 378] width 886 height 634
type input "[PERSON_NAME]"
click at [673, 244] on button "Filtrar" at bounding box center [676, 246] width 35 height 19
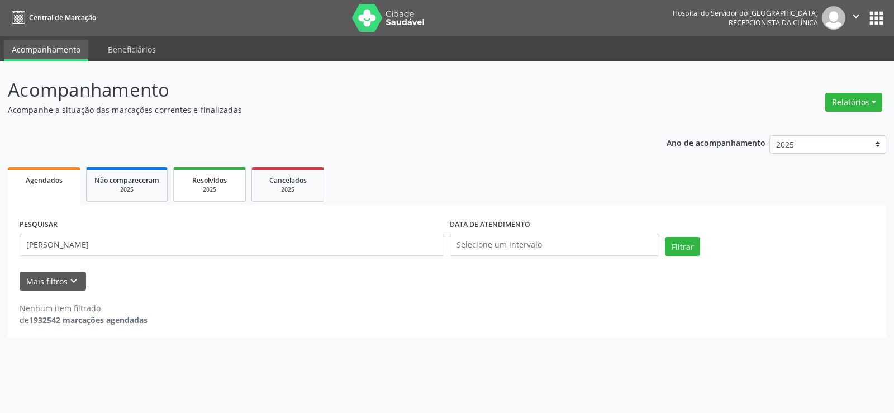
click at [208, 184] on span "Resolvidos" at bounding box center [209, 179] width 35 height 9
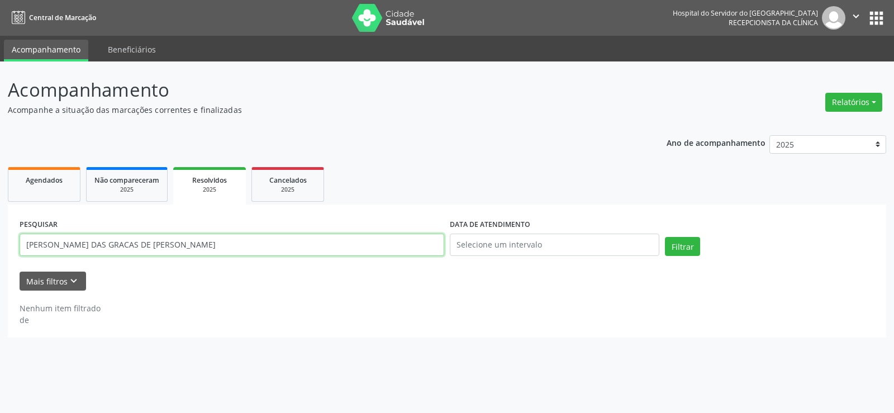
drag, startPoint x: 161, startPoint y: 241, endPoint x: 0, endPoint y: 250, distance: 161.7
click at [0, 250] on div "Acompanhamento Acompanhe a situação das marcações correntes e finalizadas Relat…" at bounding box center [447, 236] width 894 height 351
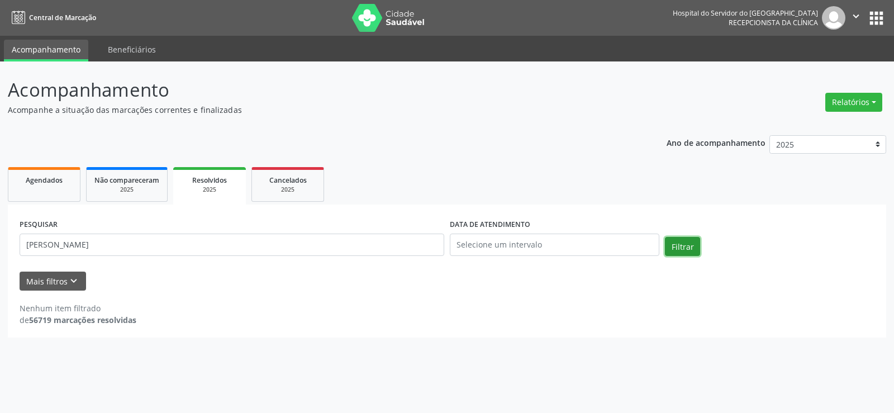
click at [679, 244] on button "Filtrar" at bounding box center [682, 246] width 35 height 19
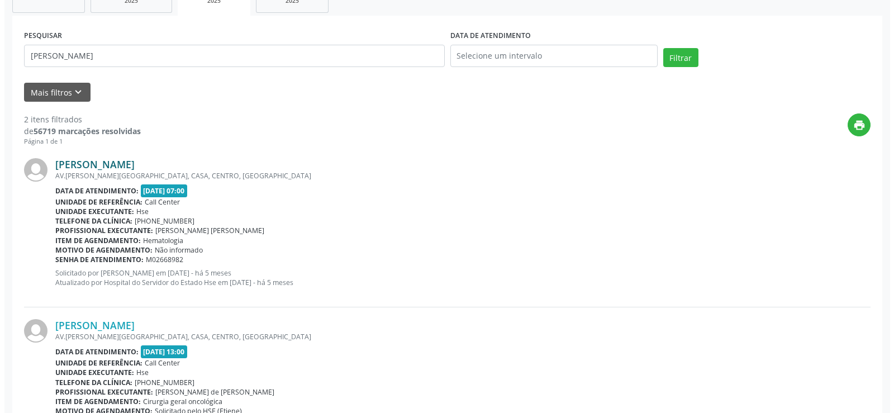
scroll to position [264, 0]
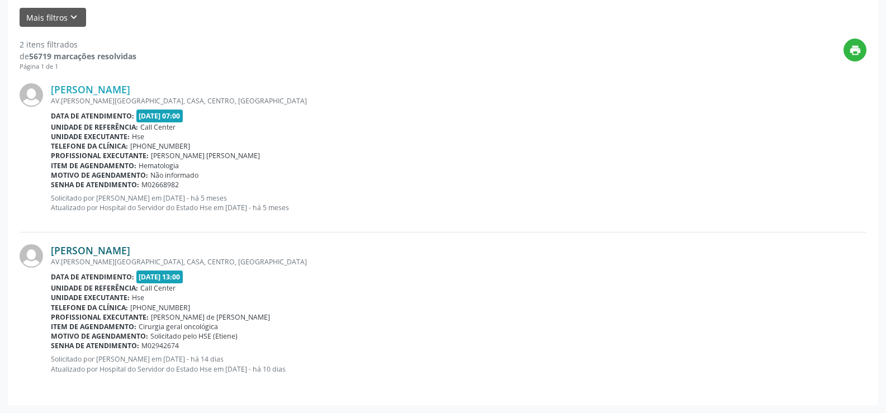
click at [130, 253] on link "[PERSON_NAME]" at bounding box center [90, 250] width 79 height 12
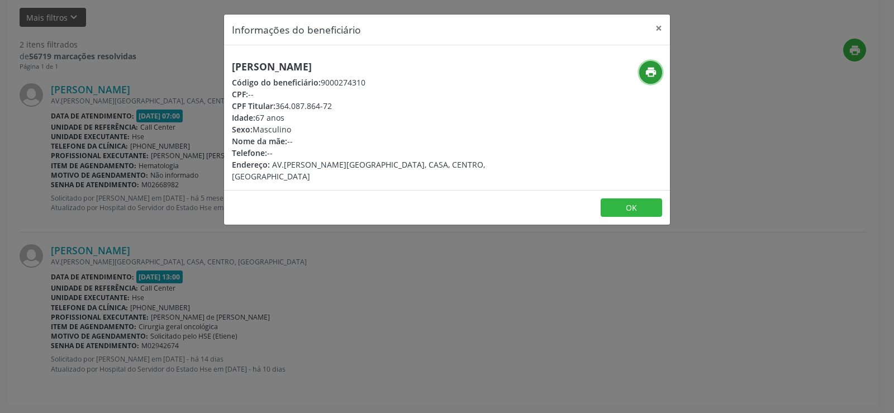
click at [659, 73] on button "print" at bounding box center [650, 72] width 23 height 23
click at [167, 97] on div "Informações do beneficiário × [PERSON_NAME] Código do beneficiário: 9000274310 …" at bounding box center [447, 206] width 894 height 413
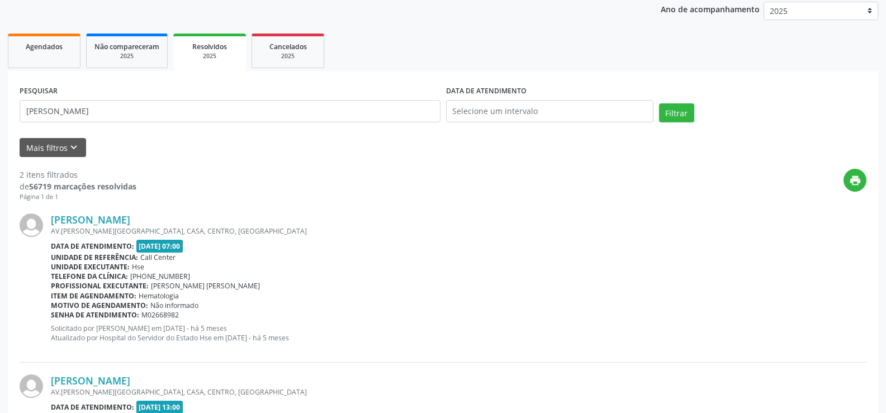
scroll to position [0, 0]
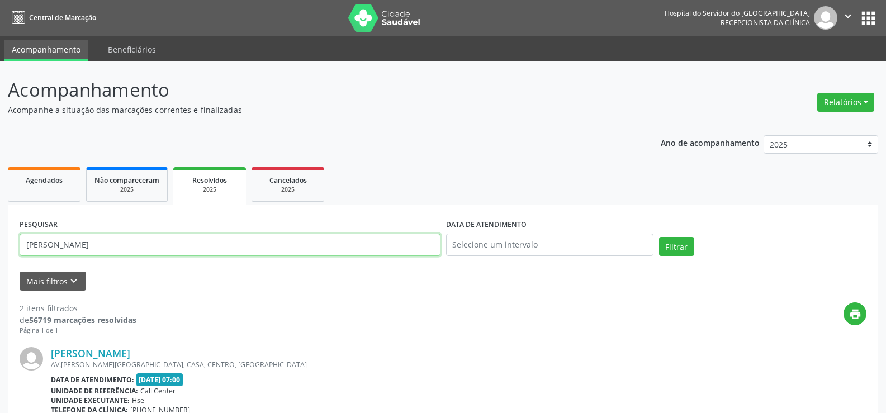
click at [147, 249] on input "[PERSON_NAME]" at bounding box center [230, 245] width 421 height 22
paste input "29062241468"
type input "29062241468"
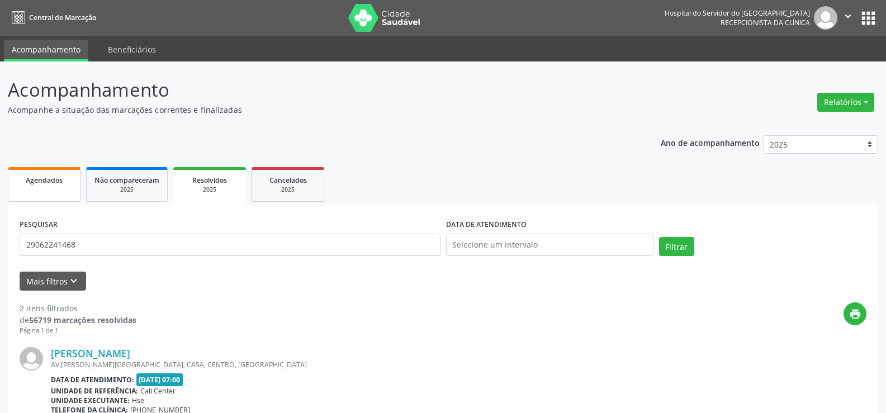
click at [50, 188] on link "Agendados" at bounding box center [44, 184] width 73 height 35
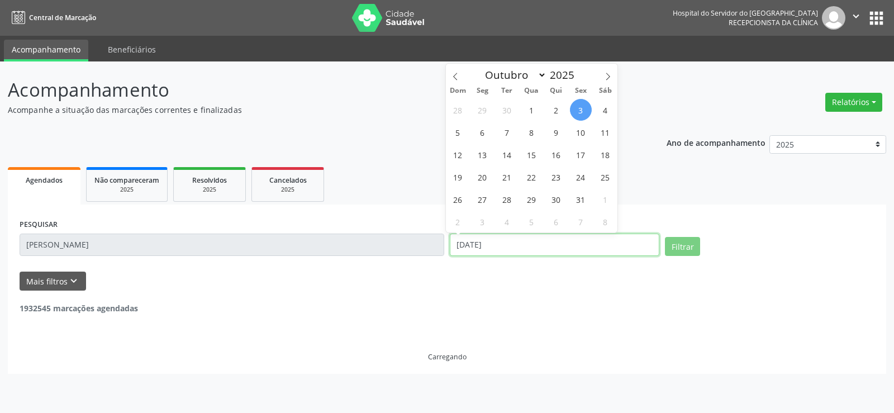
click at [484, 238] on input "[DATE]" at bounding box center [555, 245] width 210 height 22
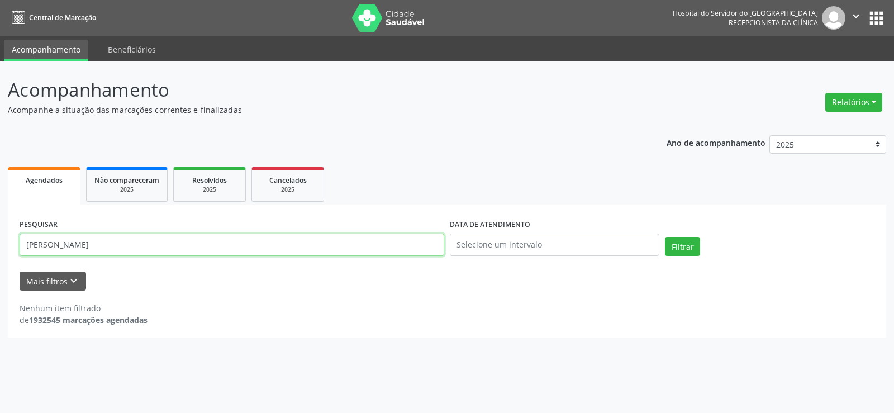
click at [94, 242] on input "[PERSON_NAME]" at bounding box center [232, 245] width 425 height 22
paste input "29062241468"
type input "29062241468"
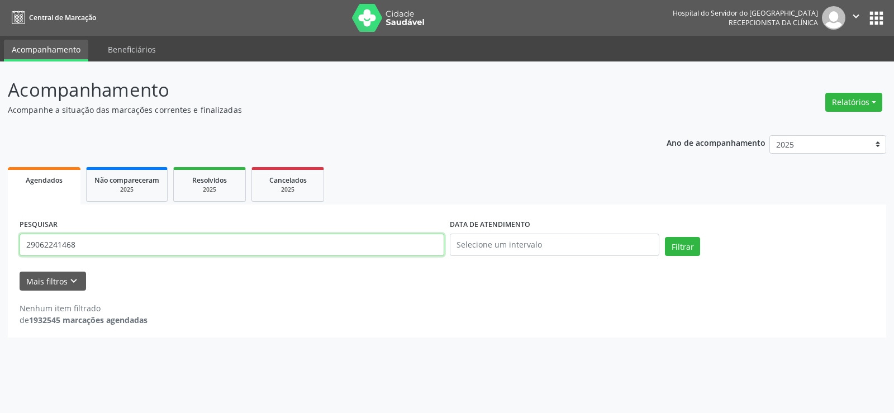
click at [665, 237] on button "Filtrar" at bounding box center [682, 246] width 35 height 19
click at [144, 251] on input "29062241468" at bounding box center [232, 245] width 425 height 22
click at [665, 237] on button "Filtrar" at bounding box center [682, 246] width 35 height 19
click at [129, 183] on span "Não compareceram" at bounding box center [126, 179] width 65 height 9
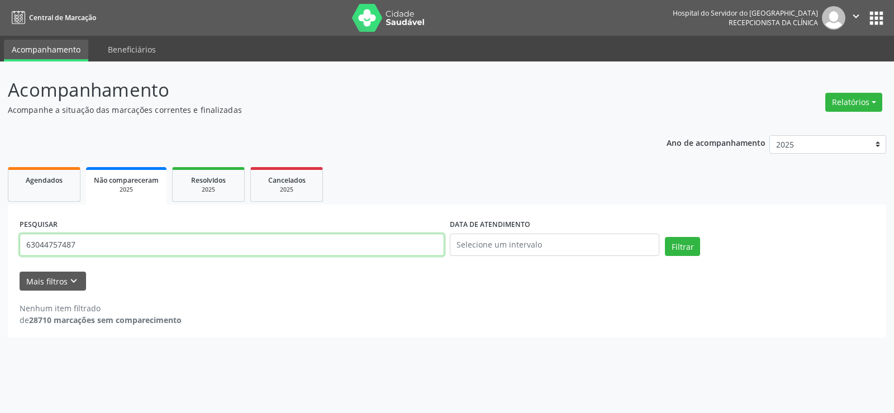
click at [146, 245] on input "63044757487" at bounding box center [232, 245] width 425 height 22
paste input "29062241468"
type input "29062241468"
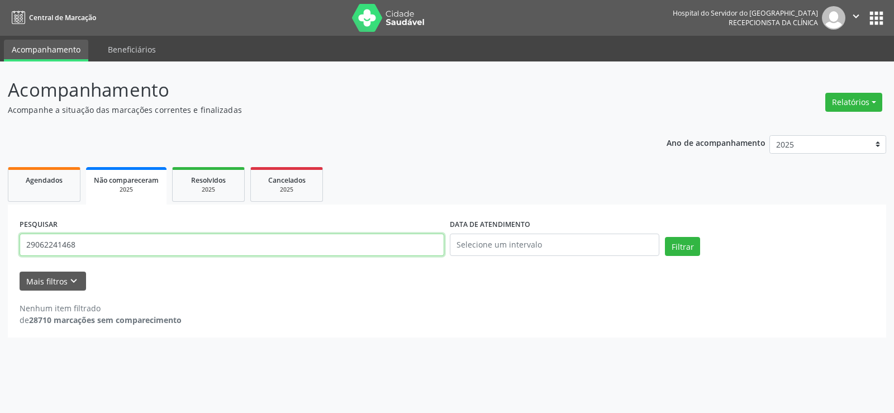
click at [665, 237] on button "Filtrar" at bounding box center [682, 246] width 35 height 19
click at [210, 181] on span "Resolvidos" at bounding box center [208, 179] width 35 height 9
click at [172, 249] on input "29062241468" at bounding box center [232, 245] width 425 height 22
click at [665, 237] on button "Filtrar" at bounding box center [682, 246] width 35 height 19
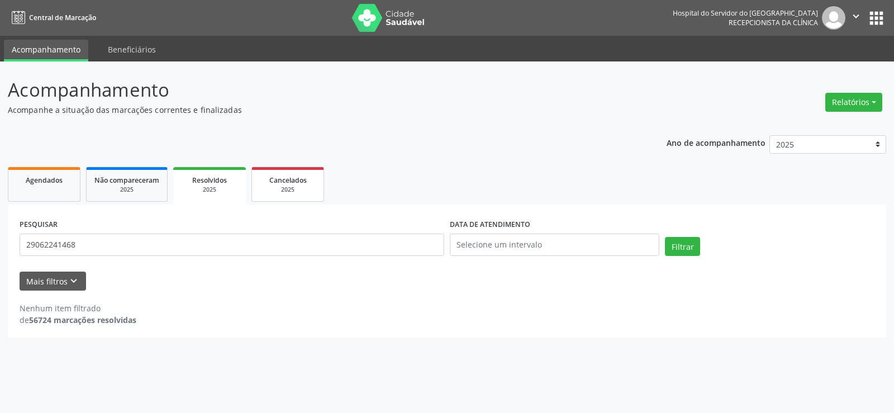
click at [278, 192] on div "2025" at bounding box center [288, 190] width 56 height 8
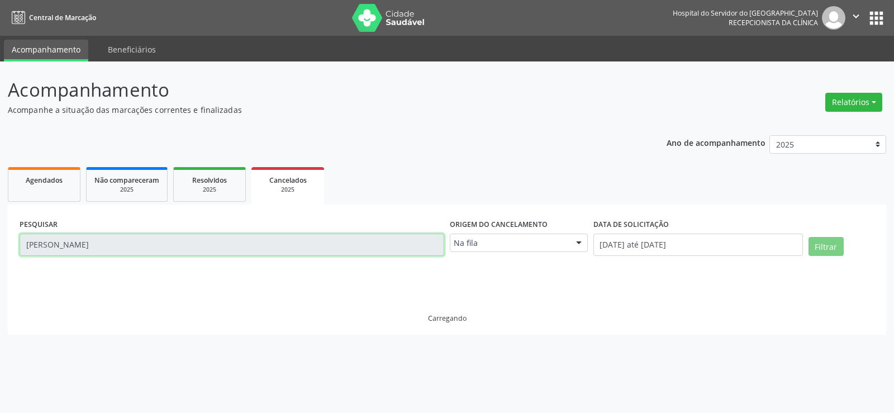
click at [173, 251] on input "[PERSON_NAME]" at bounding box center [232, 245] width 425 height 22
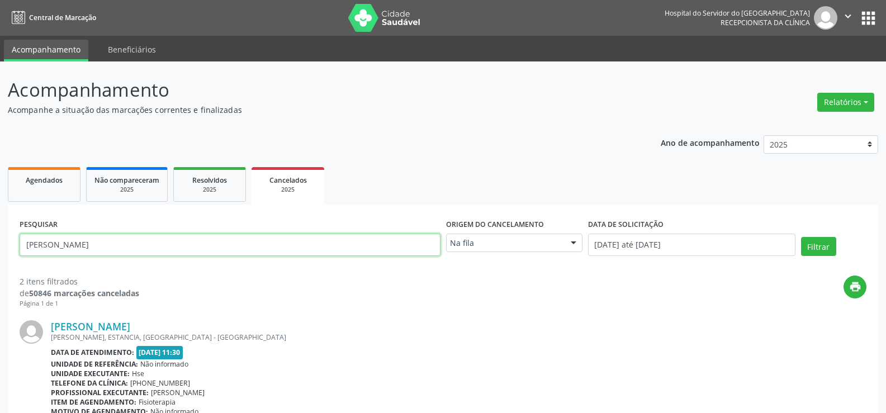
paste input "29062241468"
type input "29062241468"
click at [801, 237] on button "Filtrar" at bounding box center [818, 246] width 35 height 19
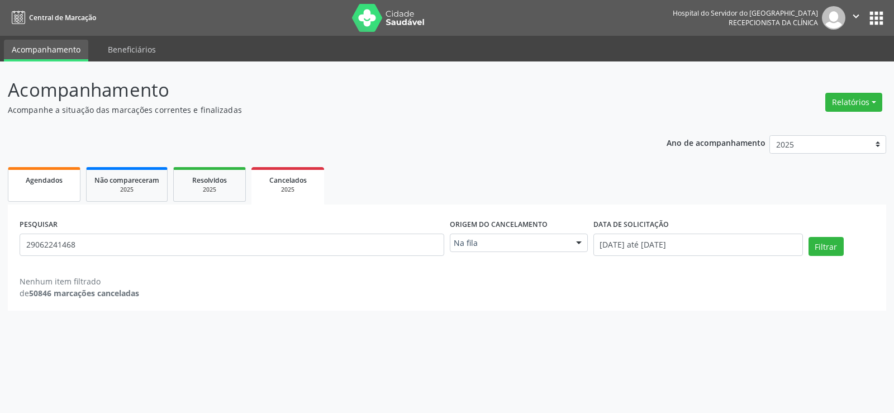
click at [55, 182] on span "Agendados" at bounding box center [44, 179] width 37 height 9
select select "9"
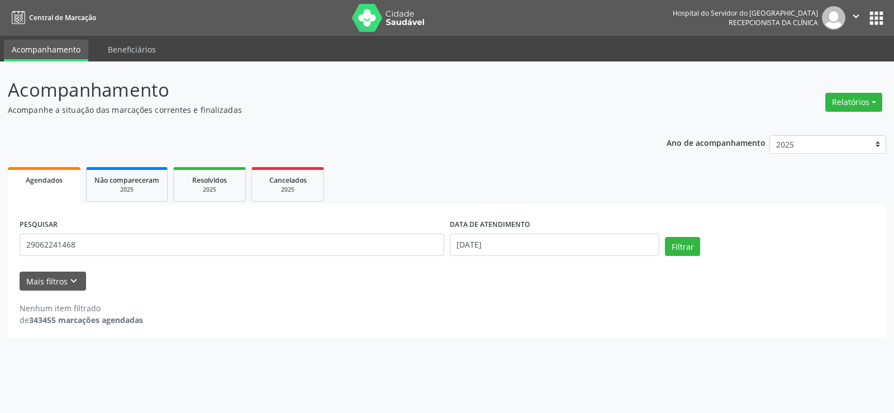
click at [521, 256] on div "DATA DE ATENDIMENTO [DATE]" at bounding box center [554, 239] width 215 height 47
click at [520, 253] on input "[DATE]" at bounding box center [555, 245] width 210 height 22
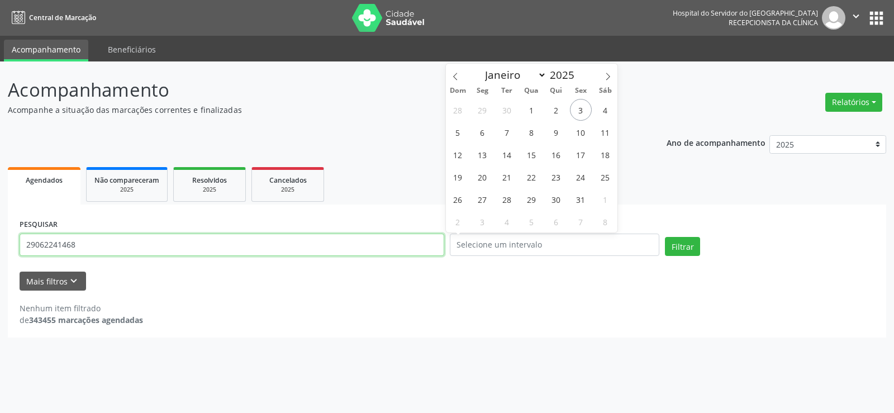
click at [126, 244] on input "29062241468" at bounding box center [232, 245] width 425 height 22
paste input "[PERSON_NAME]"
click at [665, 237] on button "Filtrar" at bounding box center [682, 246] width 35 height 19
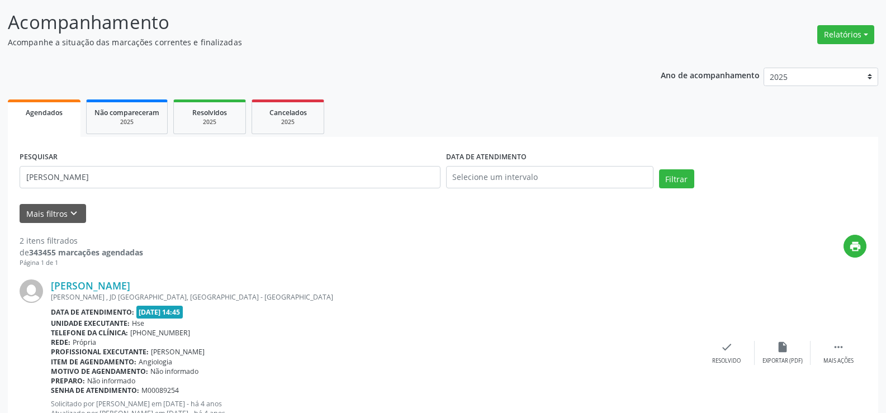
scroll to position [273, 0]
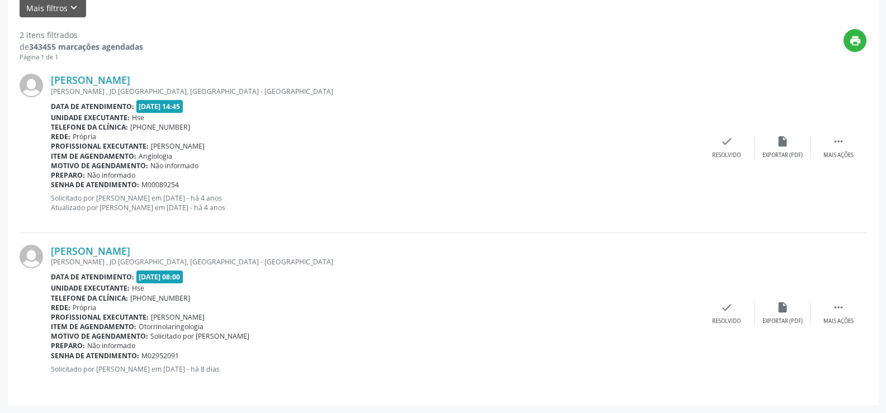
click at [189, 237] on div "[PERSON_NAME] [PERSON_NAME] , JD [GEOGRAPHIC_DATA], [GEOGRAPHIC_DATA] - [GEOGRA…" at bounding box center [443, 313] width 847 height 160
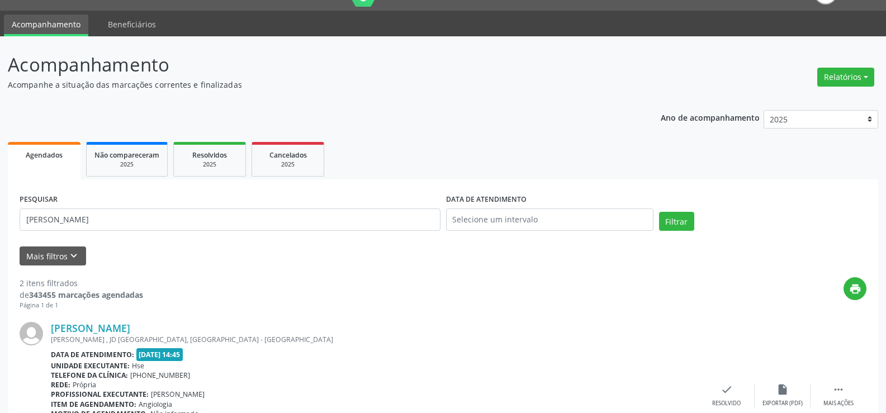
scroll to position [0, 0]
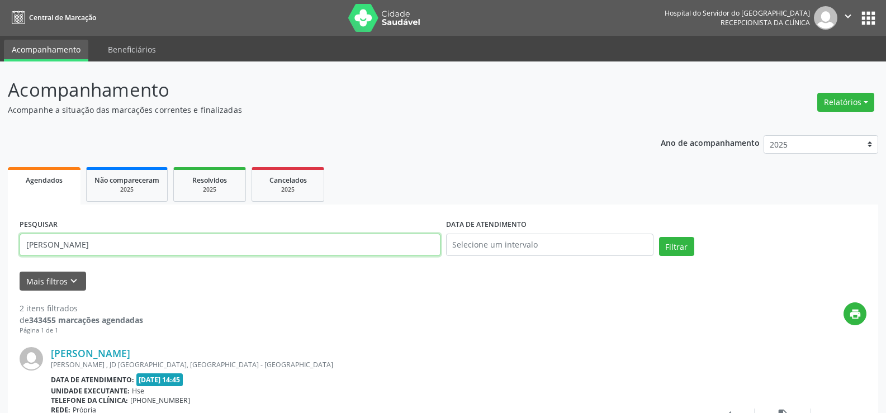
click at [207, 245] on input "[PERSON_NAME]" at bounding box center [230, 245] width 421 height 22
paste input "[PERSON_NAME]"
click at [659, 237] on button "Filtrar" at bounding box center [676, 246] width 35 height 19
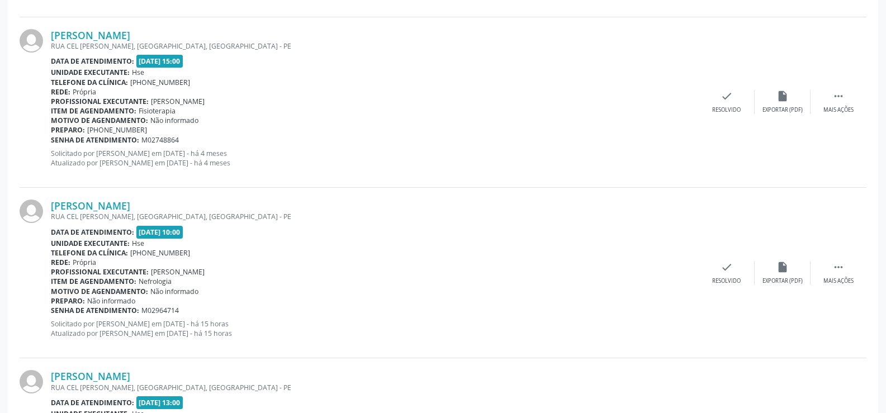
scroll to position [1341, 0]
click at [119, 207] on link "[PERSON_NAME]" at bounding box center [90, 207] width 79 height 12
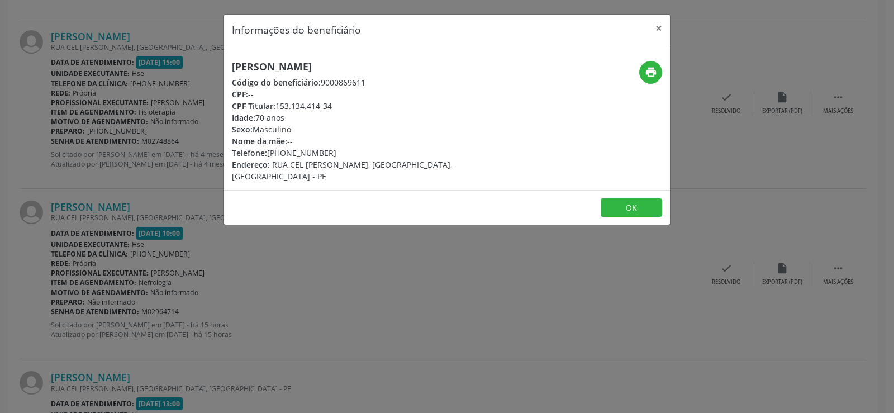
click at [301, 68] on h5 "[PERSON_NAME]" at bounding box center [373, 67] width 282 height 12
copy div "[PERSON_NAME]"
click at [194, 279] on div "Informações do beneficiário × [PERSON_NAME] Código do beneficiário: 9000869611 …" at bounding box center [447, 206] width 894 height 413
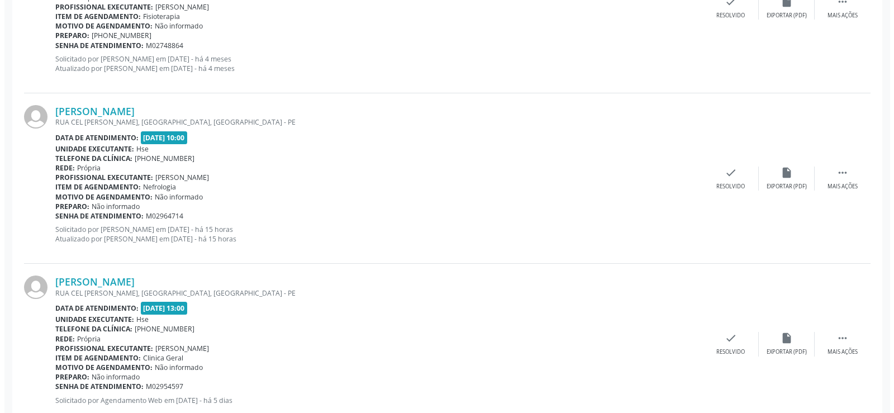
scroll to position [1468, 0]
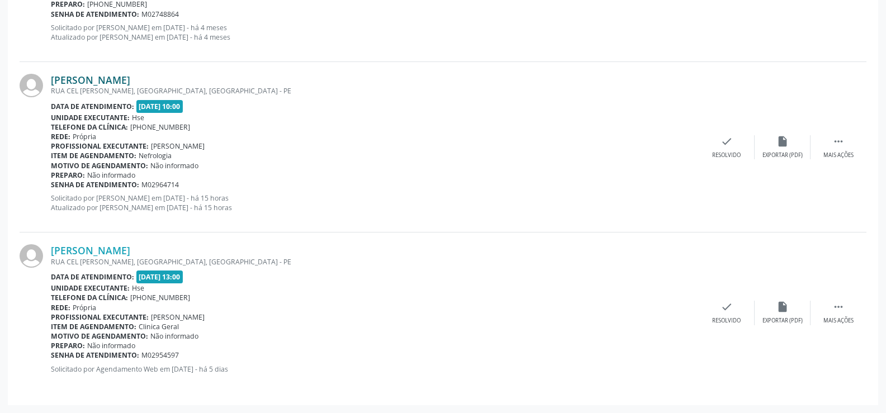
click at [130, 80] on link "[PERSON_NAME]" at bounding box center [90, 80] width 79 height 12
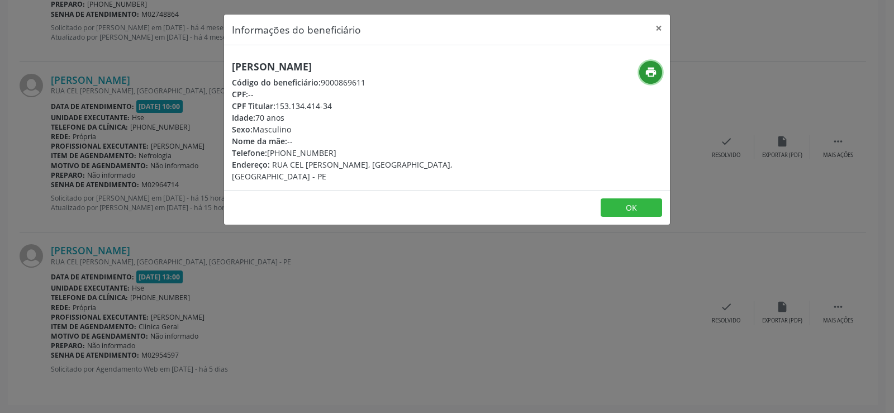
click at [644, 76] on button "print" at bounding box center [650, 72] width 23 height 23
click at [203, 192] on div "Informações do beneficiário × [PERSON_NAME] Código do beneficiário: 9000869611 …" at bounding box center [447, 206] width 894 height 413
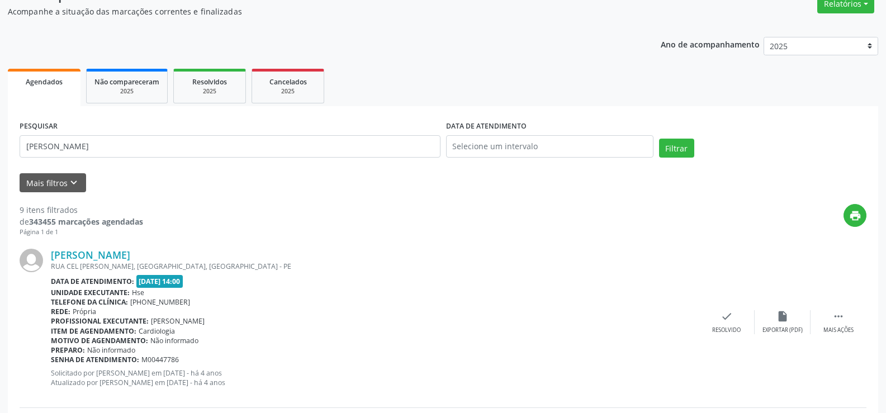
scroll to position [0, 0]
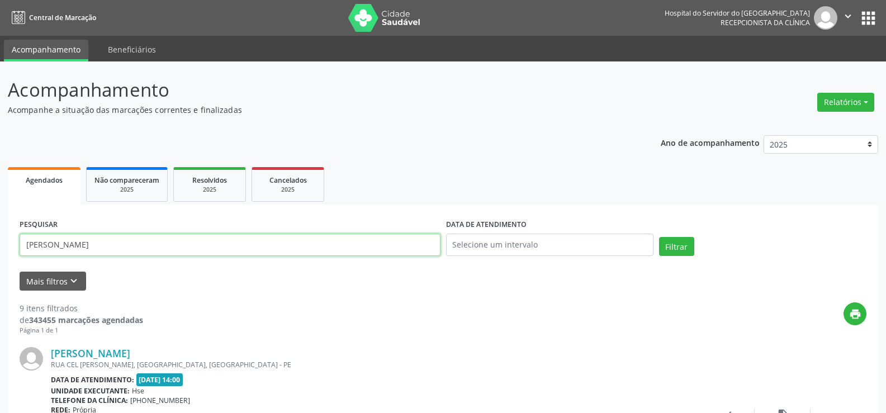
click at [165, 239] on input "[PERSON_NAME]" at bounding box center [230, 245] width 421 height 22
paste input "607.430.264-20"
type input "607.430.264-20"
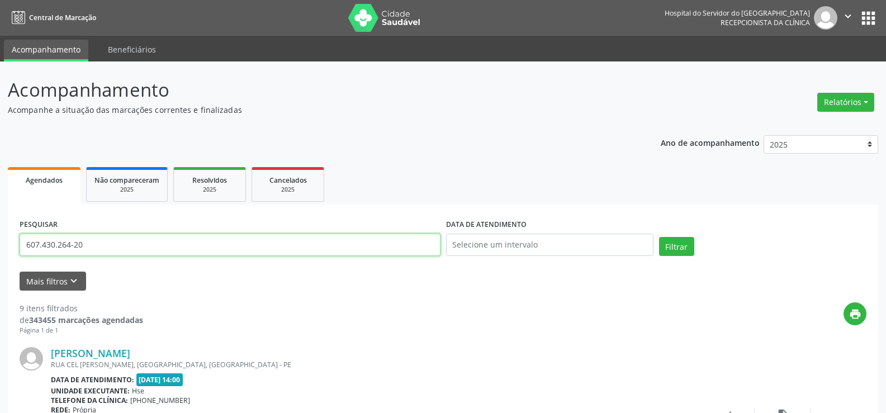
click at [659, 237] on button "Filtrar" at bounding box center [676, 246] width 35 height 19
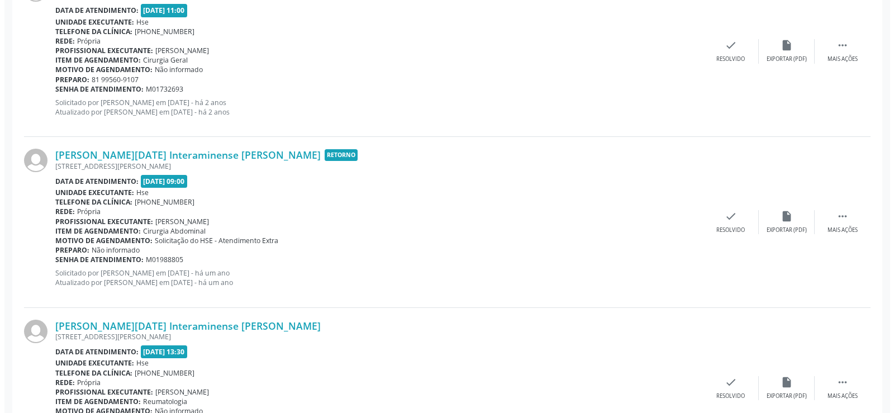
scroll to position [1980, 0]
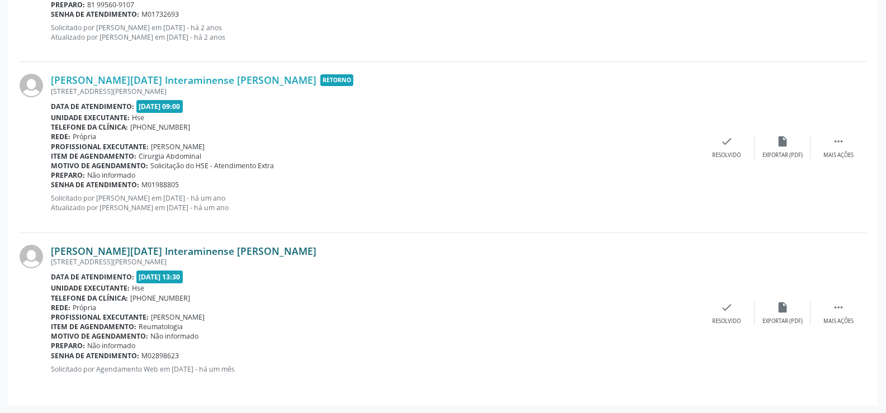
click at [180, 248] on link "[PERSON_NAME][DATE] Interaminense [PERSON_NAME]" at bounding box center [183, 251] width 265 height 12
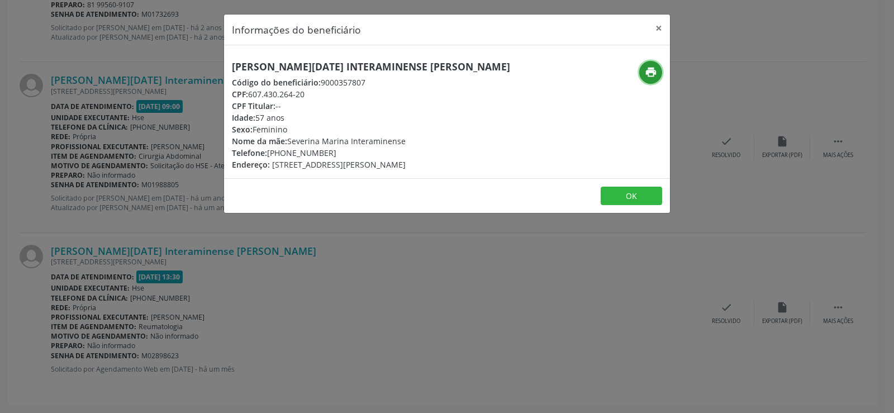
click at [659, 65] on button "print" at bounding box center [650, 72] width 23 height 23
